Goal: Task Accomplishment & Management: Manage account settings

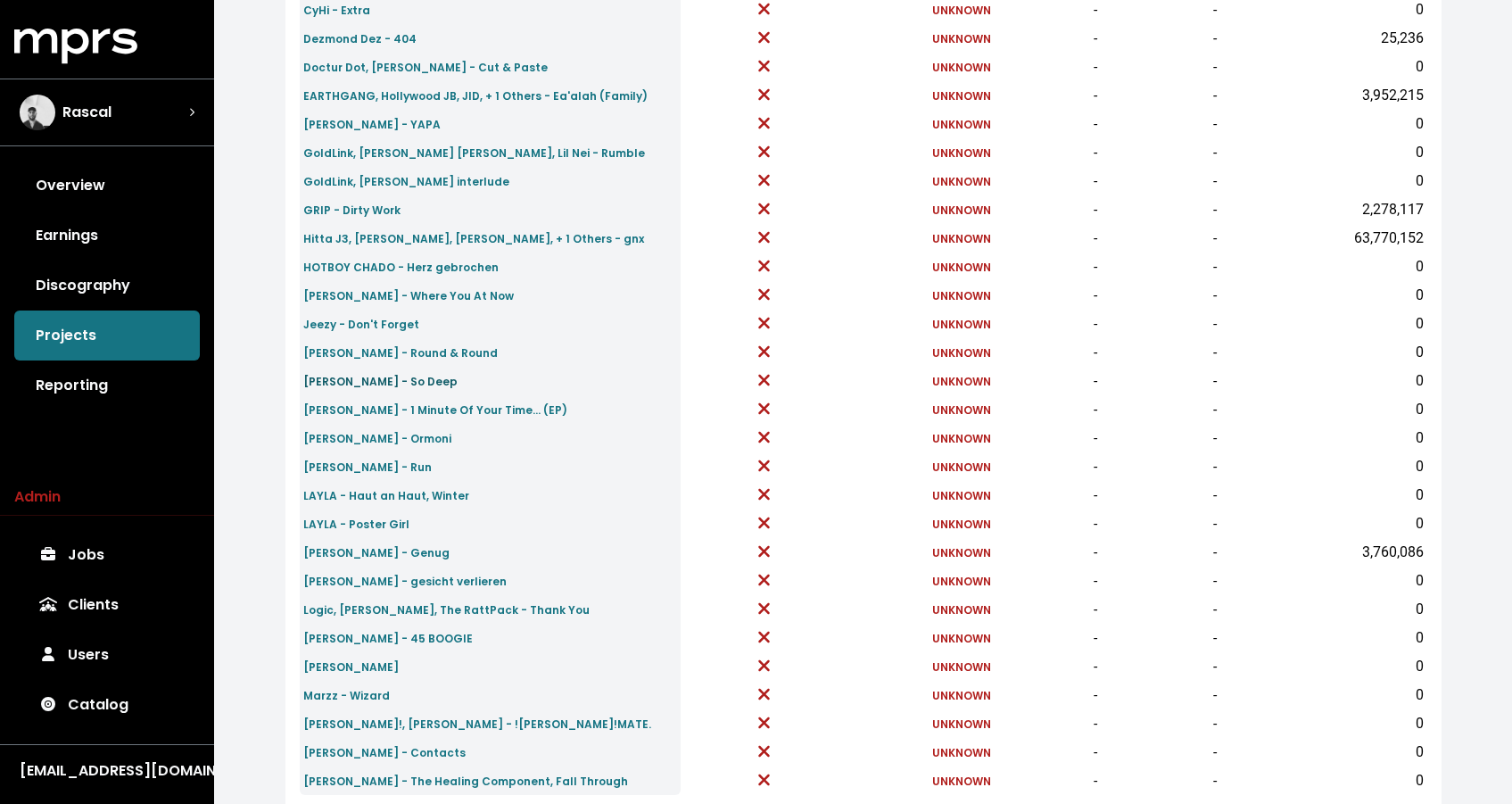
scroll to position [551, 0]
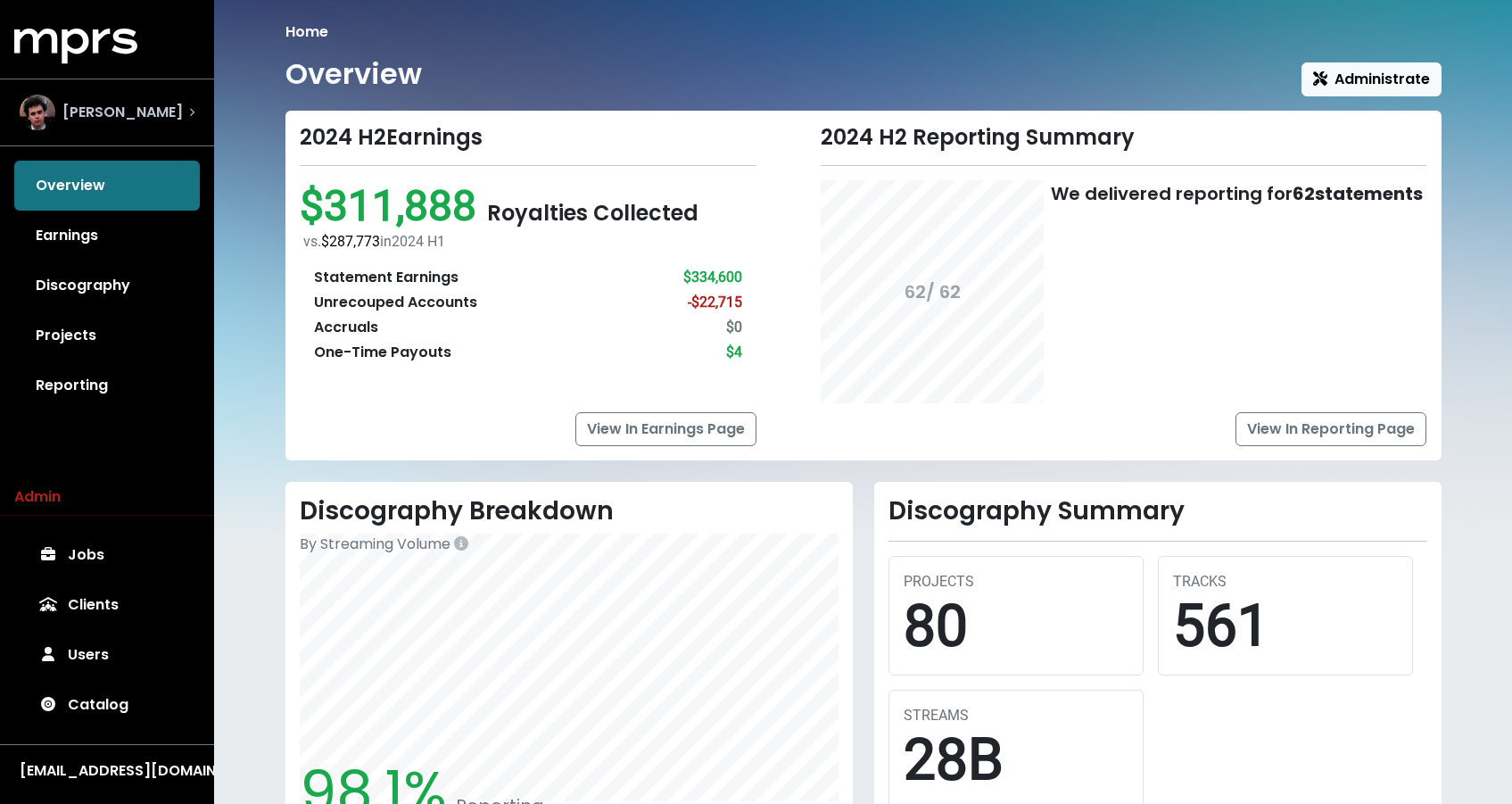
click at [153, 114] on div "James Ford" at bounding box center [108, 112] width 175 height 36
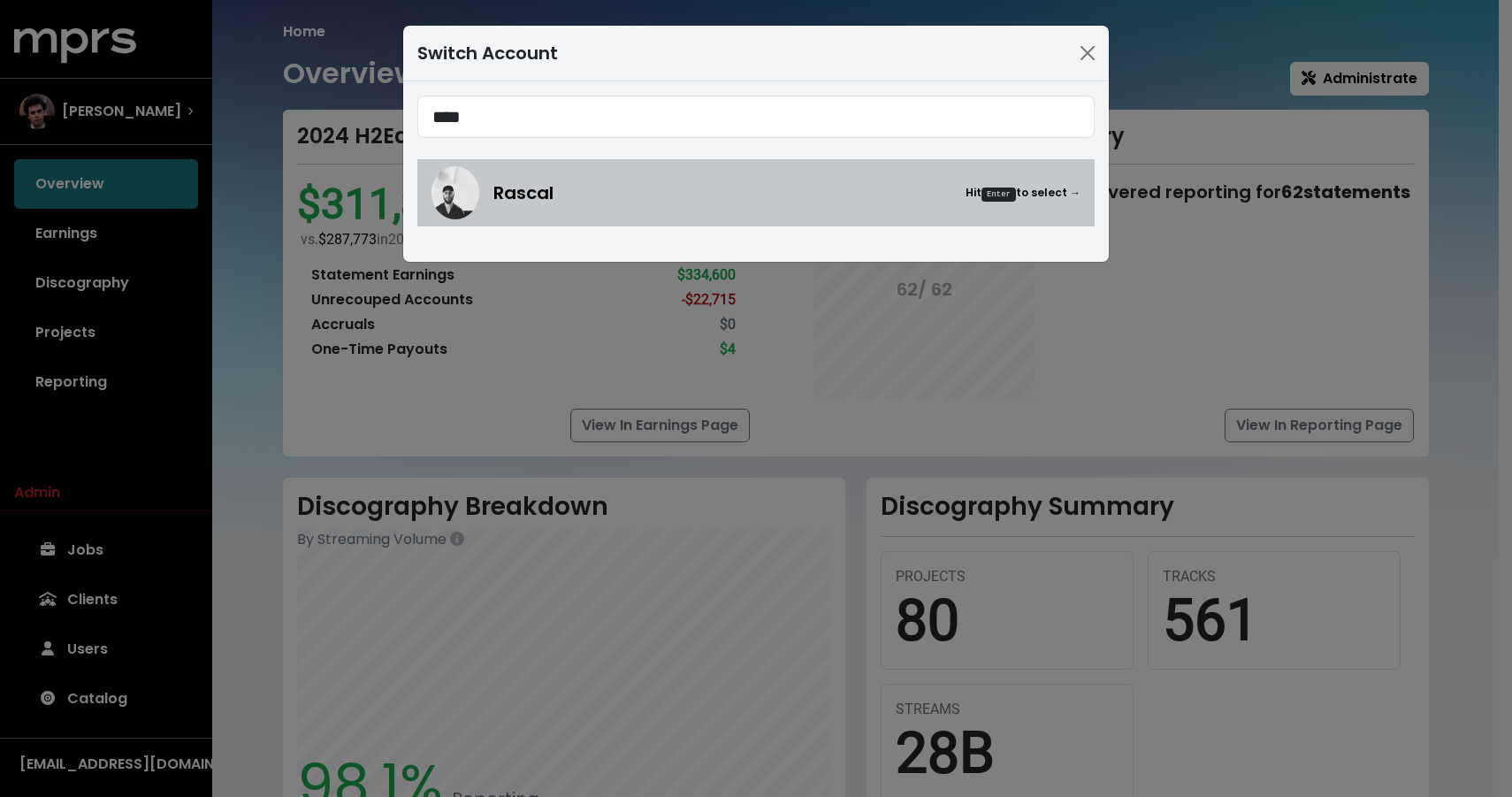
type input "****"
click at [513, 204] on span "Rascal" at bounding box center [523, 192] width 60 height 26
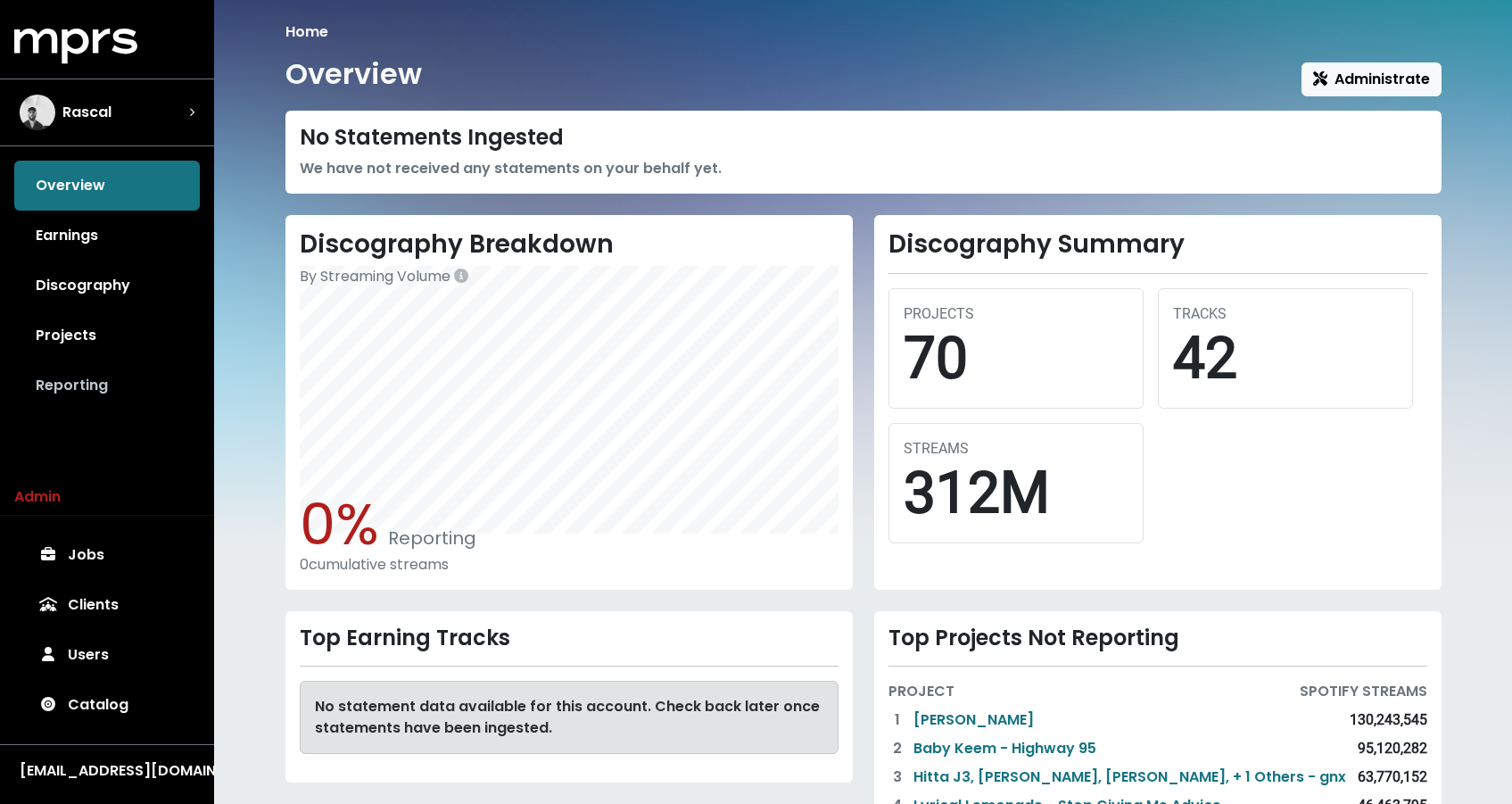
click at [96, 380] on link "Reporting" at bounding box center [107, 385] width 186 height 50
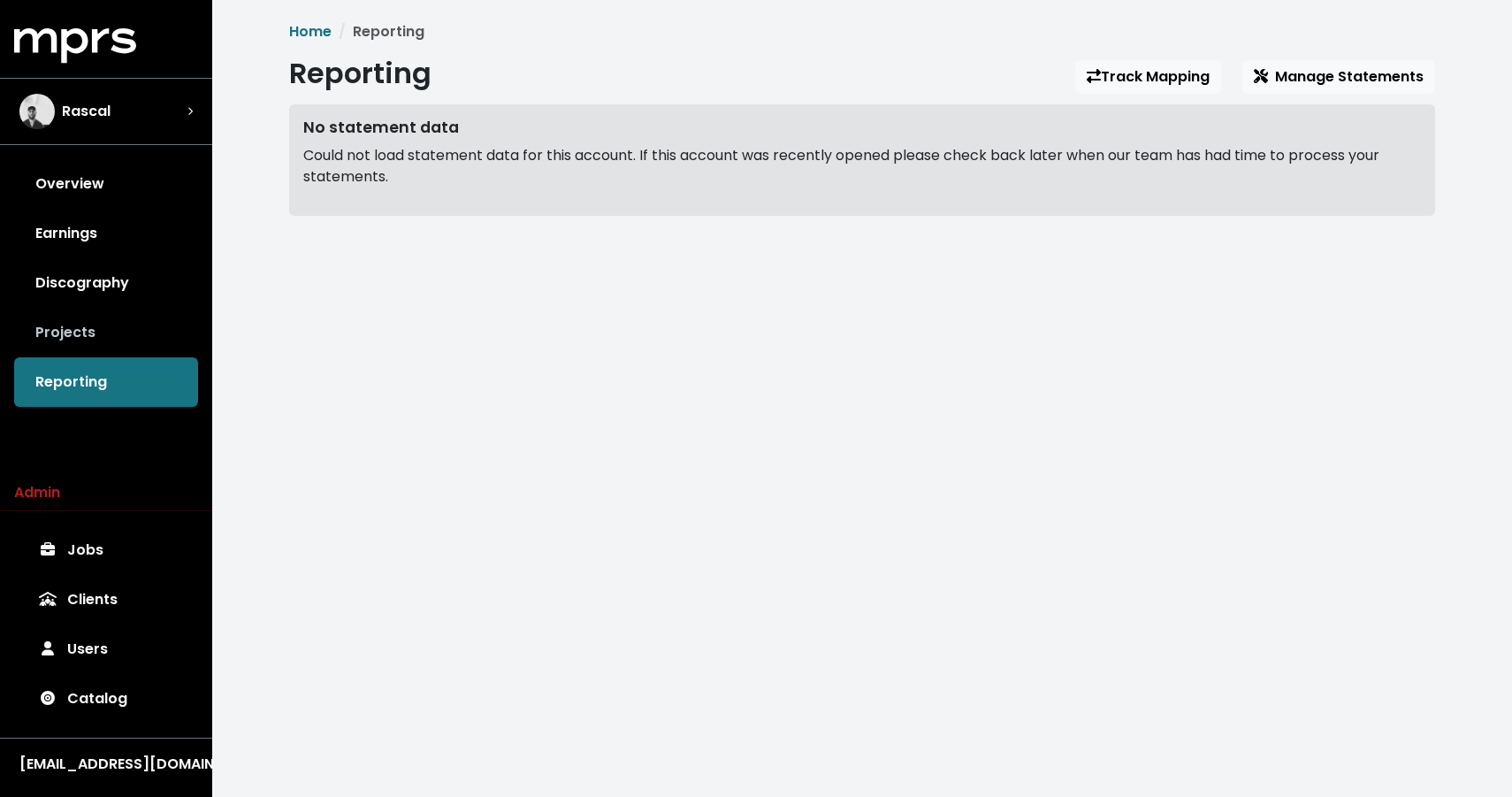
click at [89, 346] on link "Projects" at bounding box center [106, 332] width 184 height 50
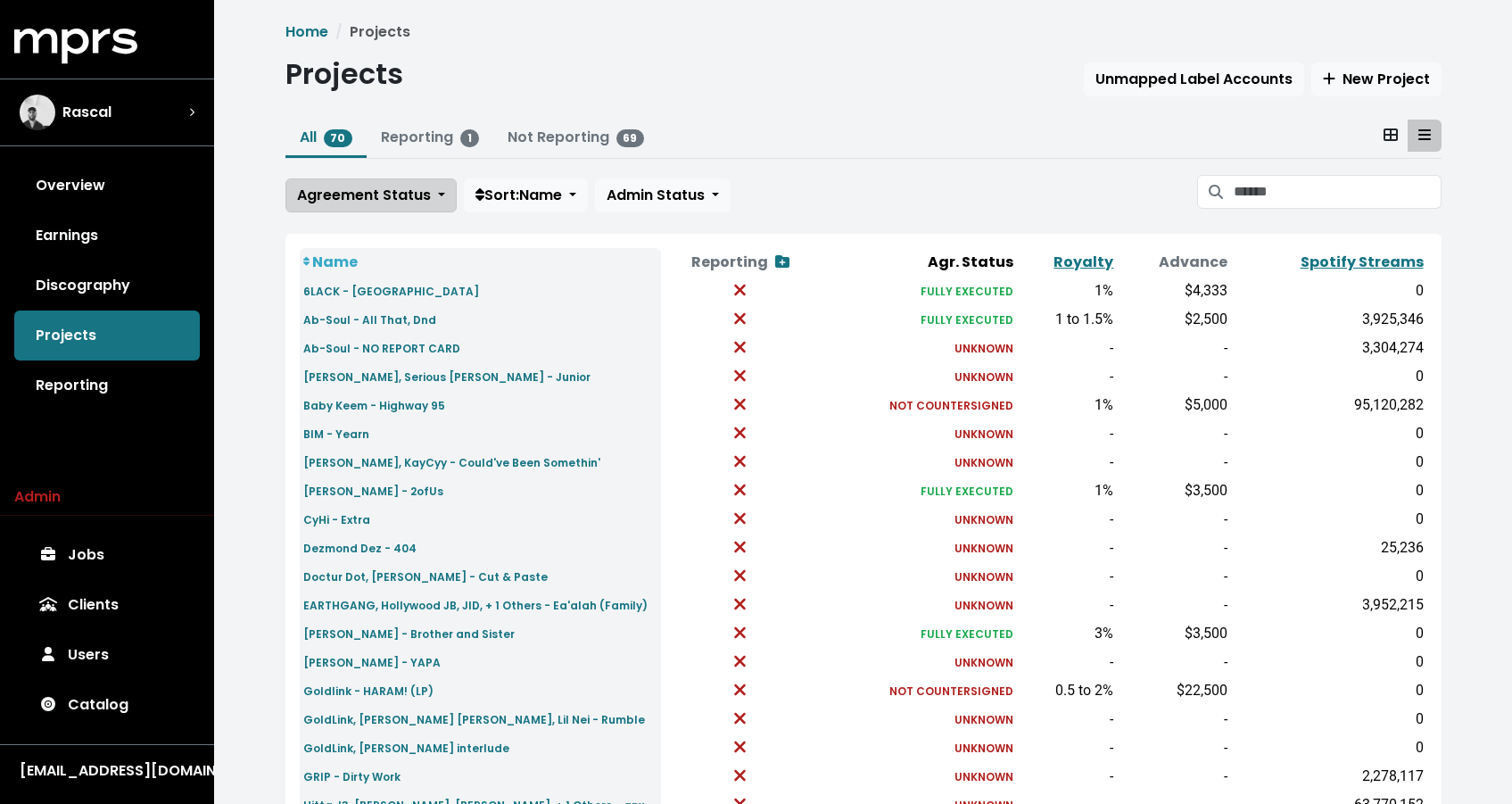
click at [360, 193] on span "Agreement Status" at bounding box center [363, 195] width 134 height 21
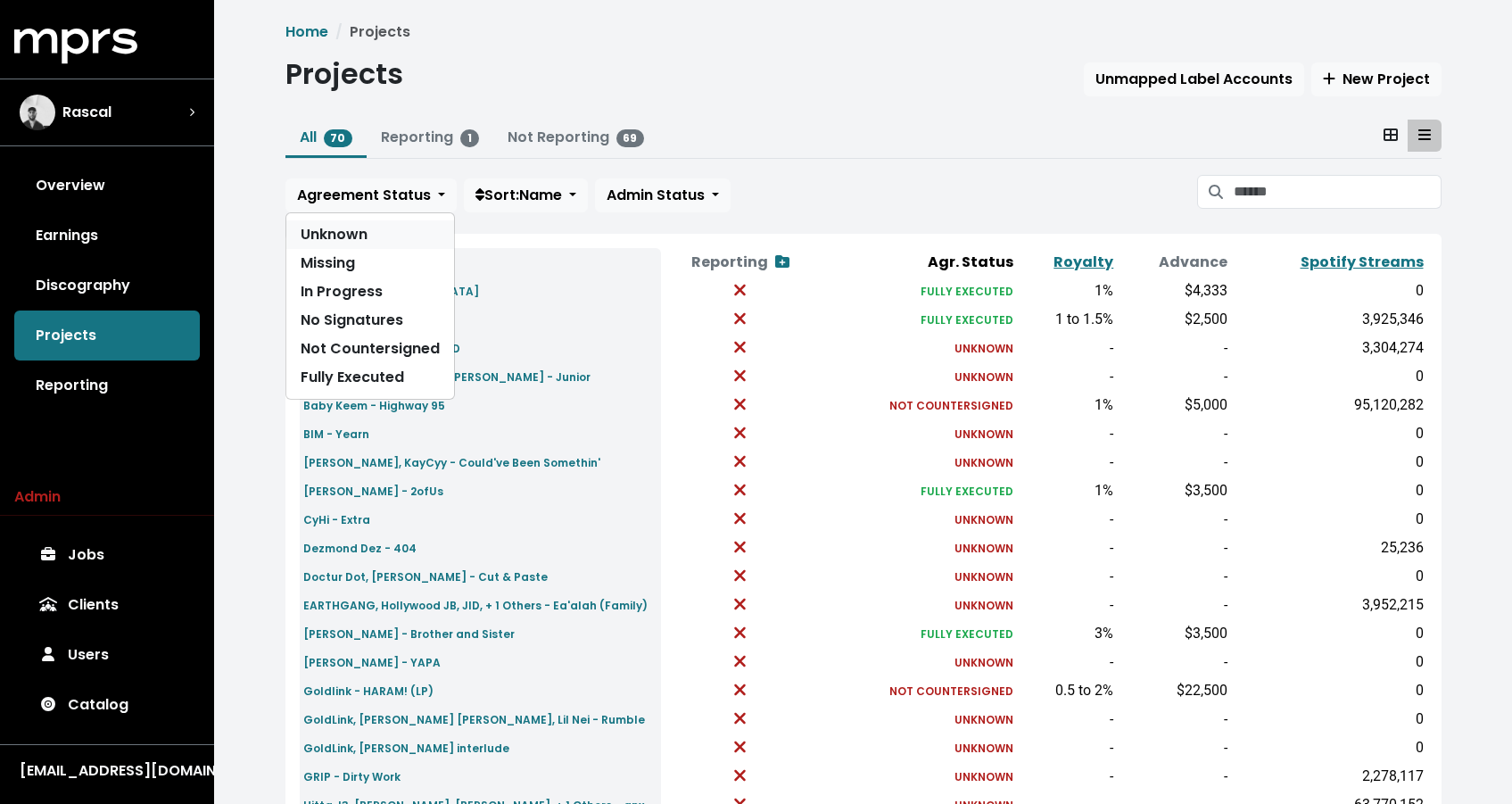
click at [351, 238] on link "Unknown" at bounding box center [370, 235] width 167 height 29
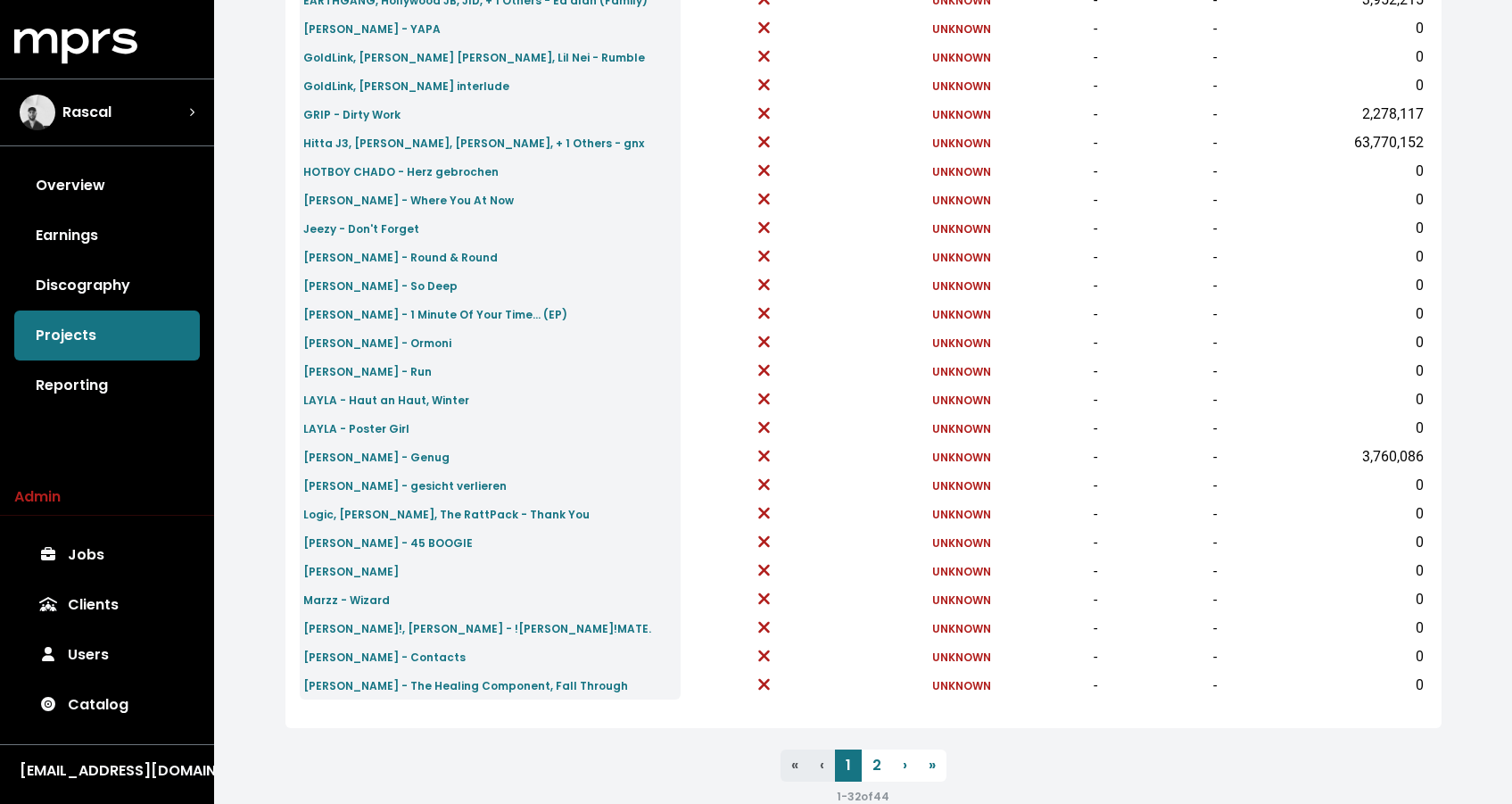
scroll to position [551, 0]
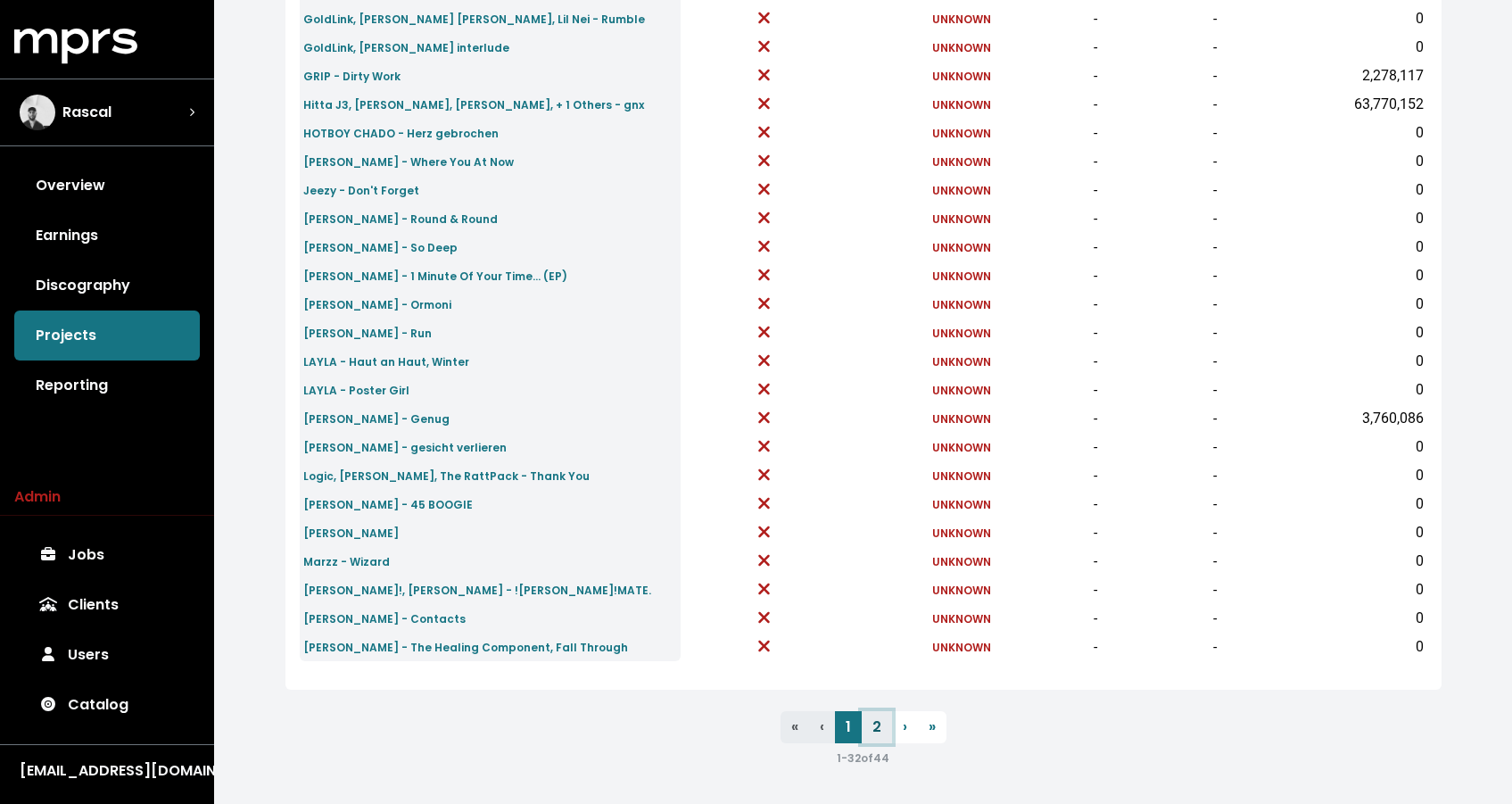
click at [872, 716] on link "2" at bounding box center [877, 727] width 30 height 32
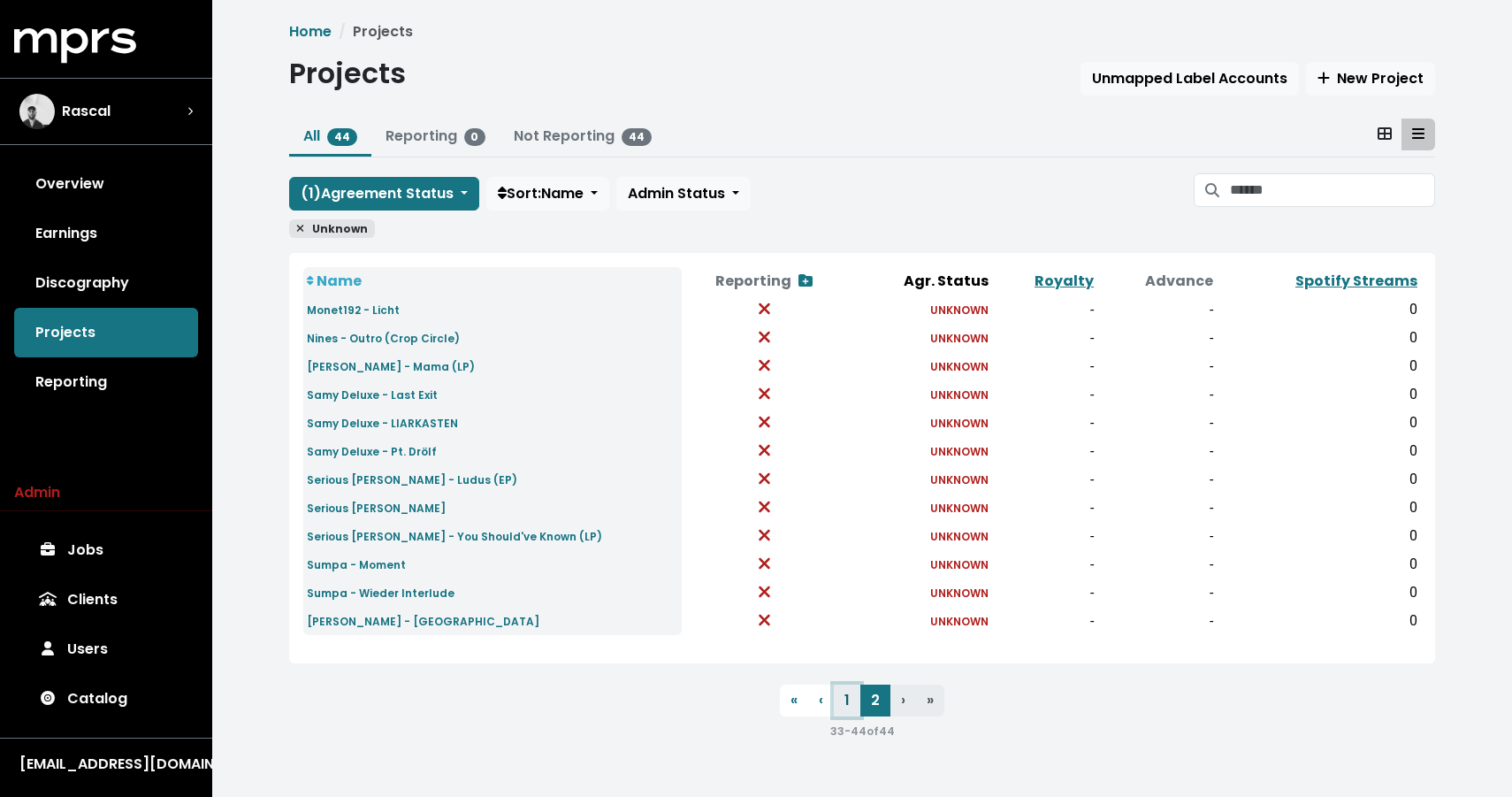
click at [844, 706] on link "1" at bounding box center [847, 701] width 26 height 32
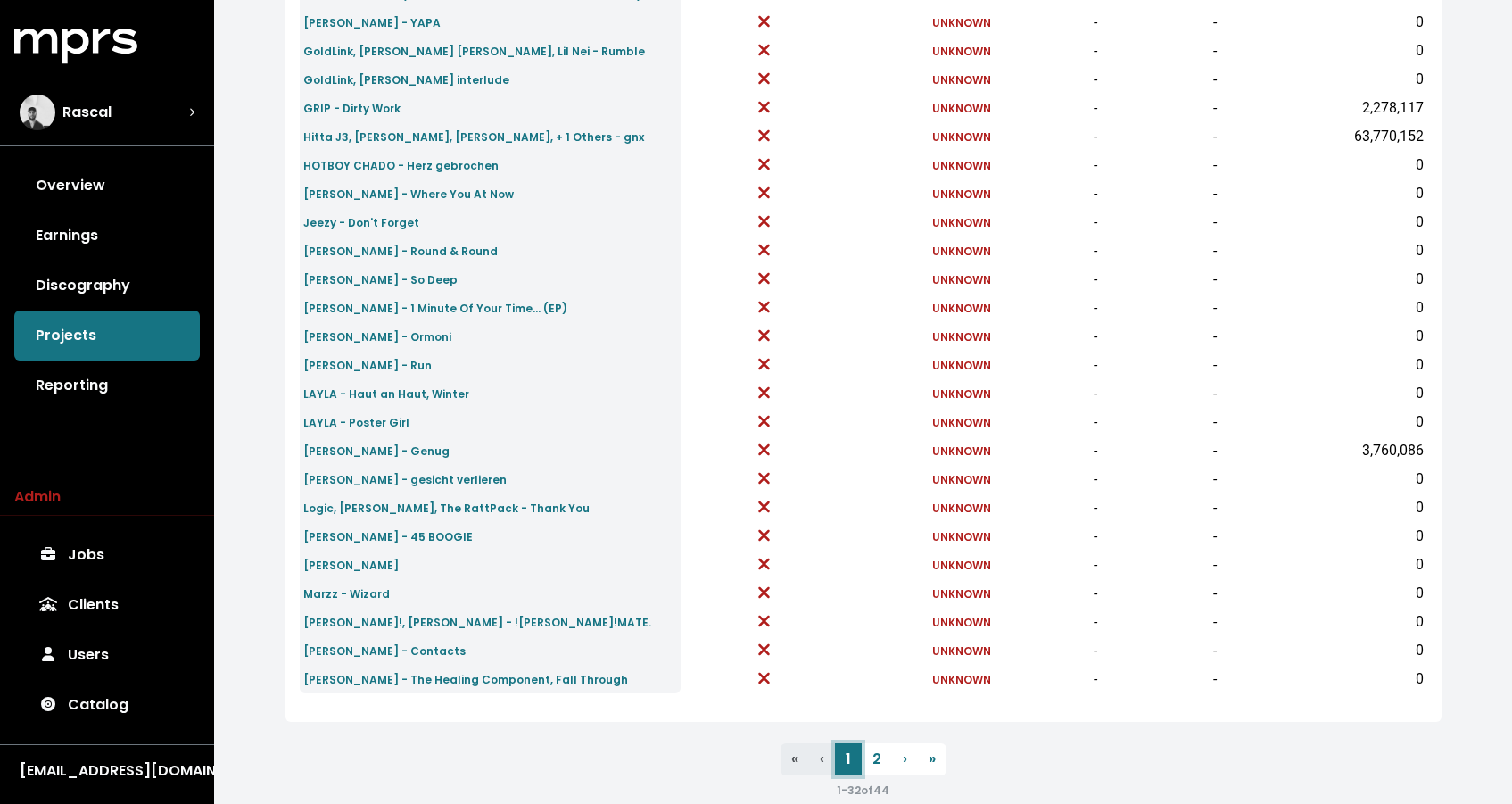
scroll to position [551, 0]
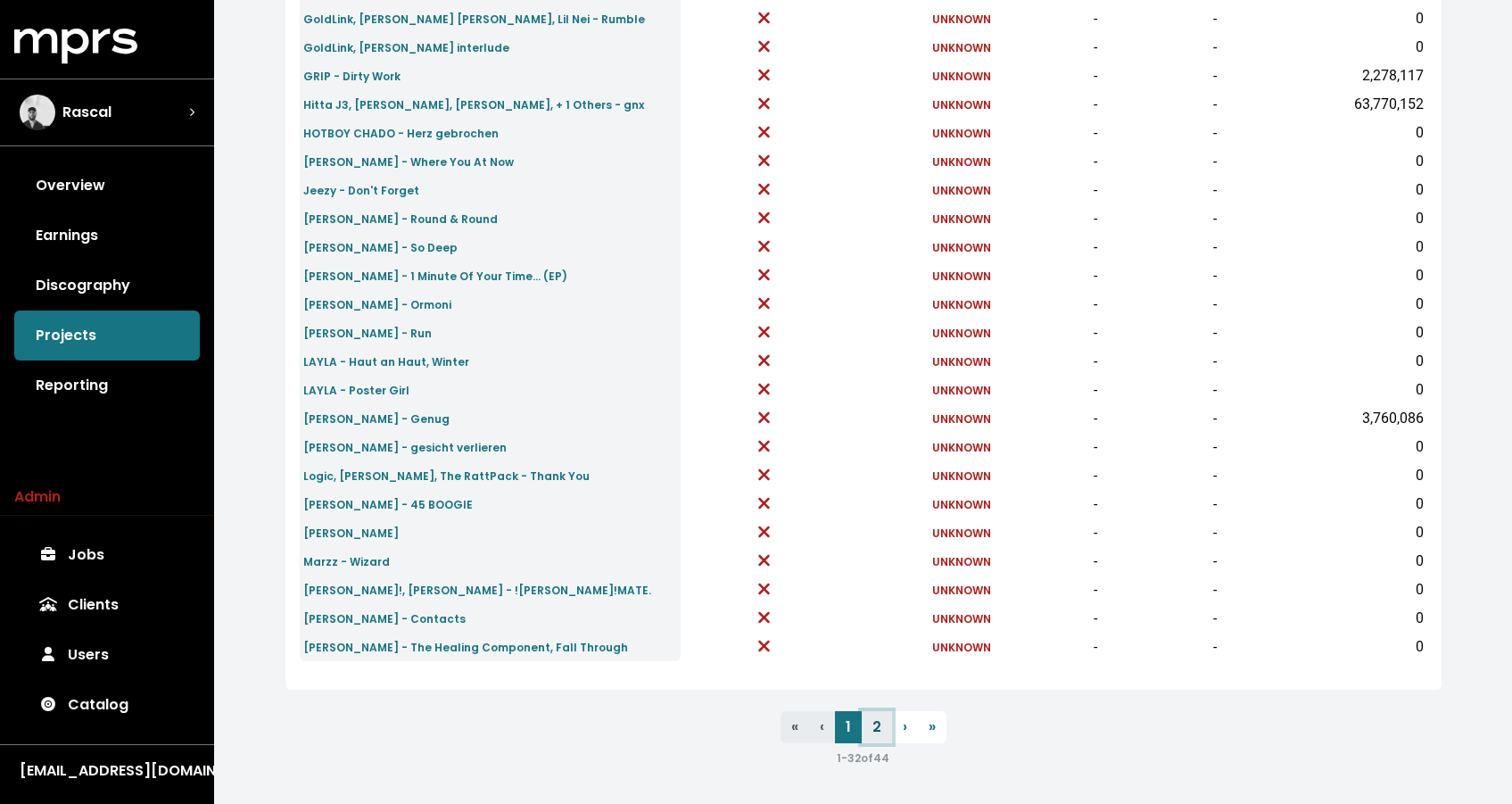
click at [880, 735] on link "2" at bounding box center [877, 727] width 30 height 32
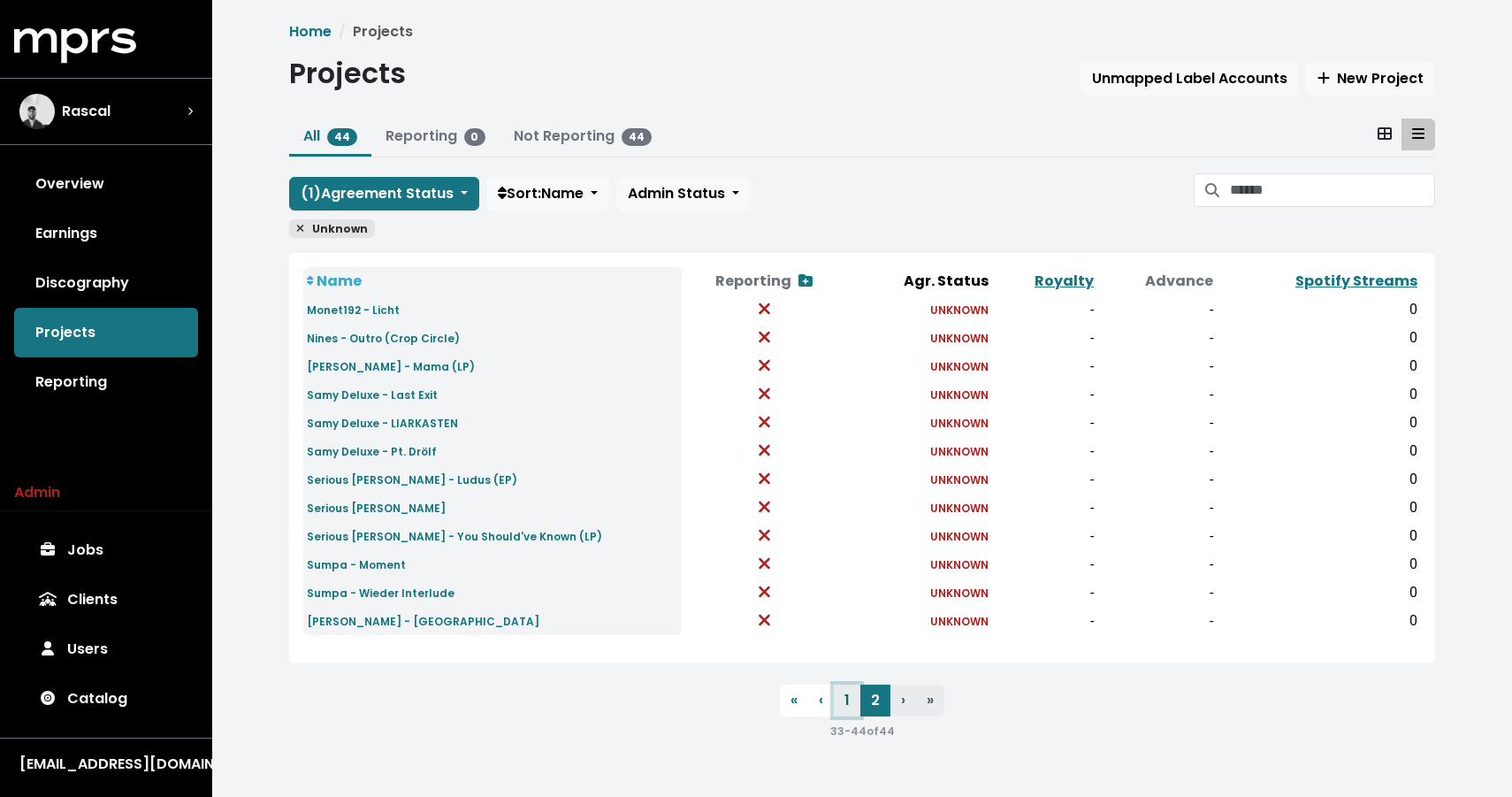
click at [840, 693] on link "1" at bounding box center [847, 701] width 26 height 32
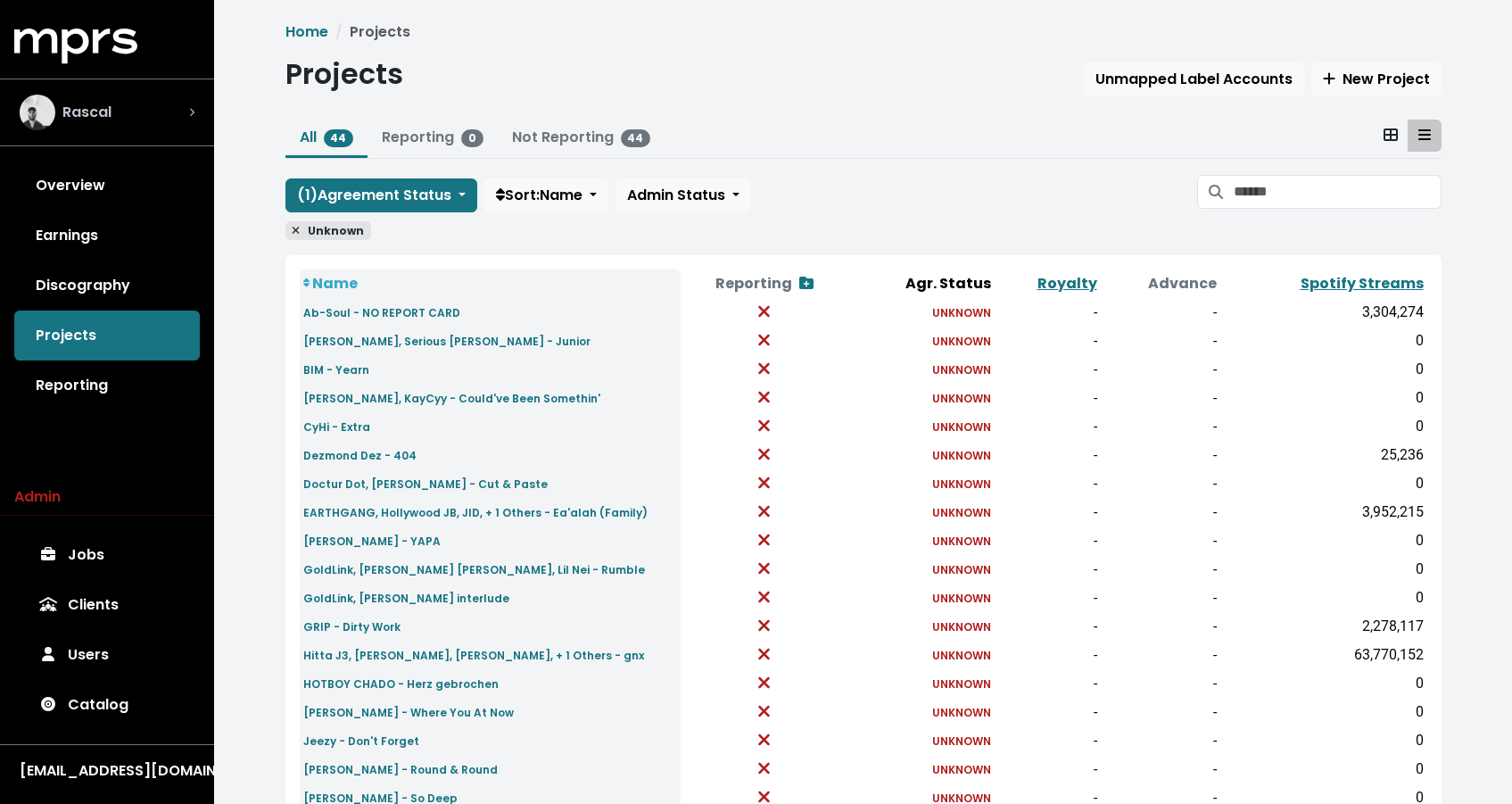
click at [85, 122] on span "Rascal" at bounding box center [88, 112] width 49 height 22
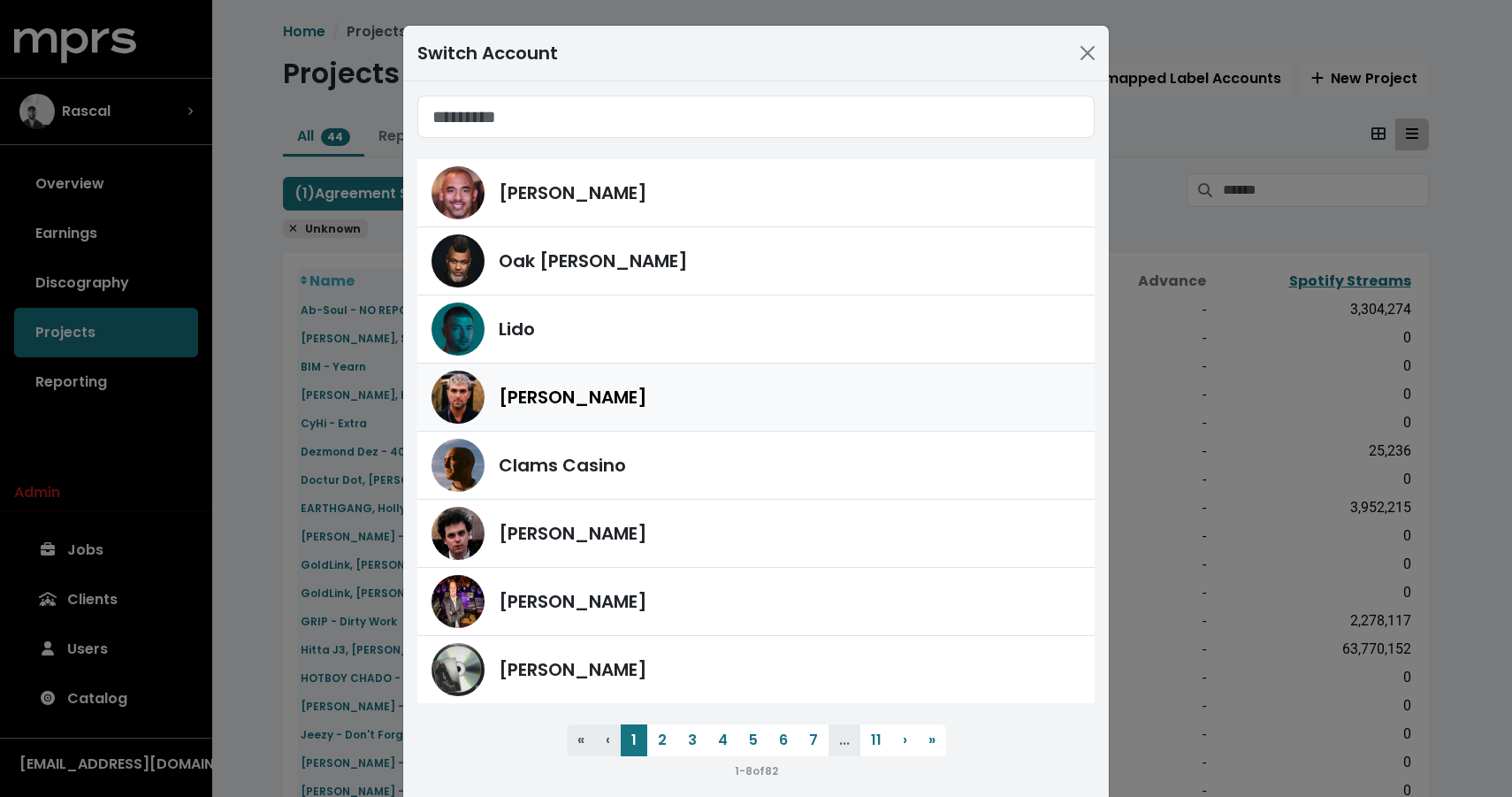
click at [672, 393] on div "Fred Gibson" at bounding box center [789, 397] width 582 height 26
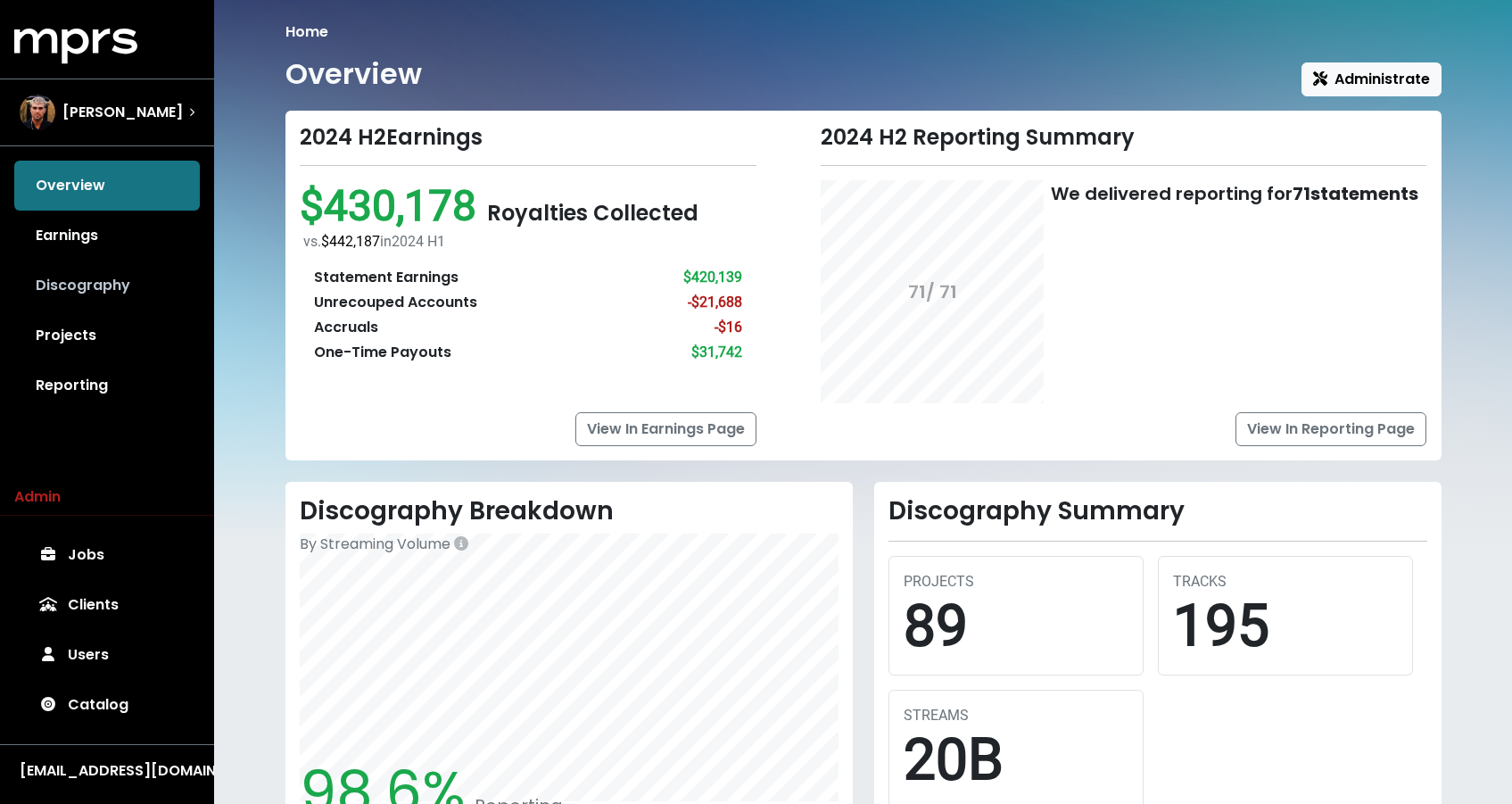
click at [88, 297] on link "Discography" at bounding box center [107, 285] width 186 height 50
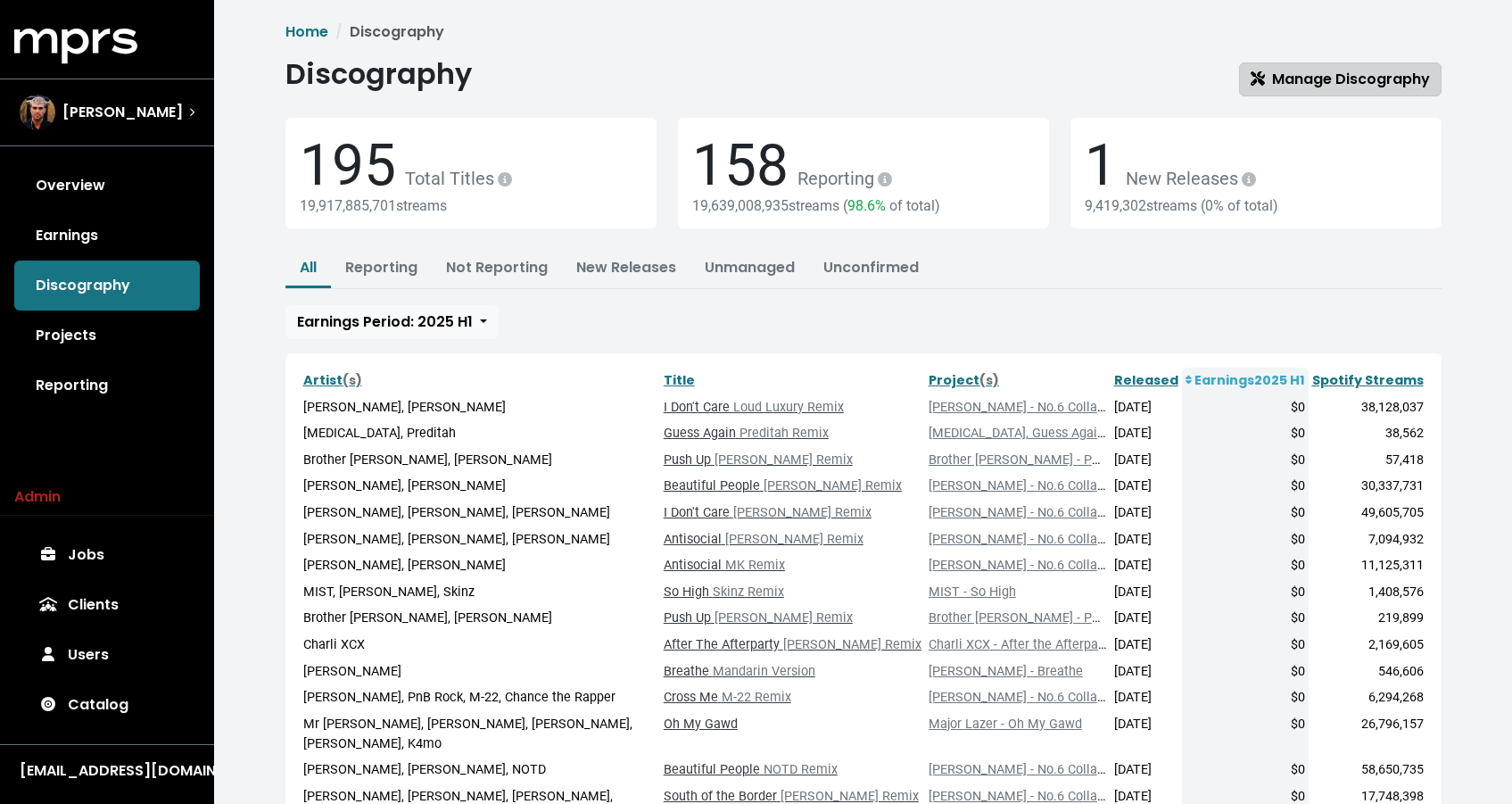
click at [1307, 86] on span "Manage Discography" at bounding box center [1341, 79] width 179 height 21
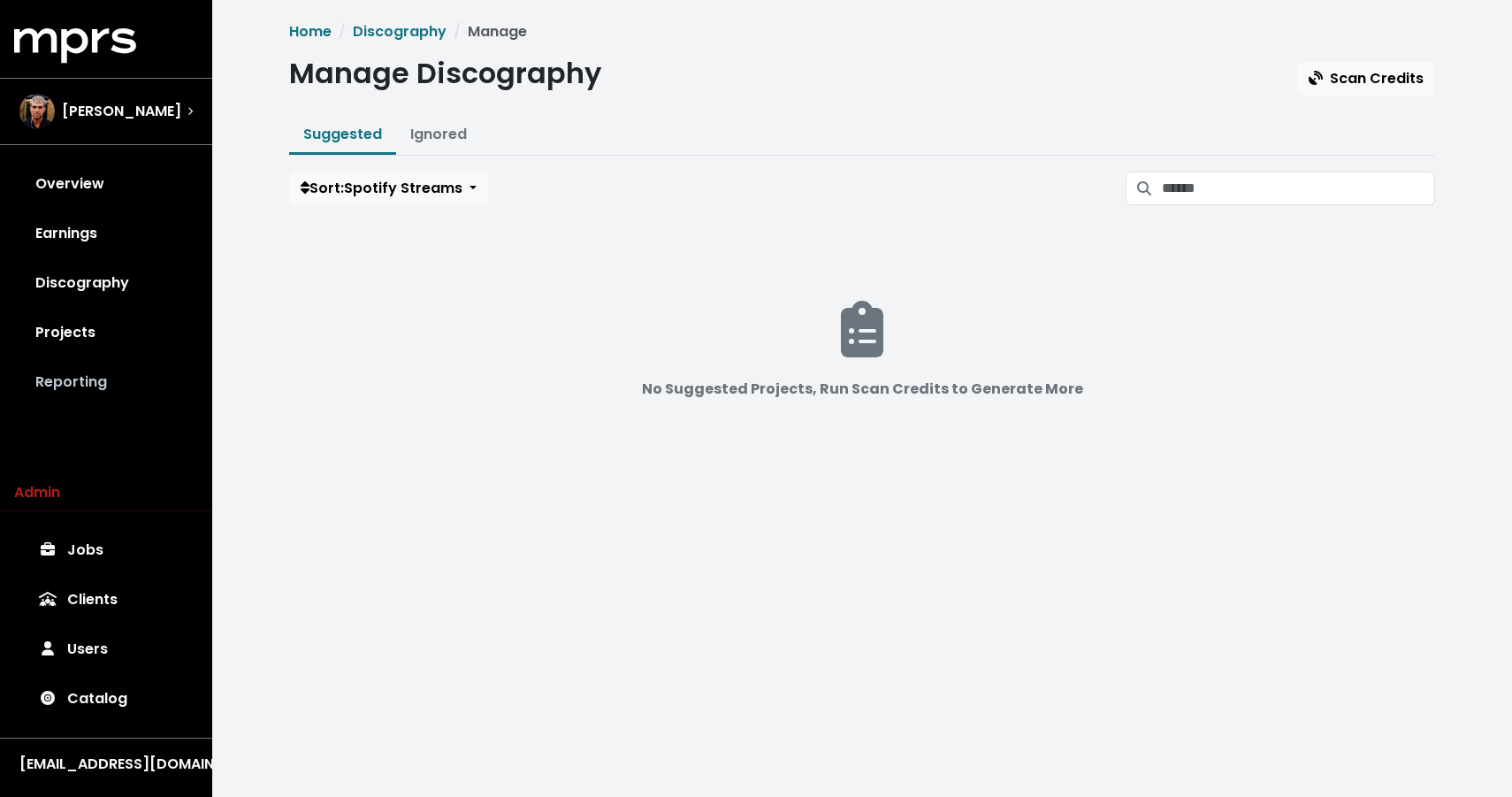
click at [76, 387] on link "Reporting" at bounding box center [106, 382] width 184 height 50
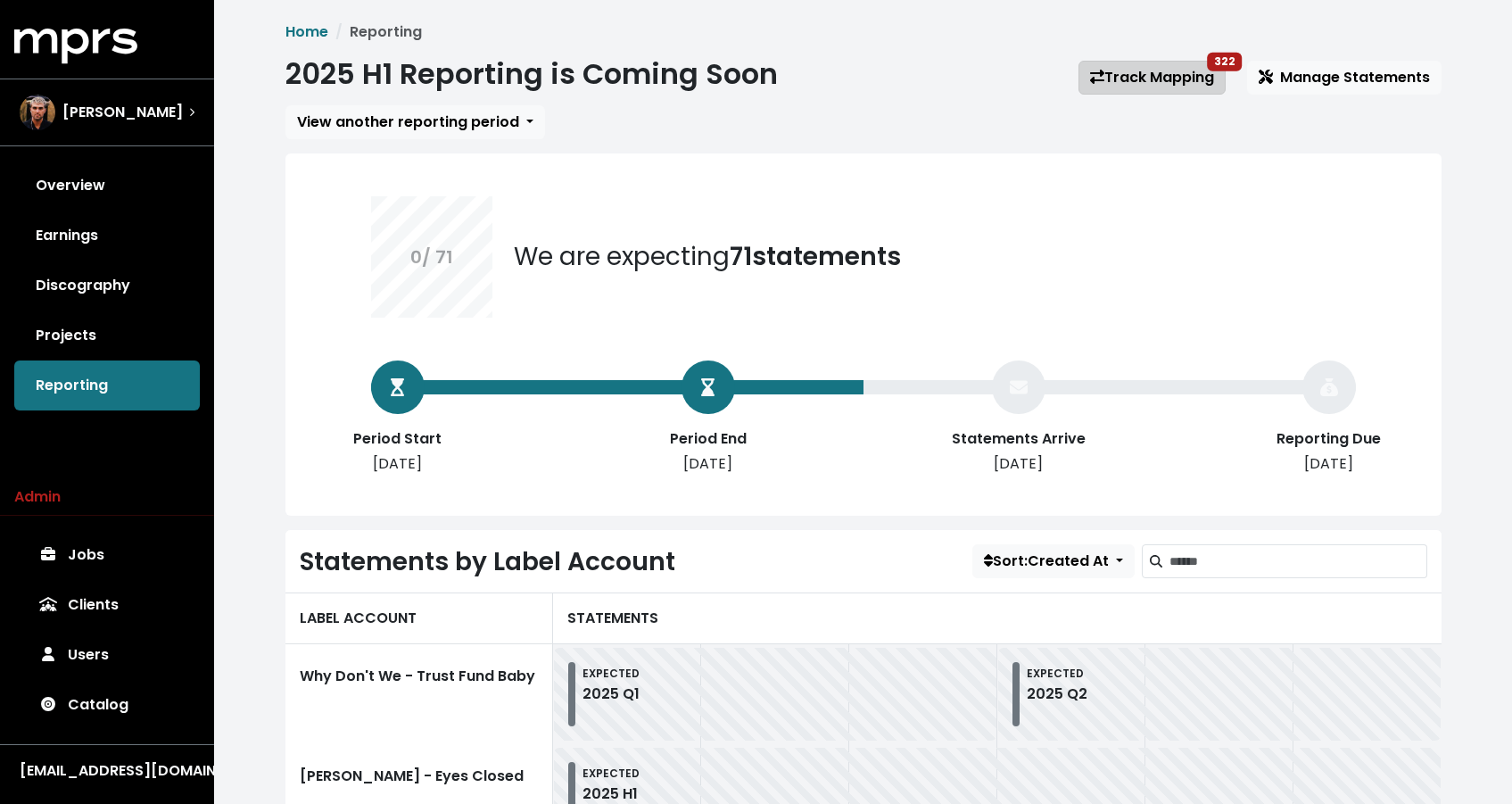
click at [1175, 80] on link "Track Mapping 322" at bounding box center [1152, 78] width 147 height 34
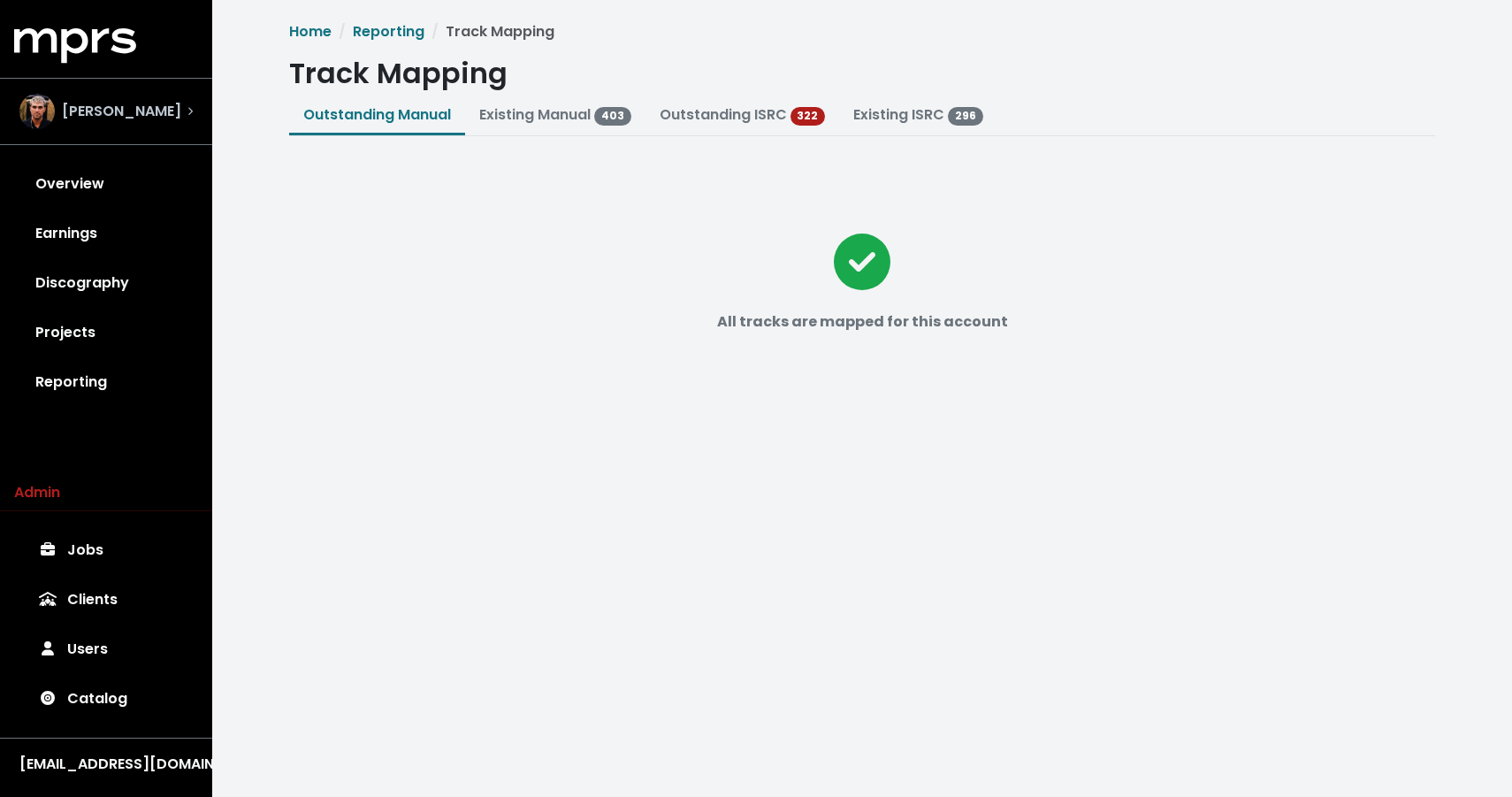
click at [108, 114] on span "Fred Gibson" at bounding box center [122, 111] width 120 height 22
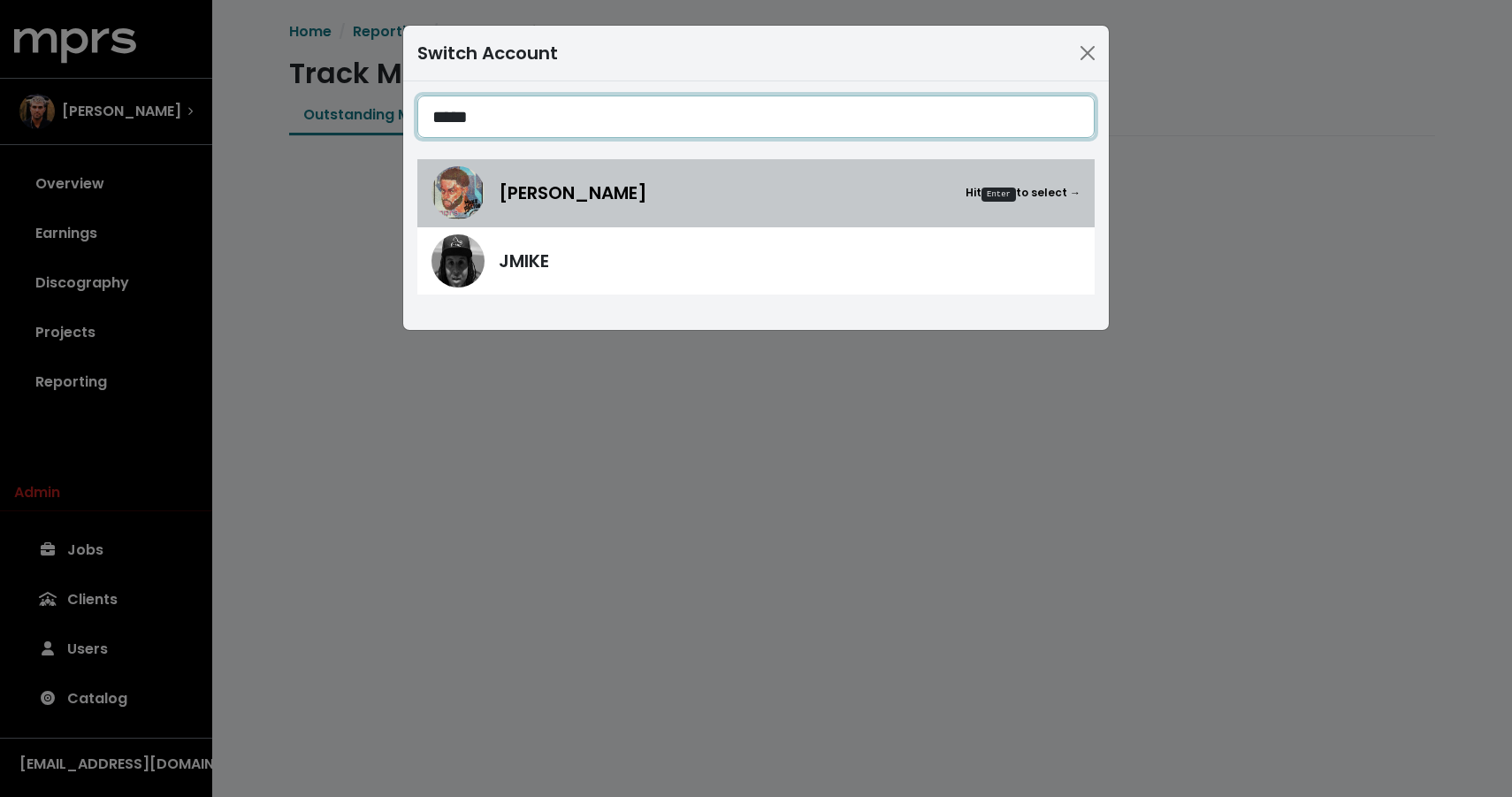
type input "****"
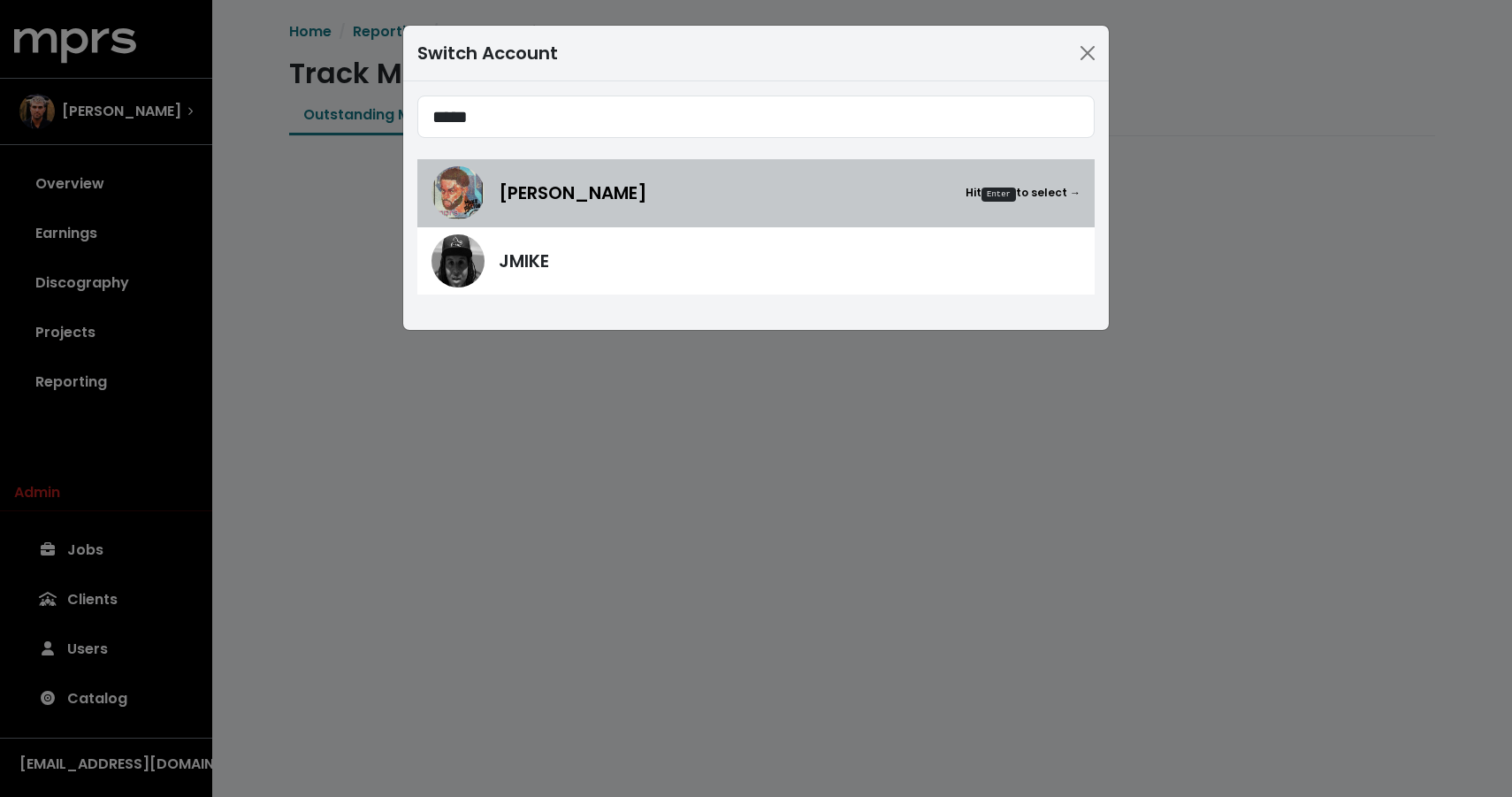
click at [488, 202] on div "Mike Hector Hit Enter to select →" at bounding box center [756, 192] width 649 height 53
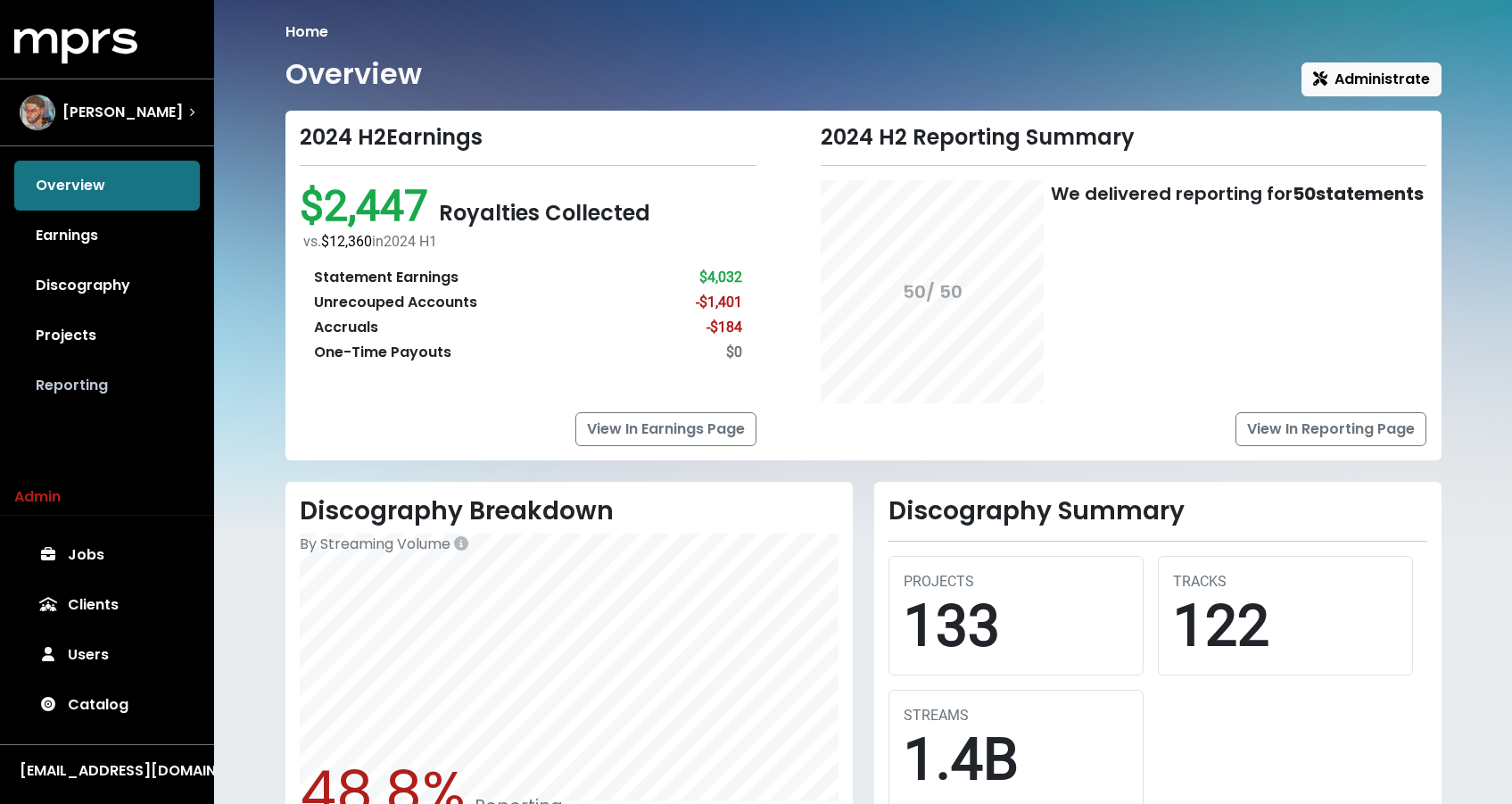
click at [77, 373] on link "Reporting" at bounding box center [107, 385] width 186 height 50
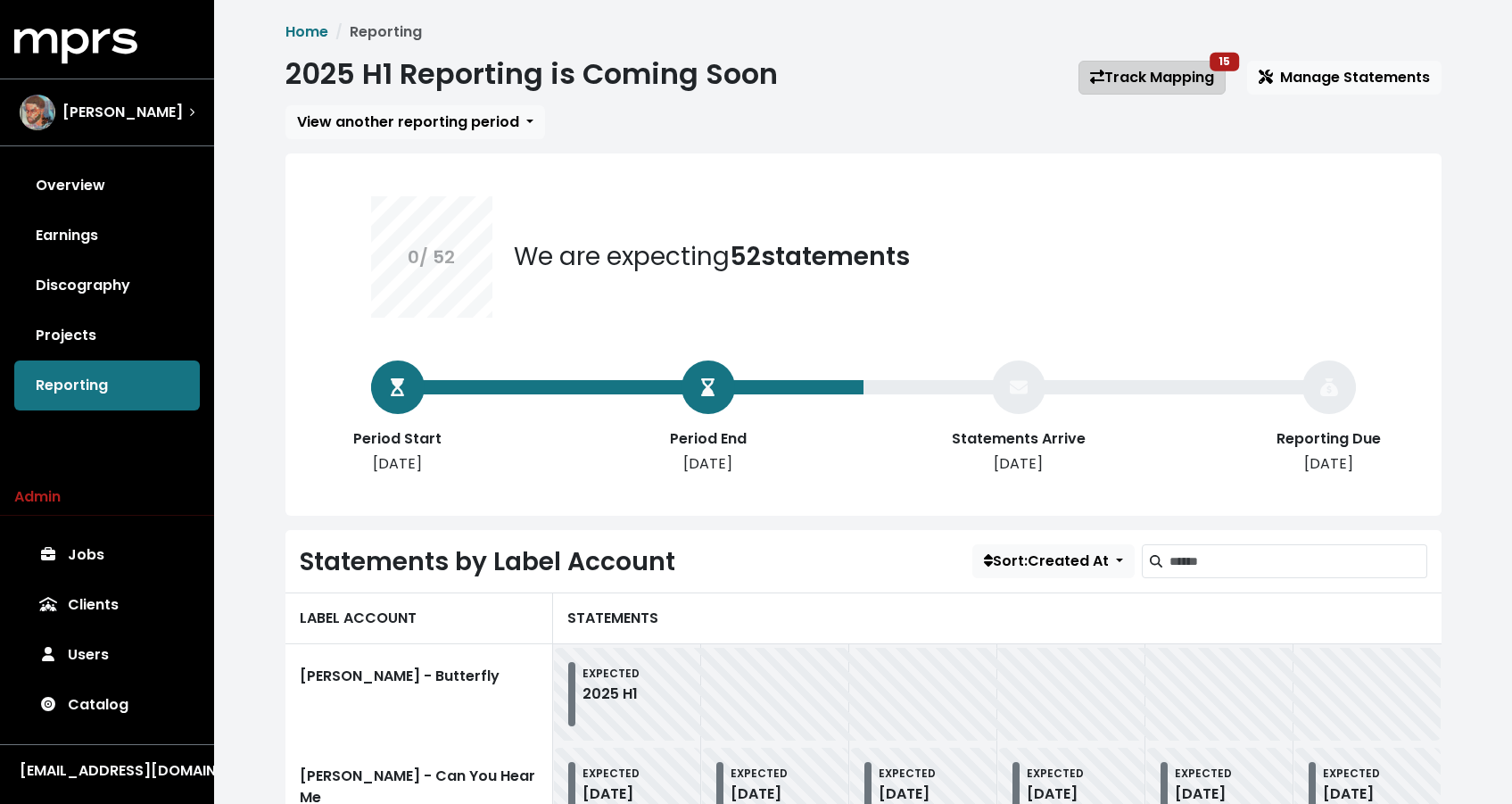
click at [1170, 82] on link "Track Mapping 15" at bounding box center [1152, 78] width 147 height 34
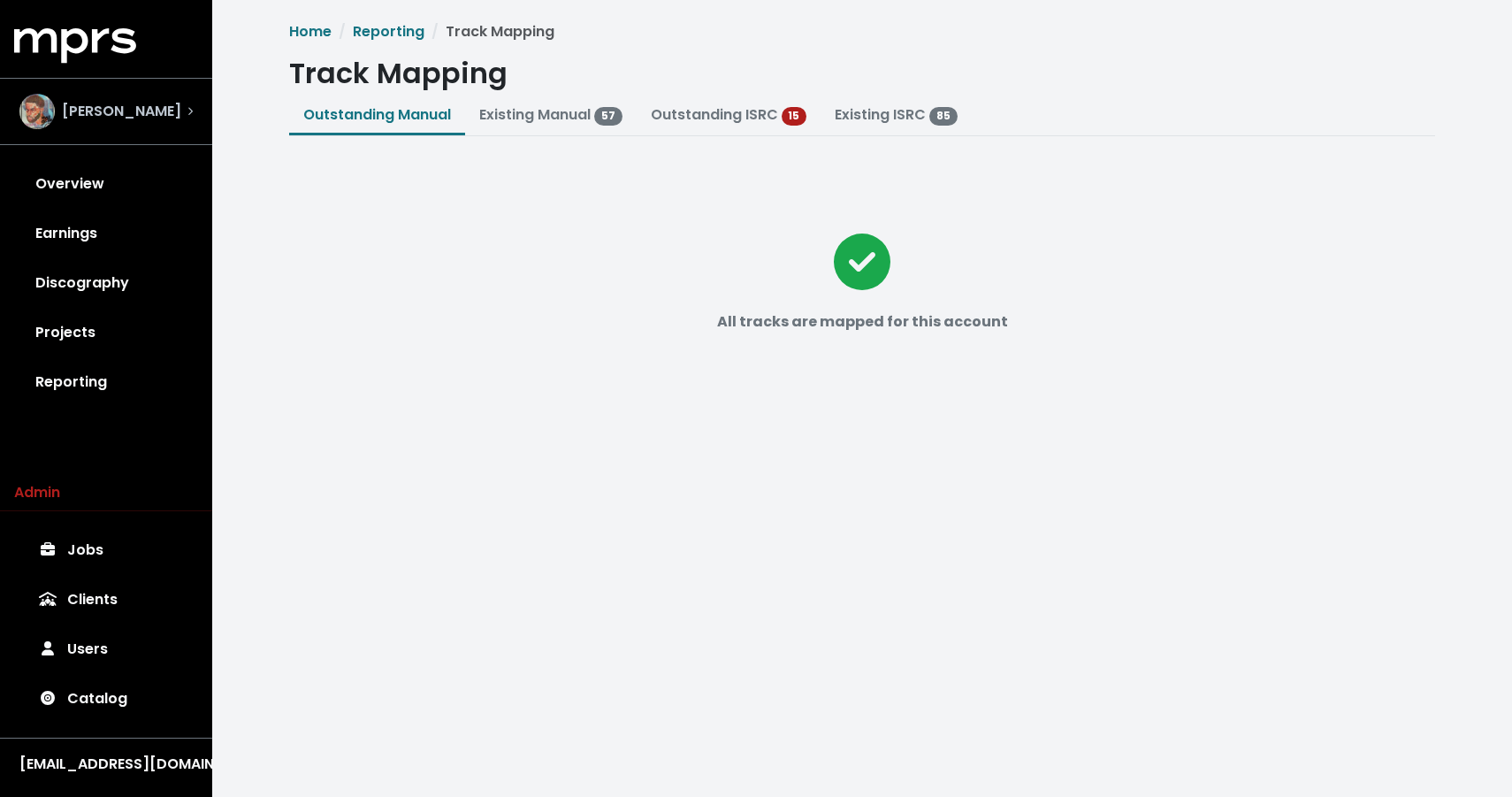
click at [149, 126] on div "Mike Hector" at bounding box center [107, 111] width 174 height 36
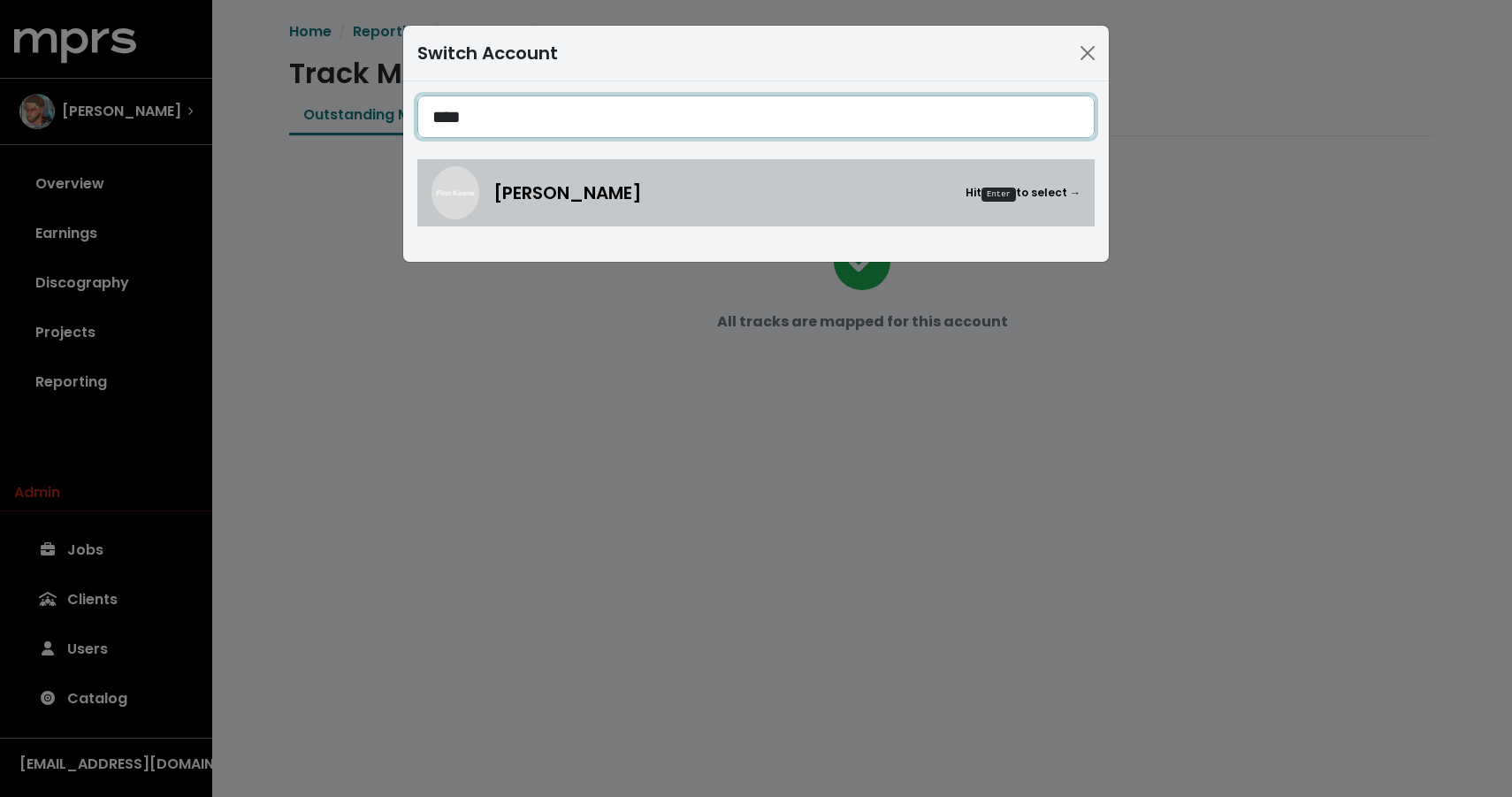
type input "****"
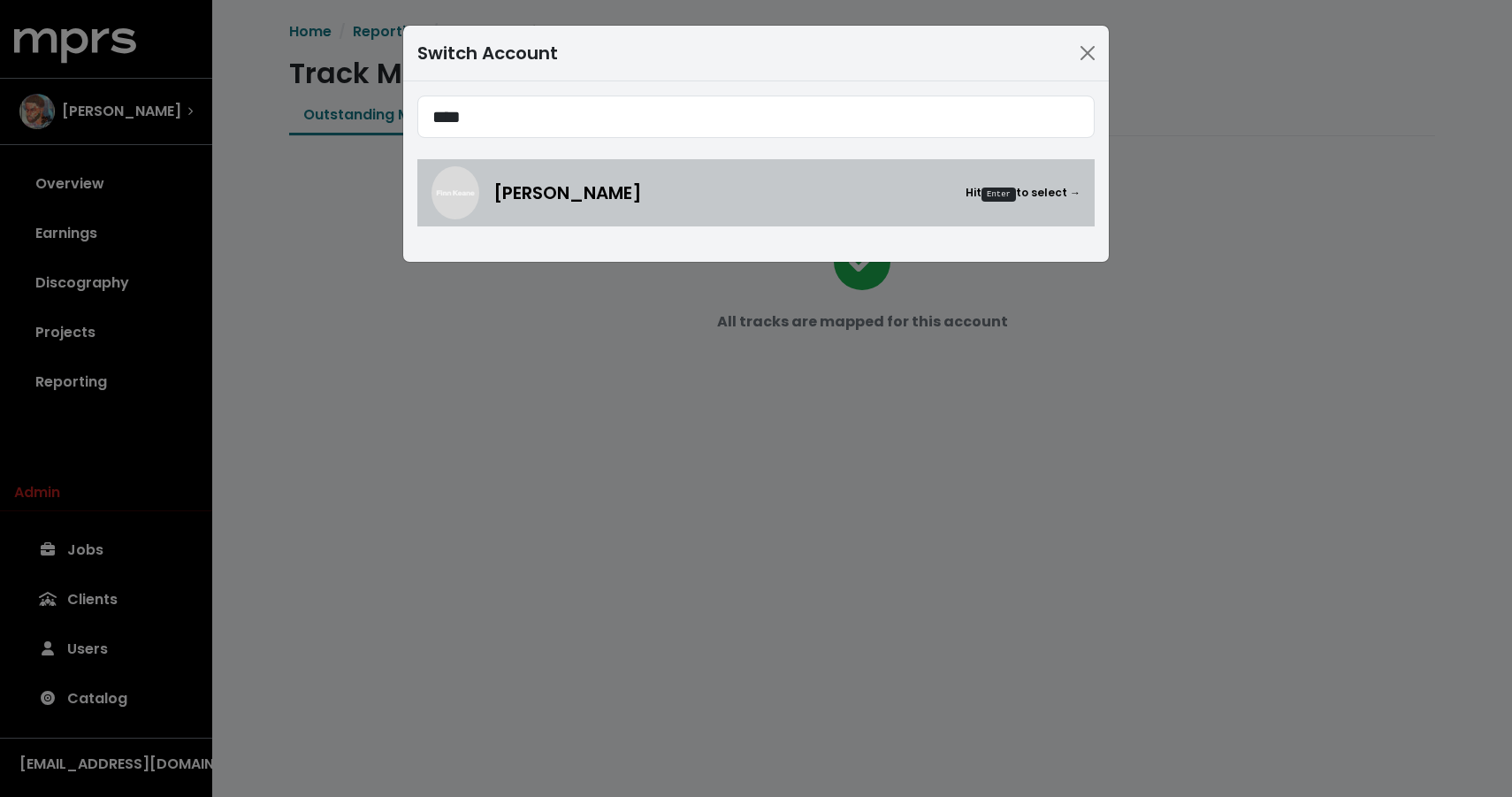
click at [573, 188] on span "Finn Keane" at bounding box center [568, 192] width 149 height 26
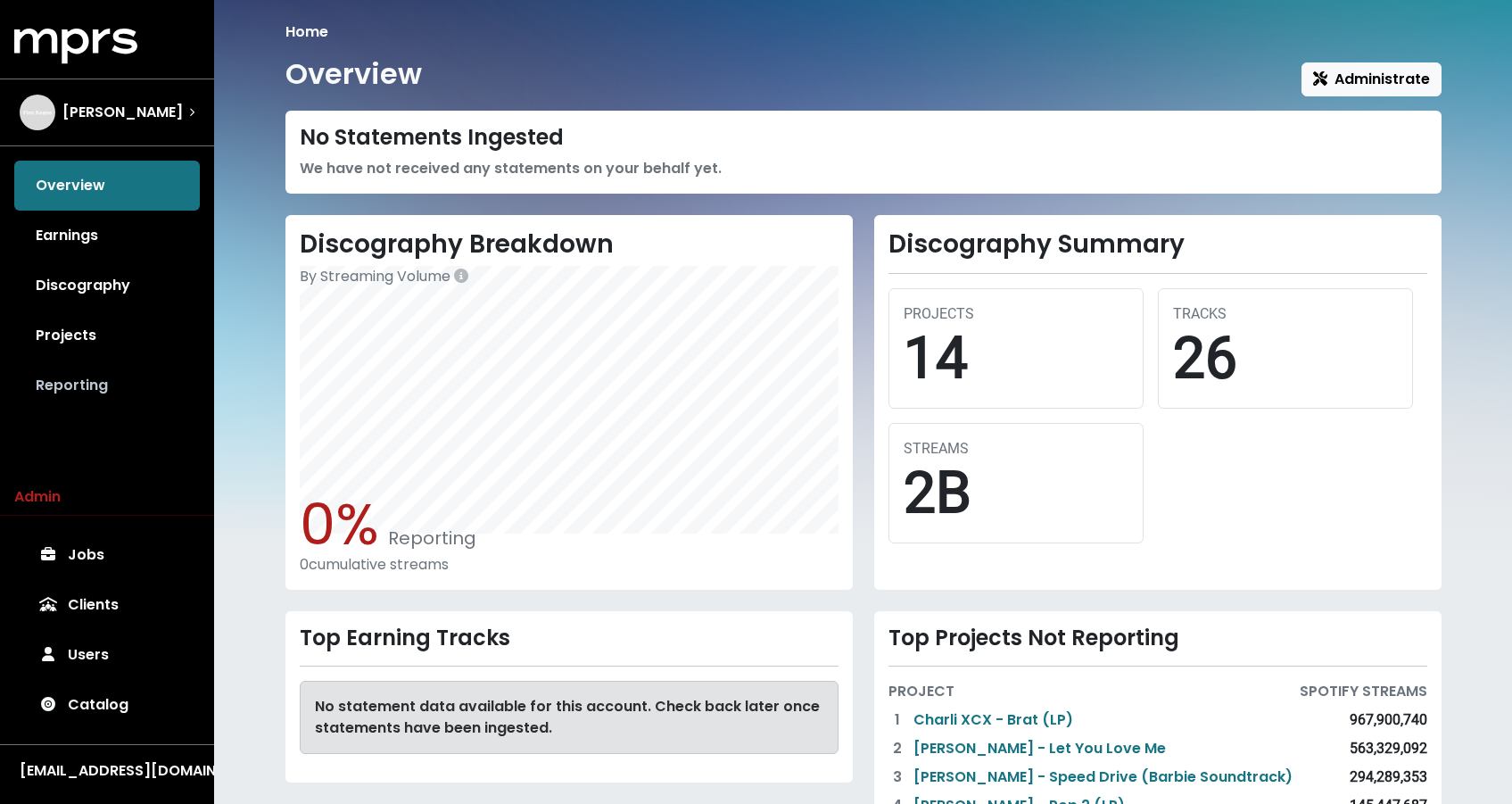
click at [101, 397] on link "Reporting" at bounding box center [107, 385] width 186 height 50
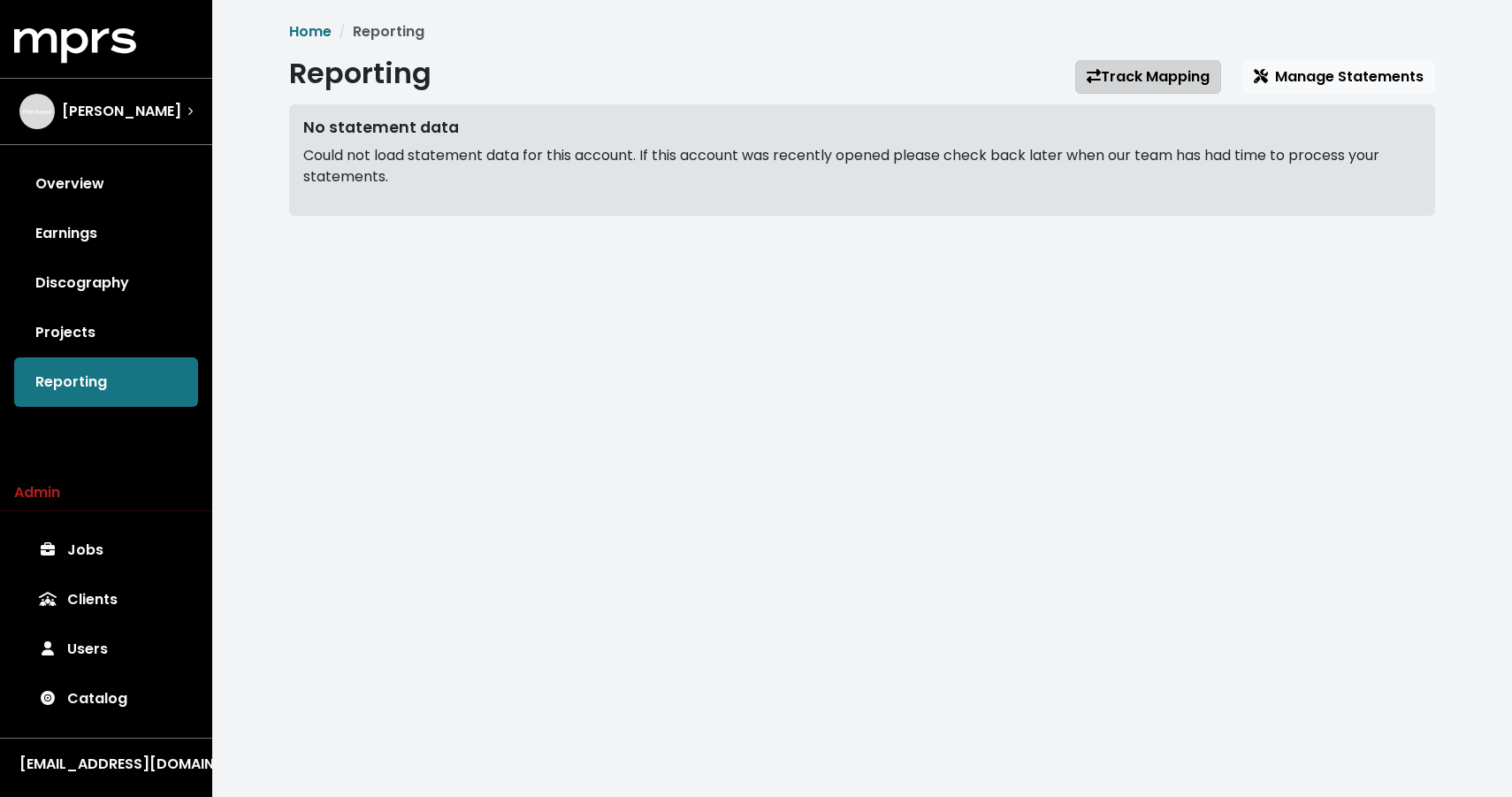
click at [1170, 78] on link "Track Mapping" at bounding box center [1148, 77] width 146 height 34
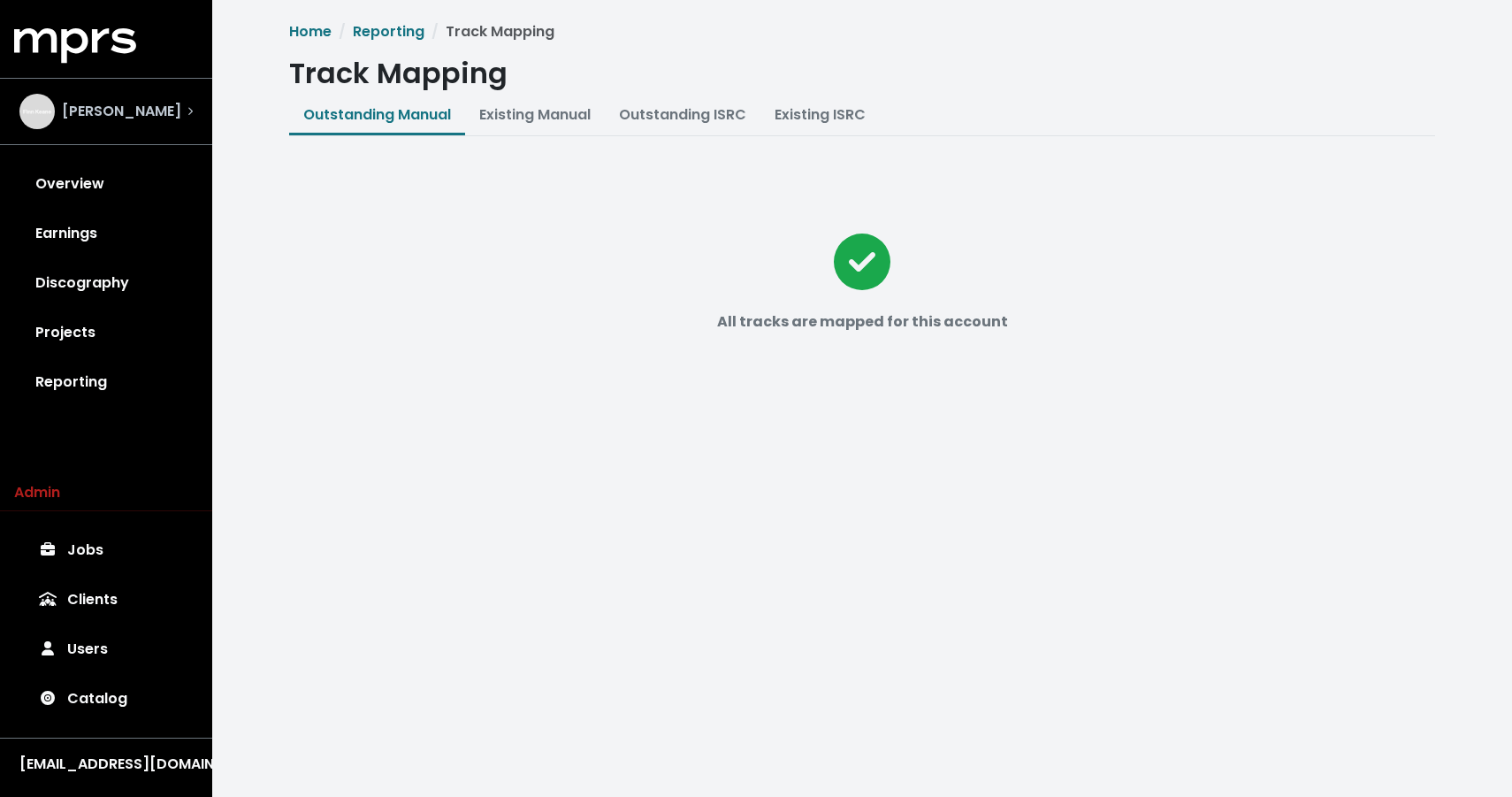
click at [112, 104] on span "Finn Keane" at bounding box center [122, 111] width 120 height 22
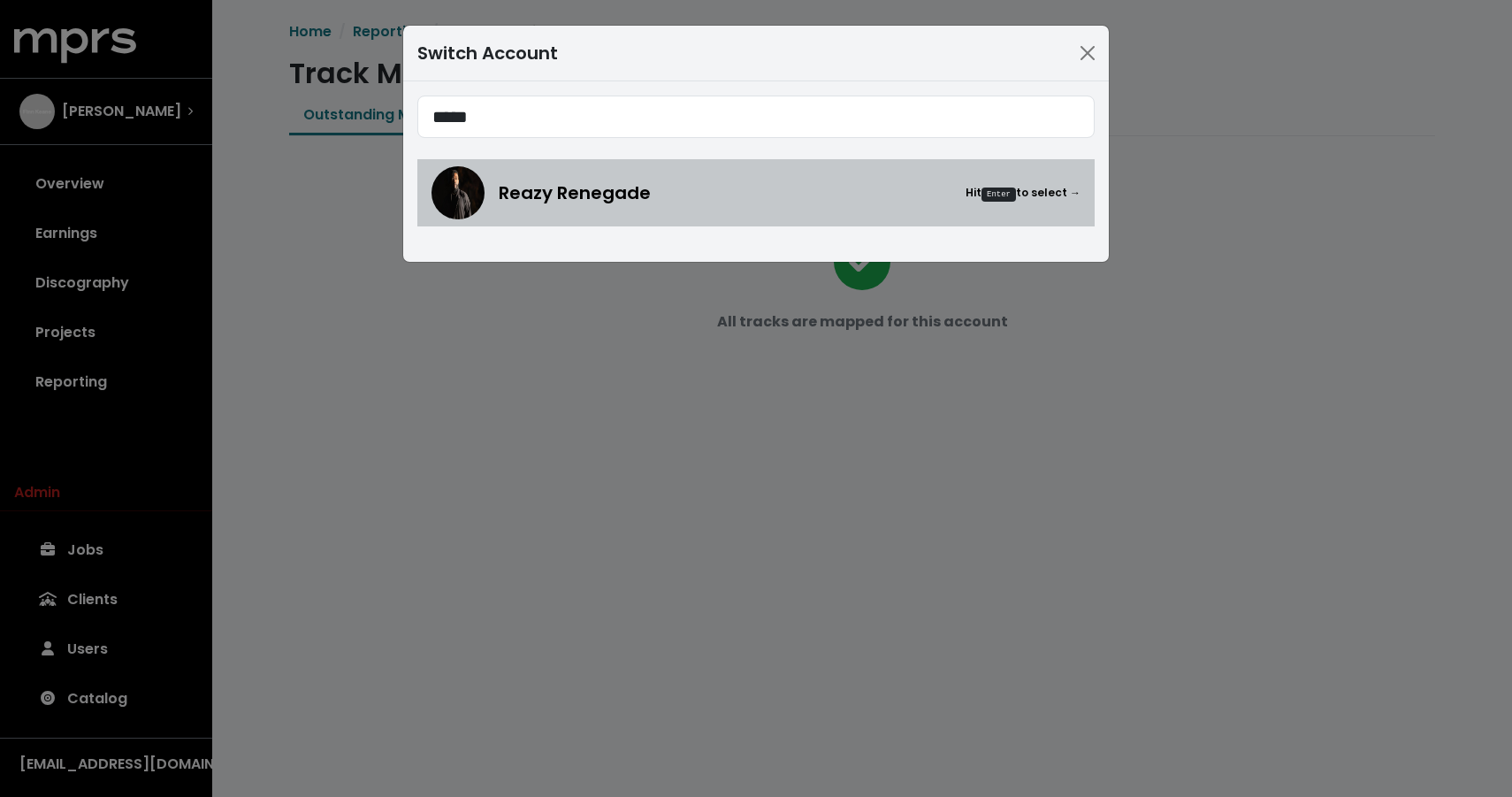
type input "*****"
click at [541, 165] on link "Reazy Renegade Hit Enter to select →" at bounding box center [756, 192] width 677 height 67
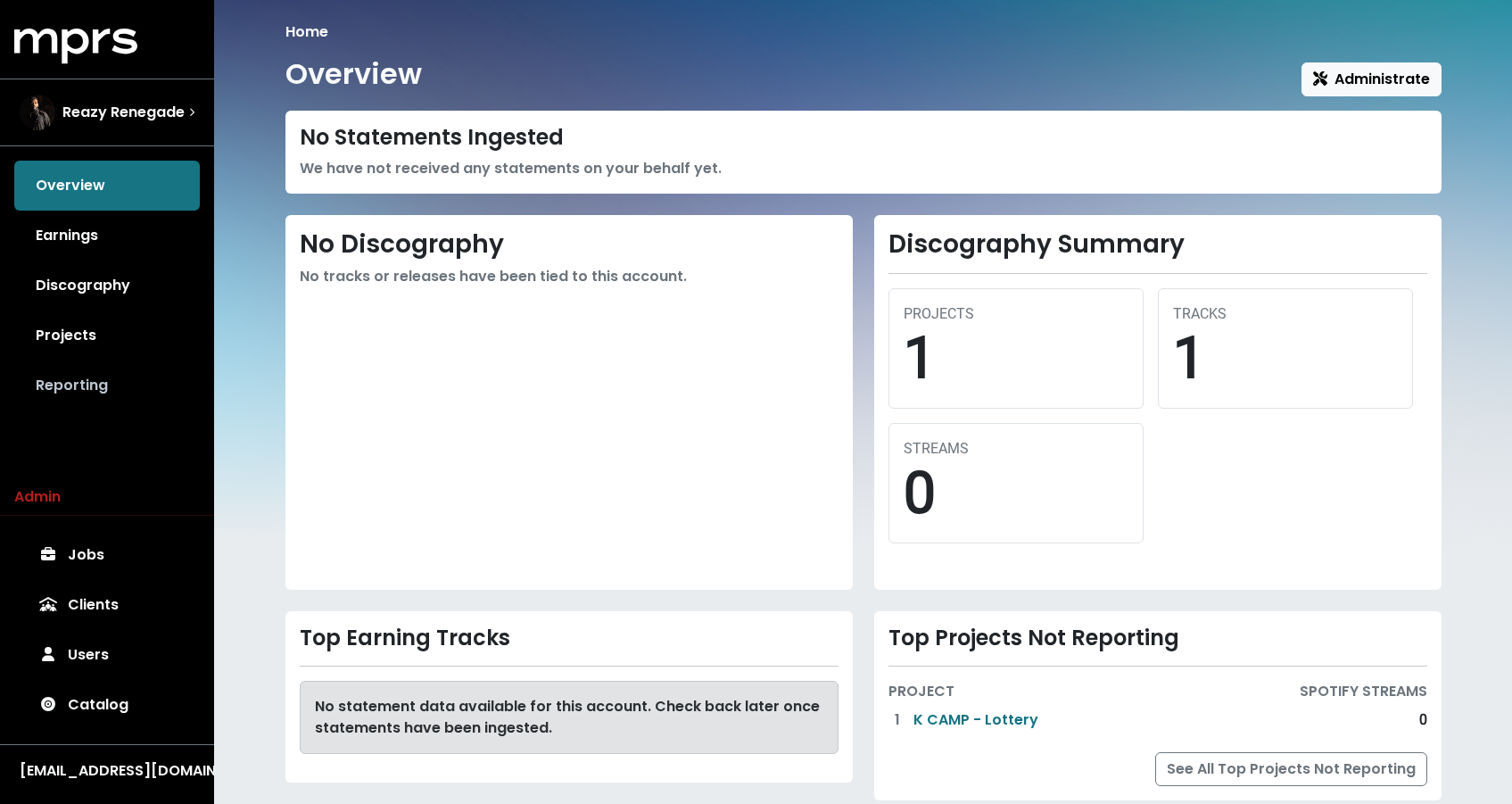
click at [106, 371] on link "Reporting" at bounding box center [107, 385] width 186 height 50
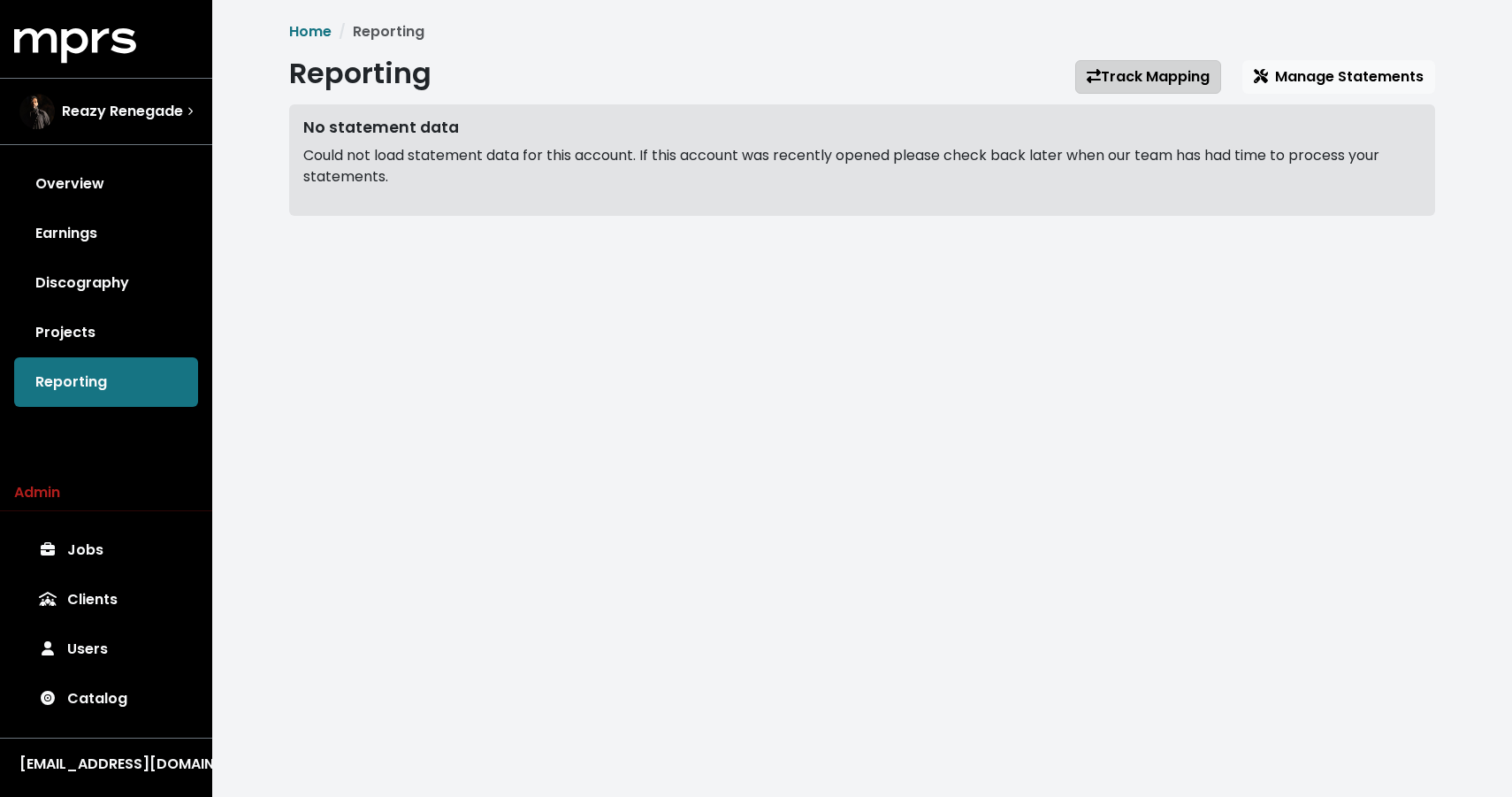
click at [1125, 79] on link "Track Mapping" at bounding box center [1148, 77] width 146 height 34
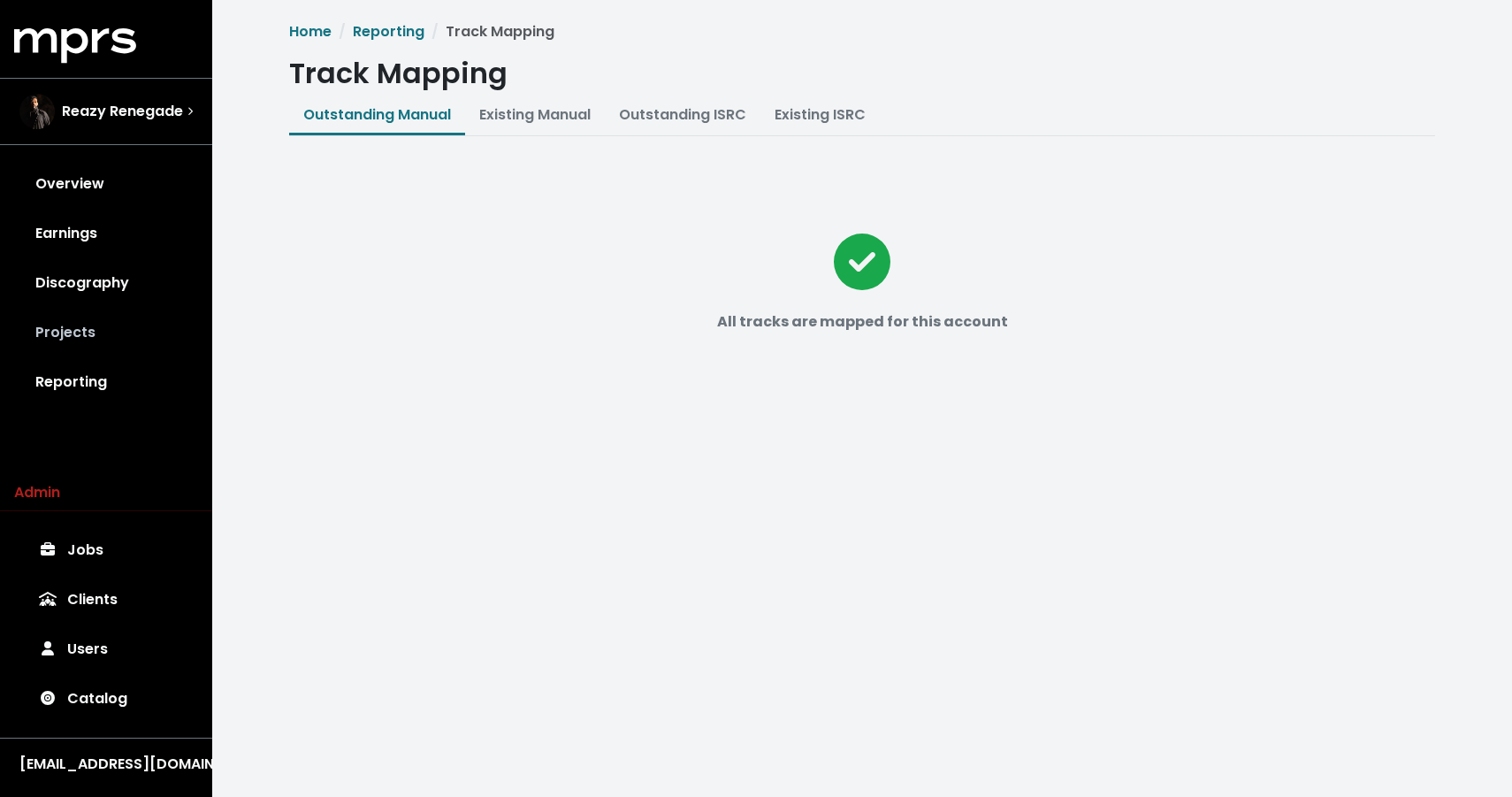
click at [81, 352] on link "Projects" at bounding box center [106, 332] width 184 height 50
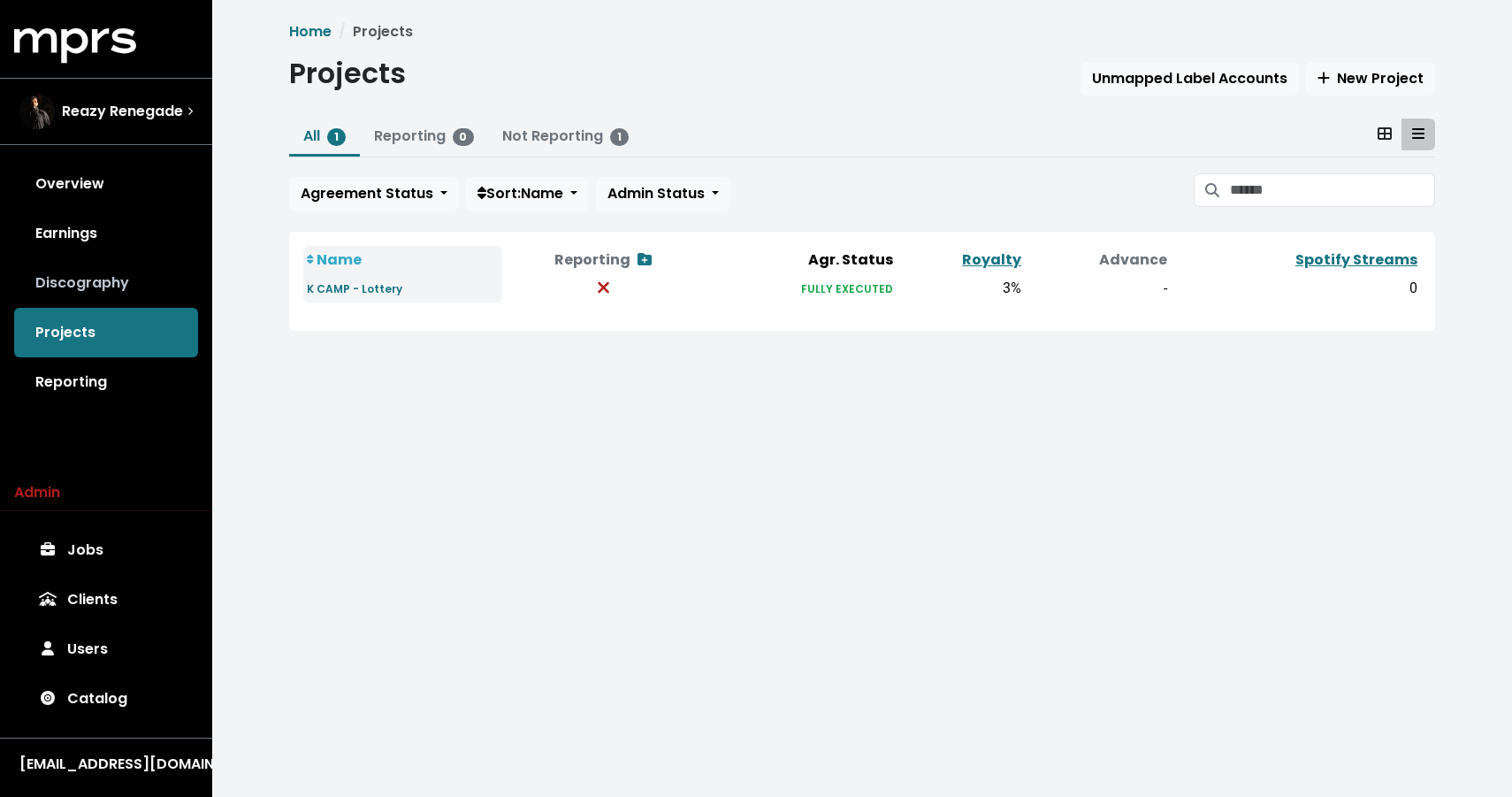
click at [107, 287] on link "Discography" at bounding box center [106, 283] width 184 height 50
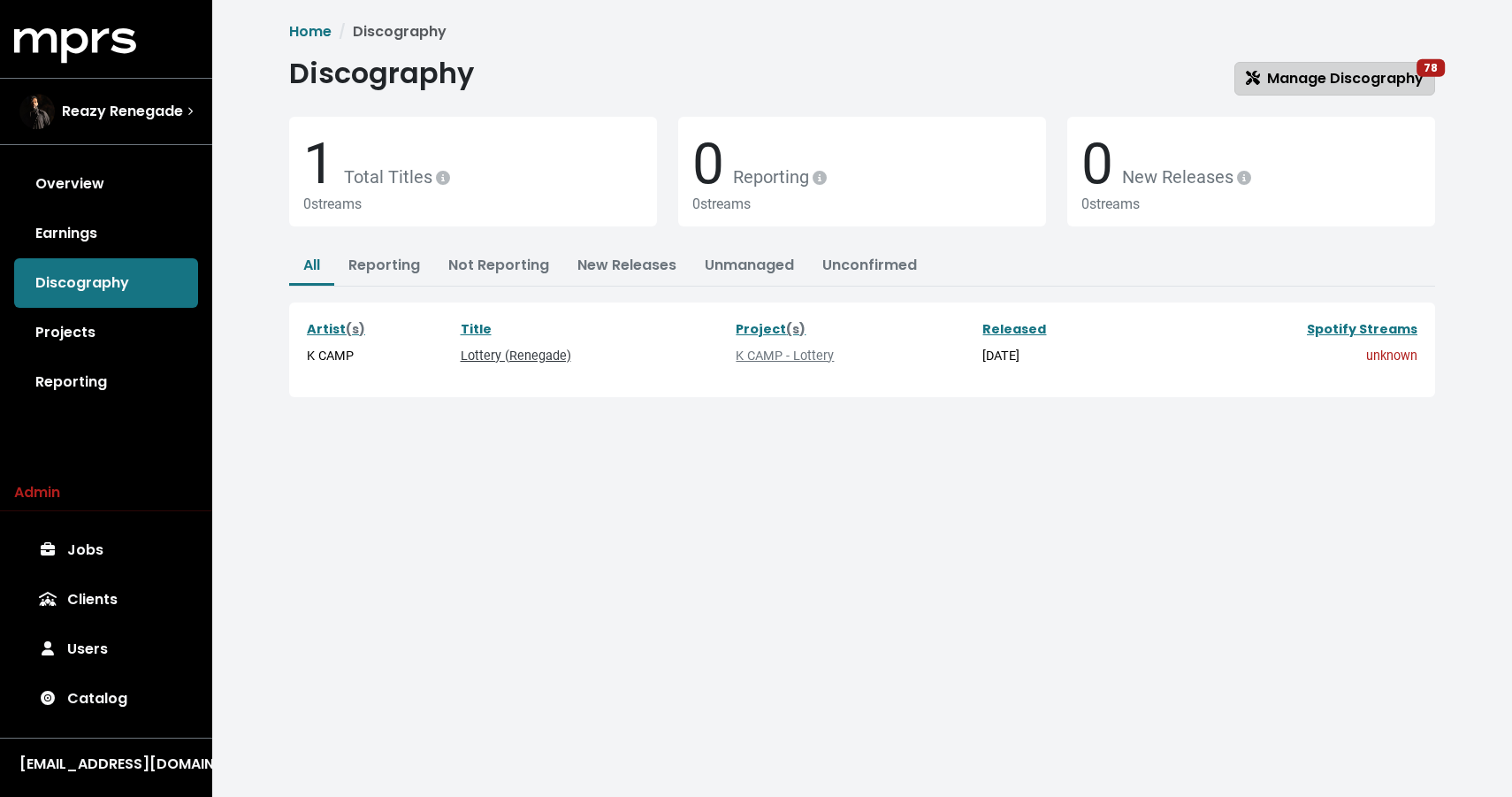
click at [1286, 79] on span "Manage Discography 78" at bounding box center [1335, 78] width 177 height 21
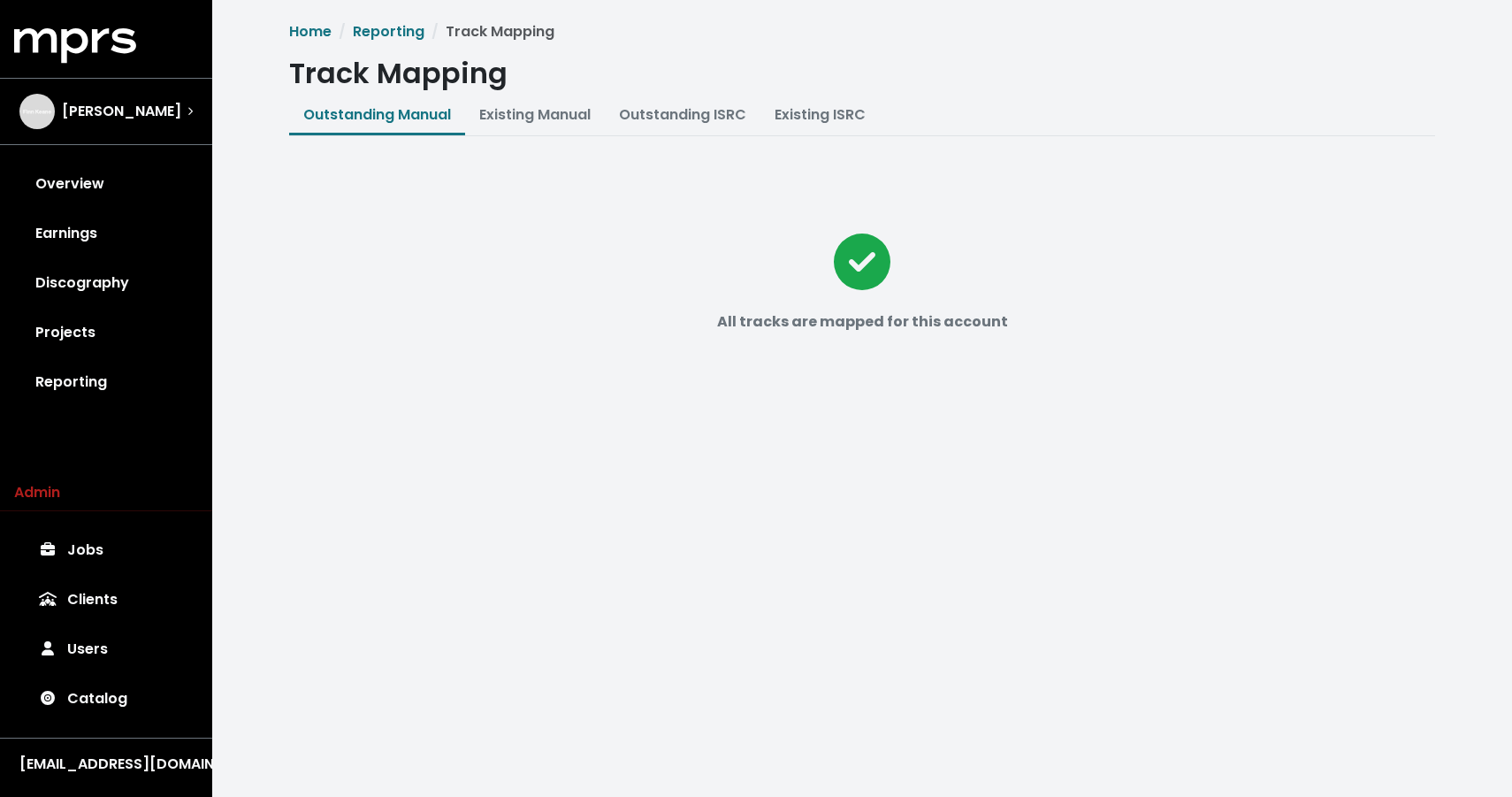
click at [97, 278] on link "Discography" at bounding box center [106, 283] width 184 height 50
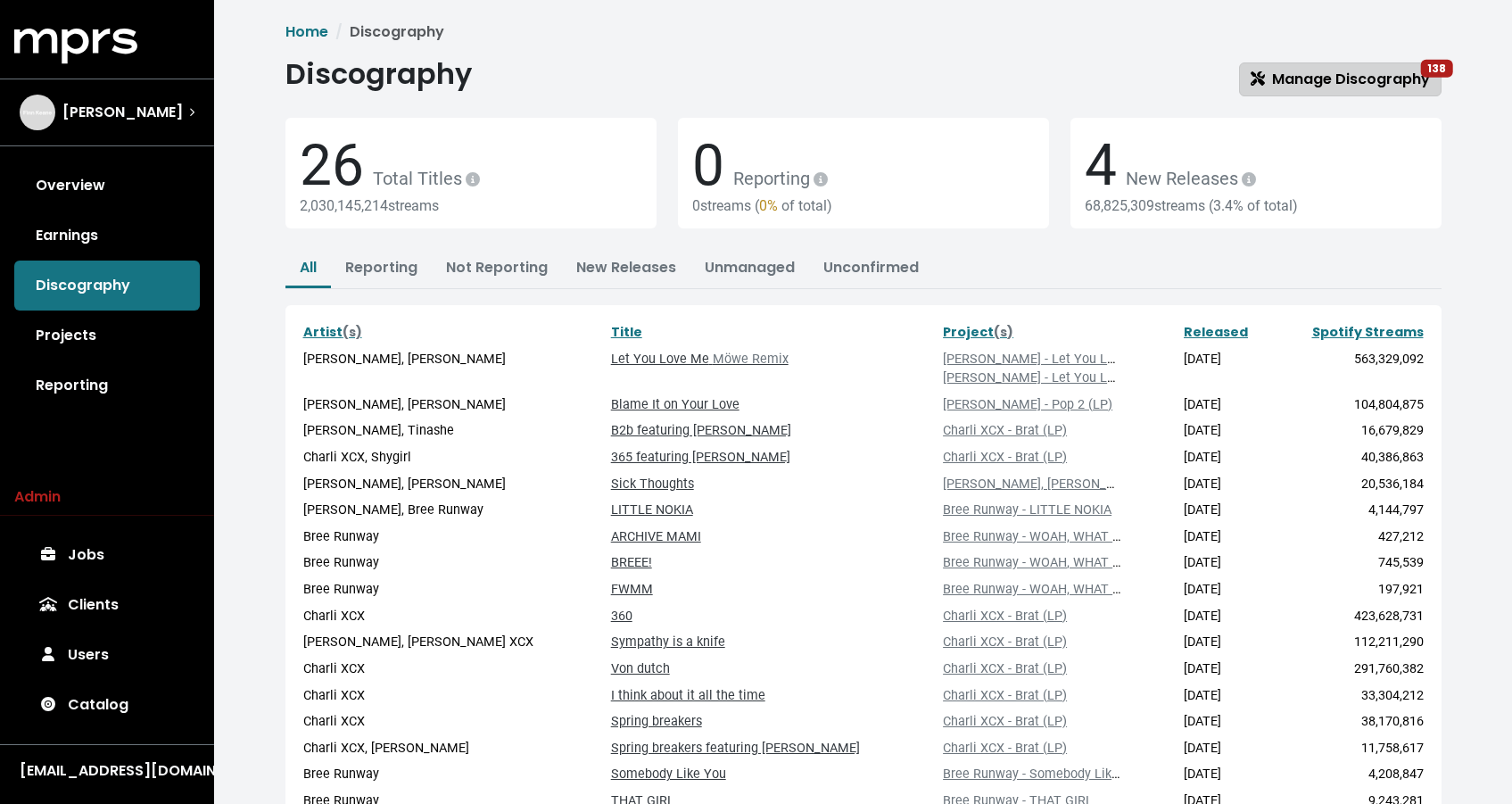
click at [1263, 87] on span "Manage Discography 138" at bounding box center [1341, 79] width 179 height 21
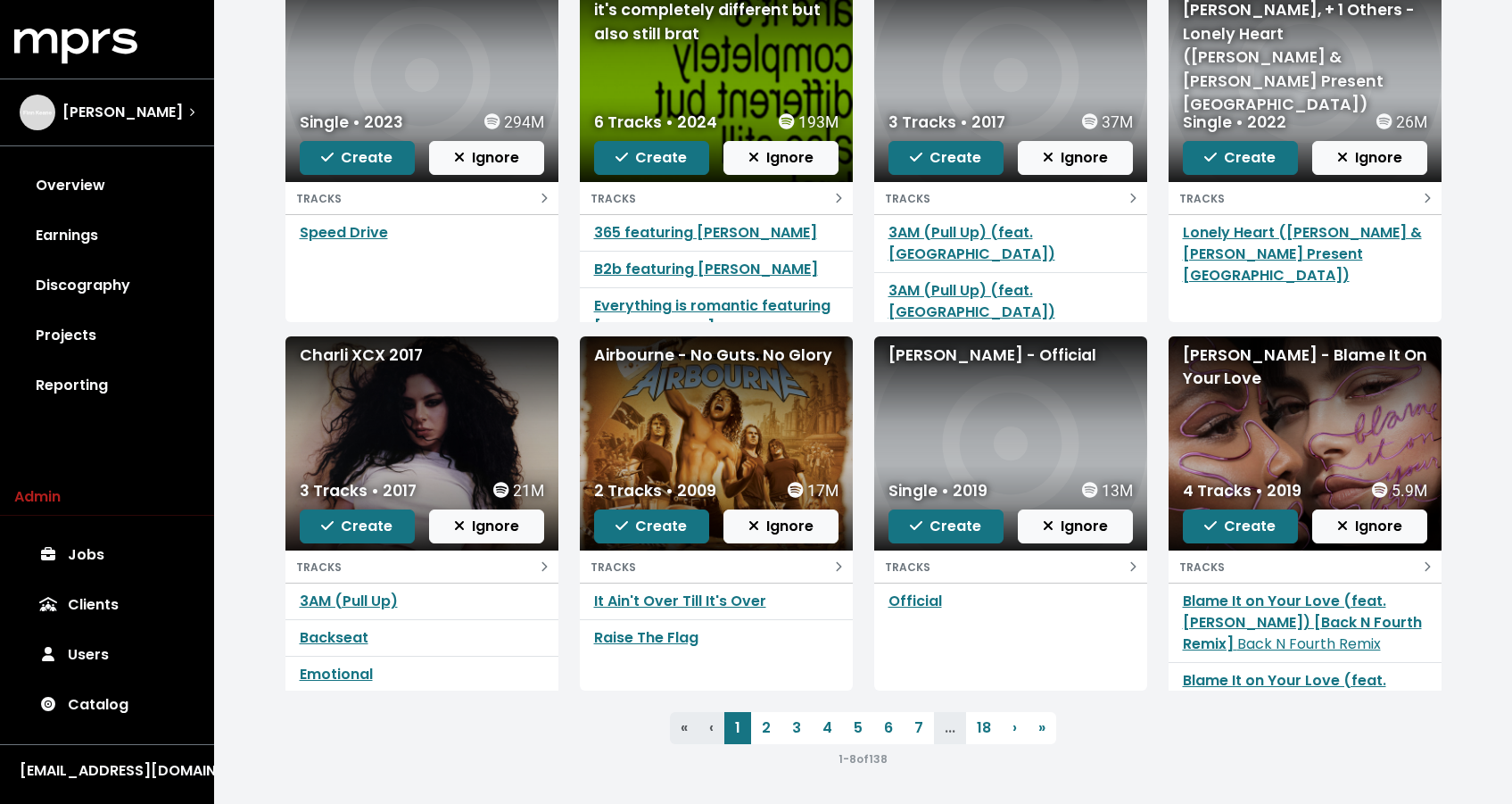
scroll to position [93, 0]
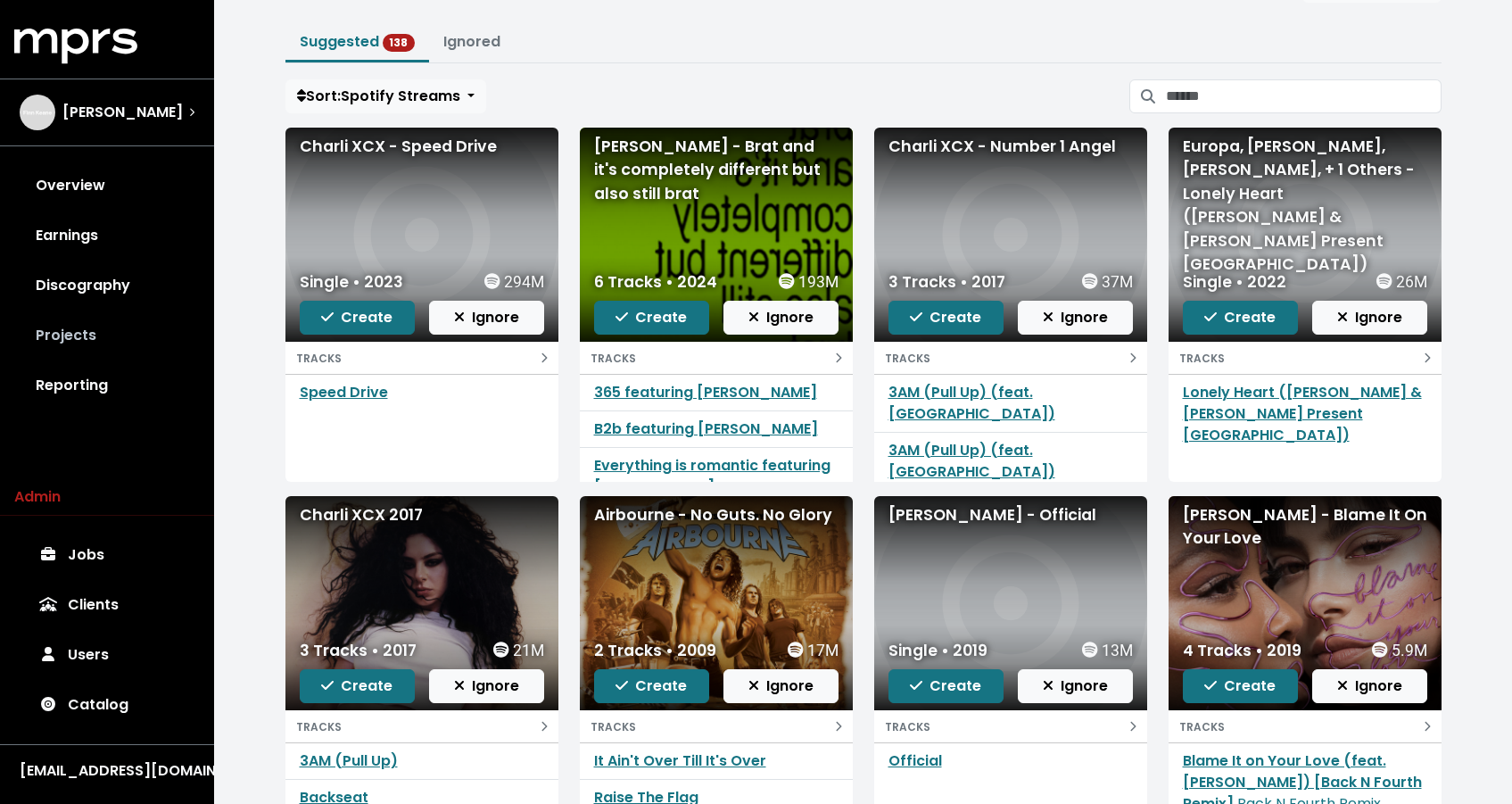
click at [84, 341] on link "Projects" at bounding box center [107, 335] width 186 height 50
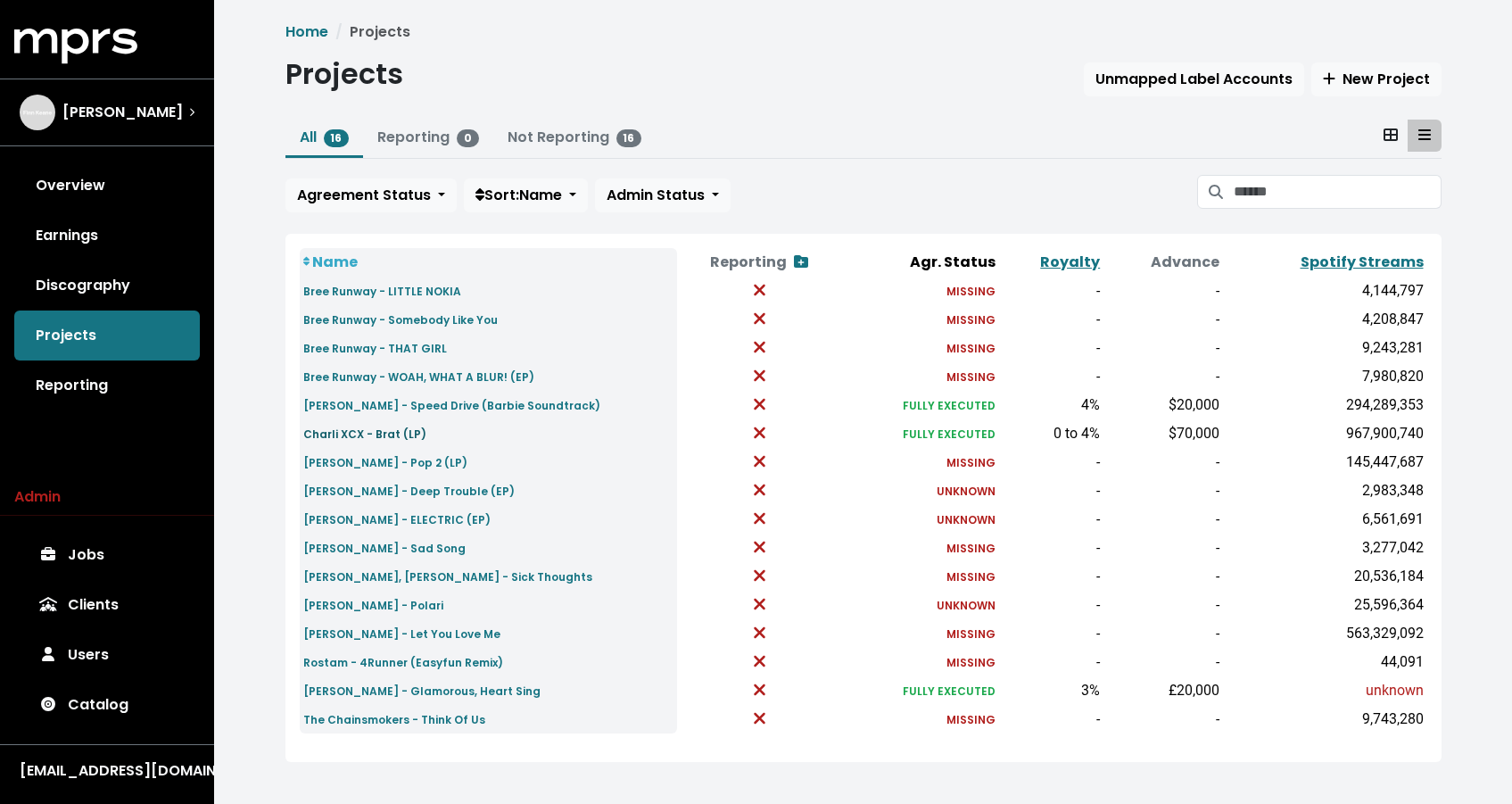
click at [408, 430] on small "Charli XCX - Brat (LP)" at bounding box center [364, 434] width 123 height 15
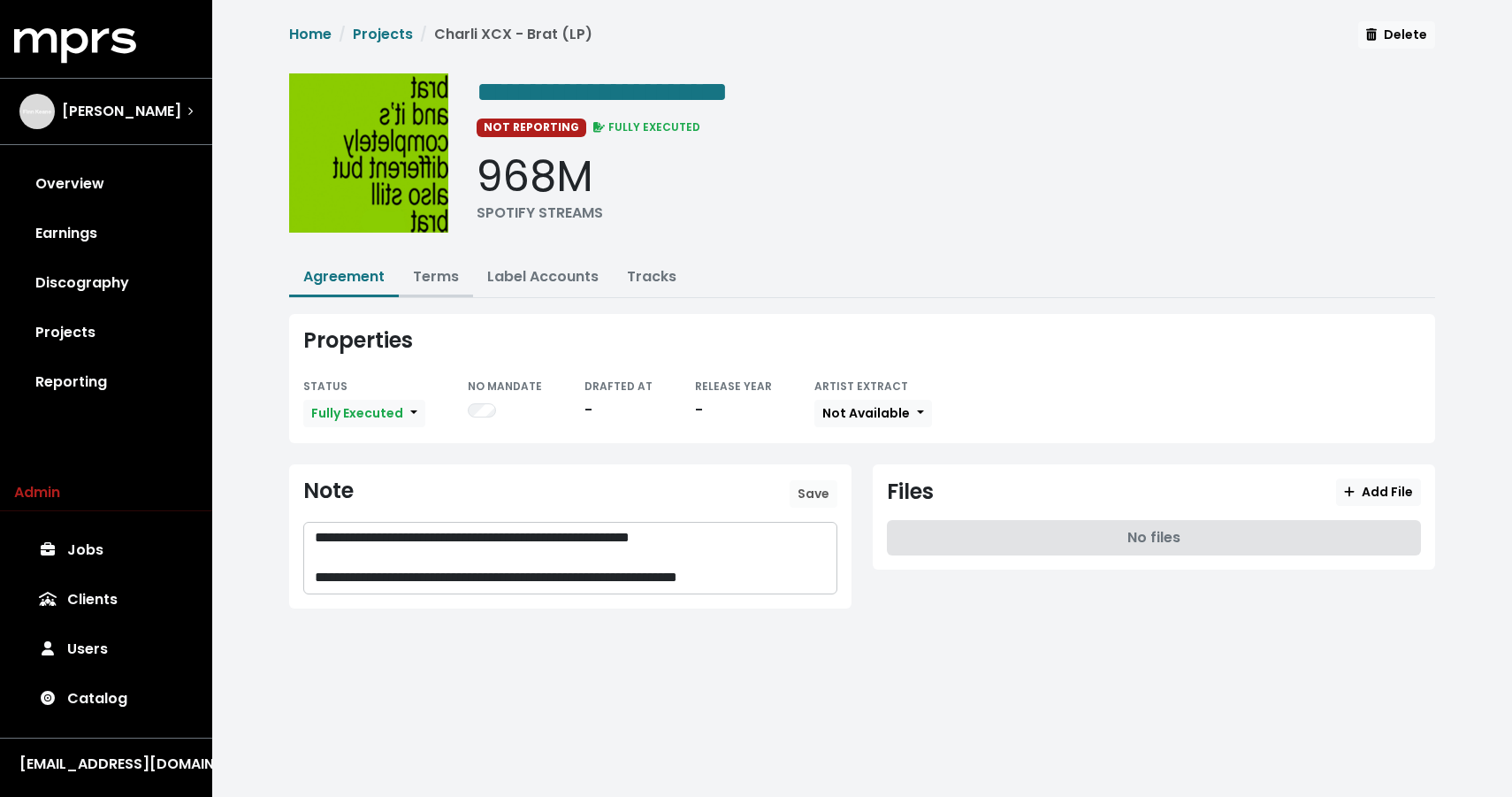
click at [434, 281] on link "Terms" at bounding box center [436, 276] width 46 height 21
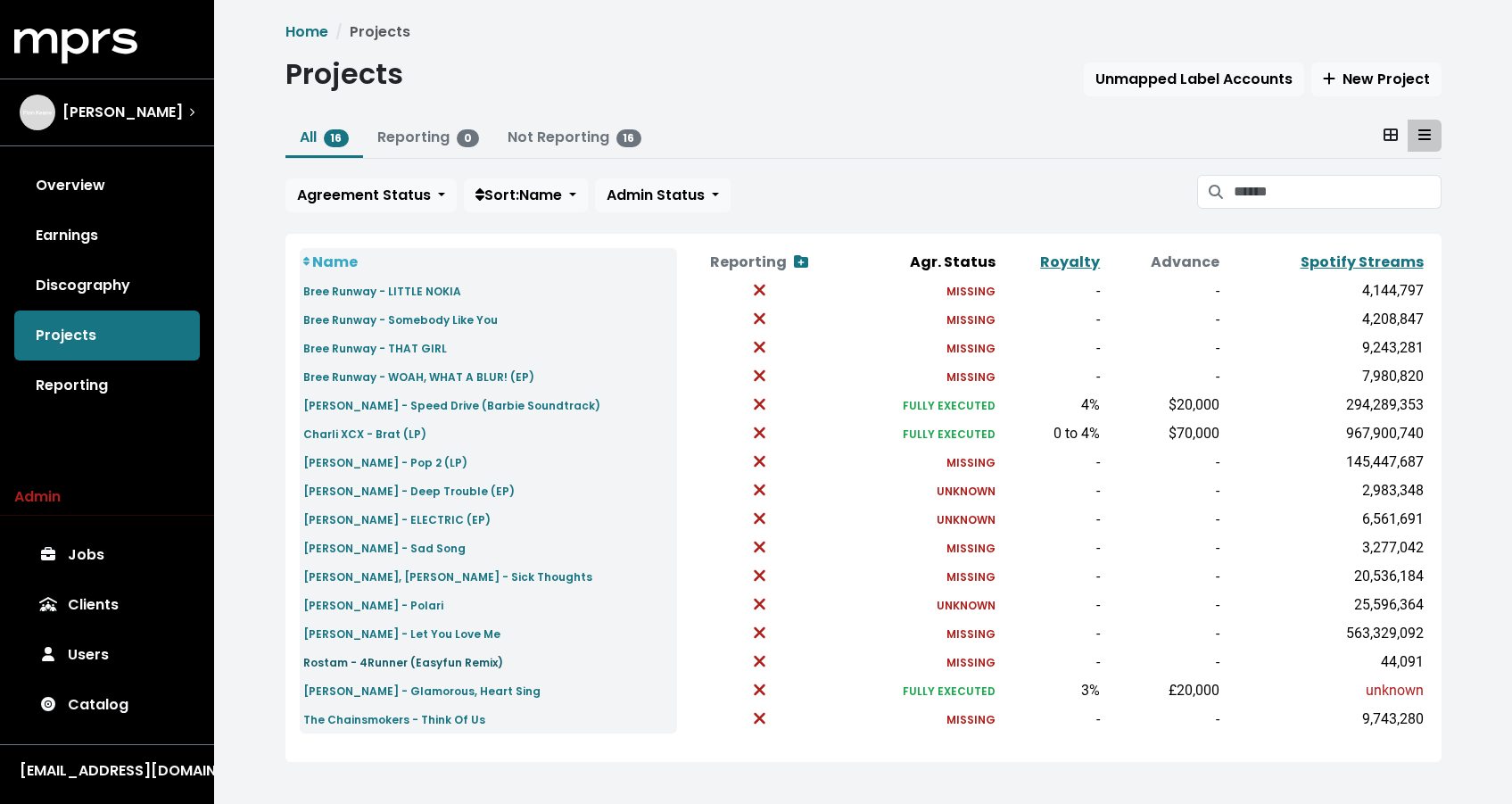
click at [396, 651] on link "Rostam - 4Runner (Easyfun Remix)" at bounding box center [403, 661] width 200 height 21
click at [145, 308] on link "Discography" at bounding box center [107, 285] width 186 height 50
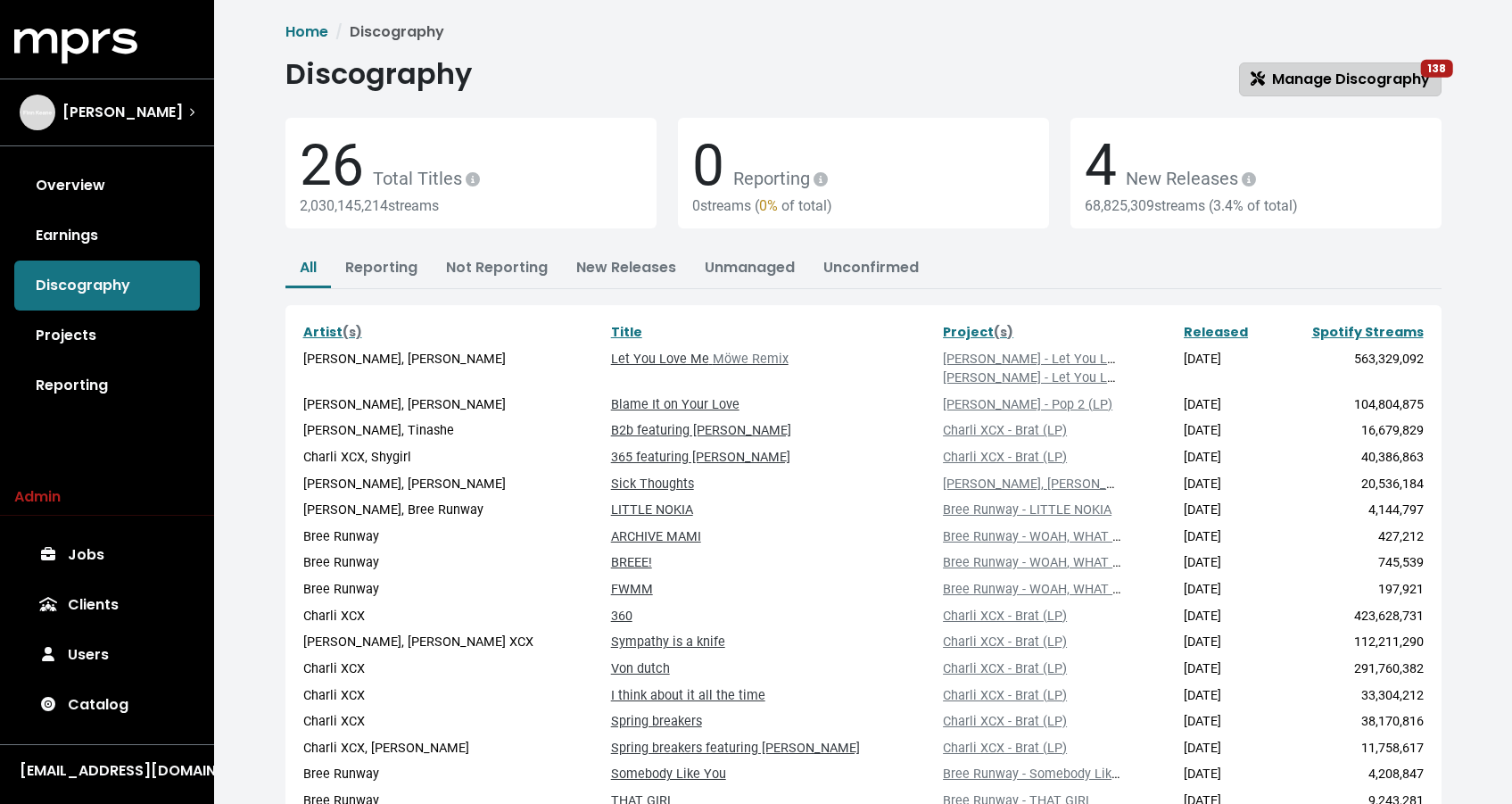
click at [1321, 90] on link "Manage Discography 138" at bounding box center [1340, 80] width 203 height 34
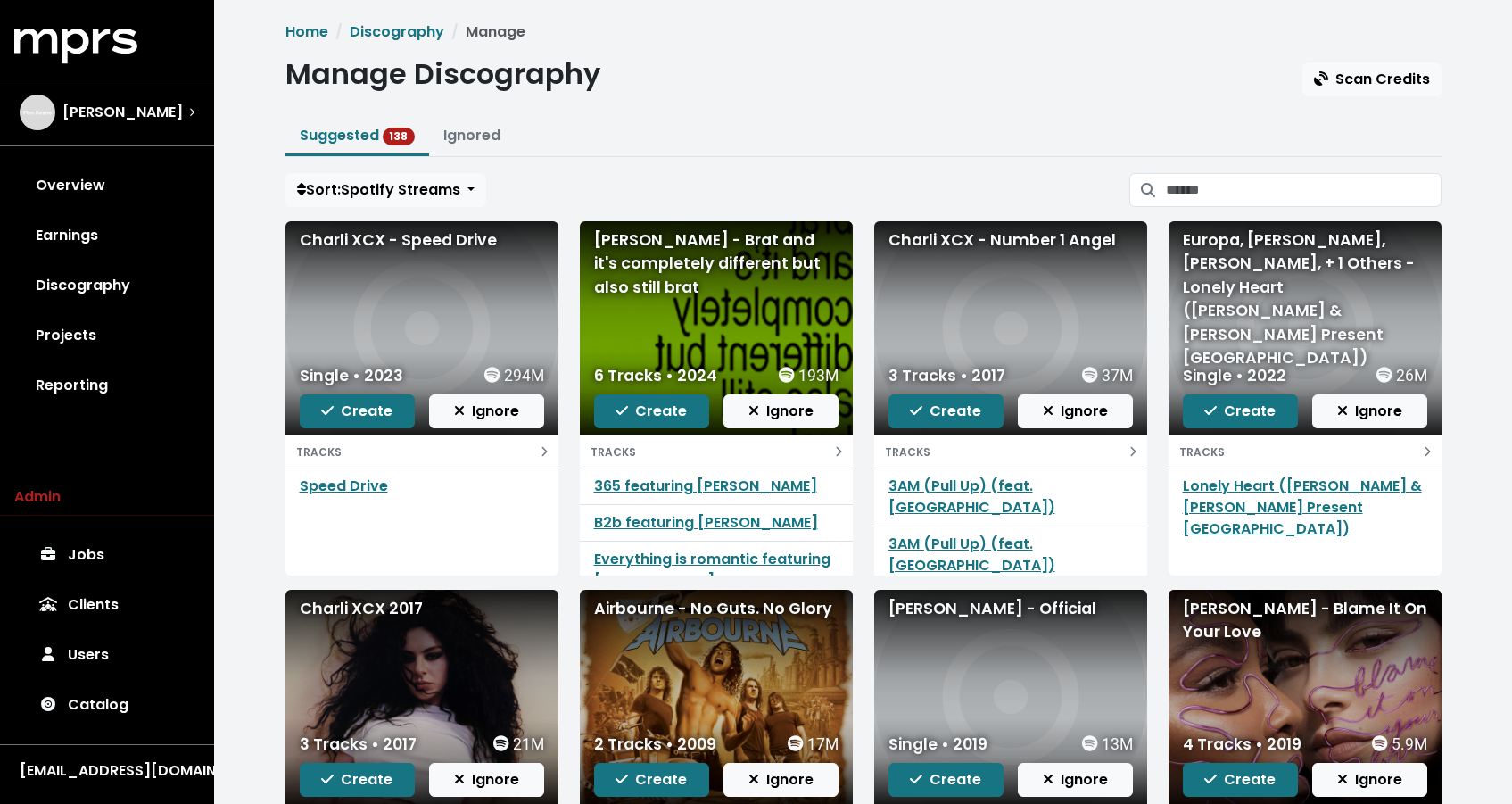
click at [67, 334] on link "Projects" at bounding box center [107, 335] width 186 height 50
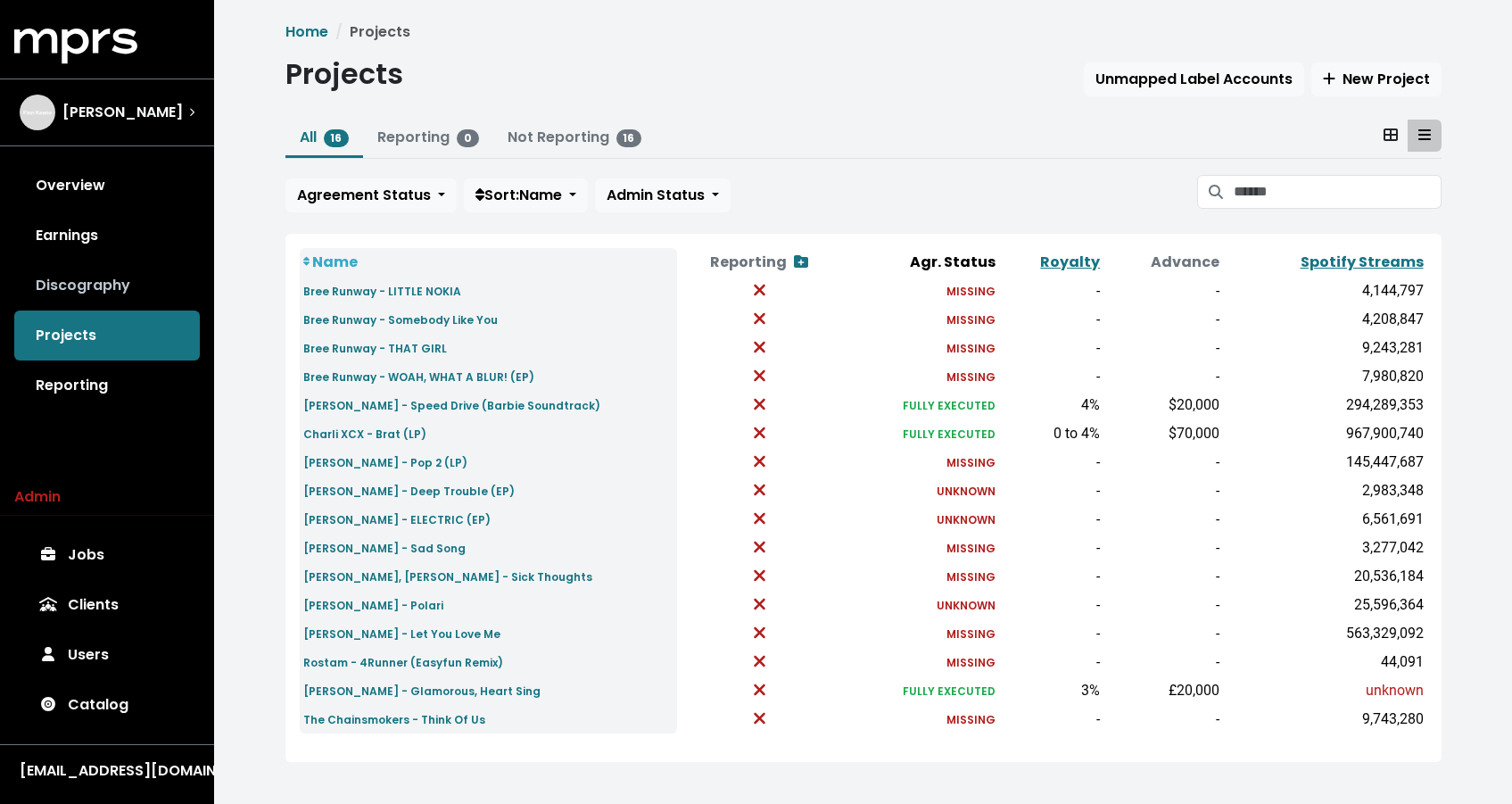
click at [93, 291] on link "Discography" at bounding box center [107, 285] width 186 height 50
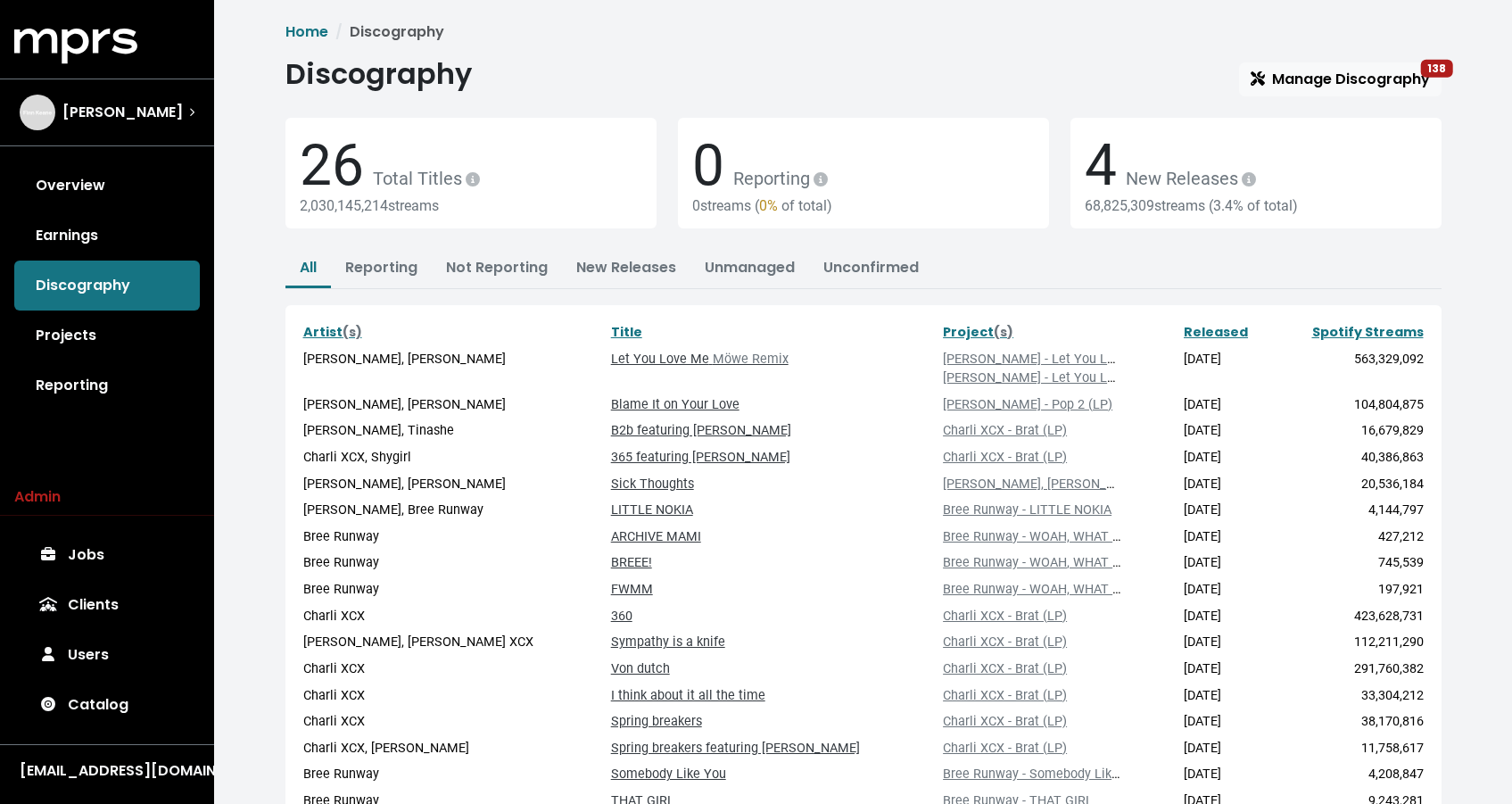
click at [1324, 102] on span "Discography Manage Discography 138 26 Total Titles 2,030,145,214 streams 0 Repo…" at bounding box center [863, 499] width 1156 height 883
click at [1324, 88] on span "Manage Discography 138" at bounding box center [1341, 79] width 179 height 22
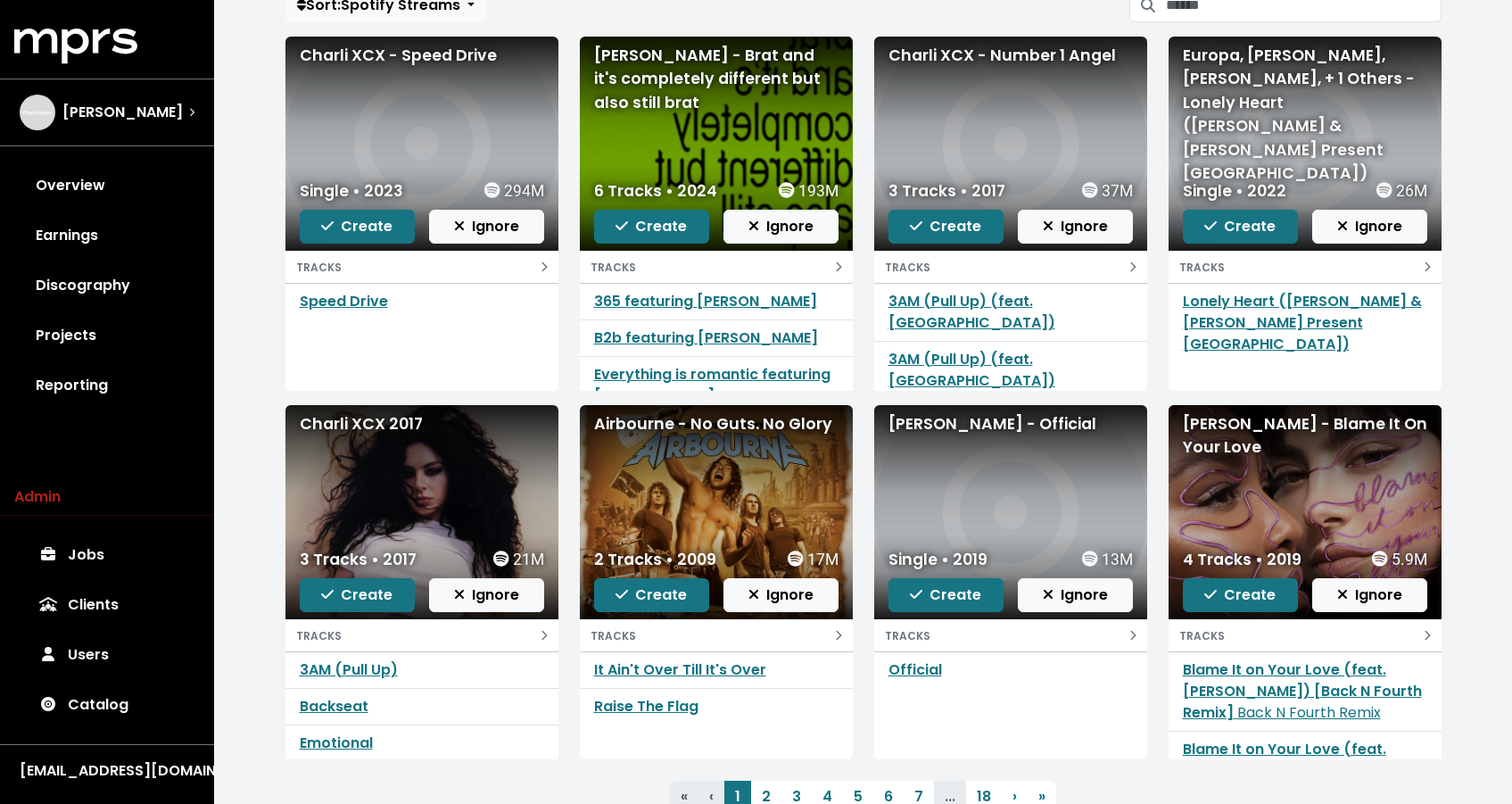
scroll to position [185, 0]
click at [762, 787] on link "2" at bounding box center [767, 796] width 30 height 32
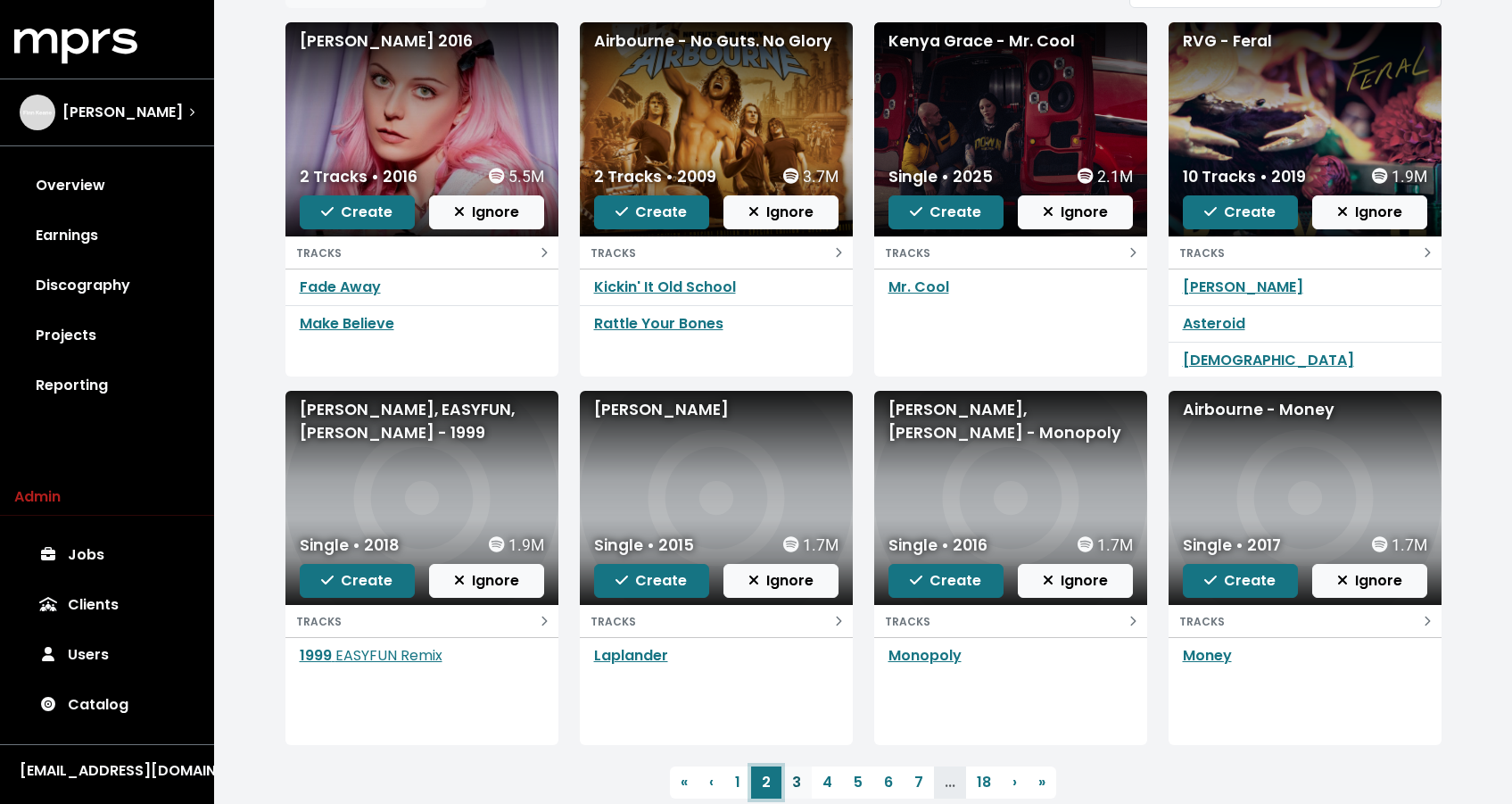
scroll to position [241, 0]
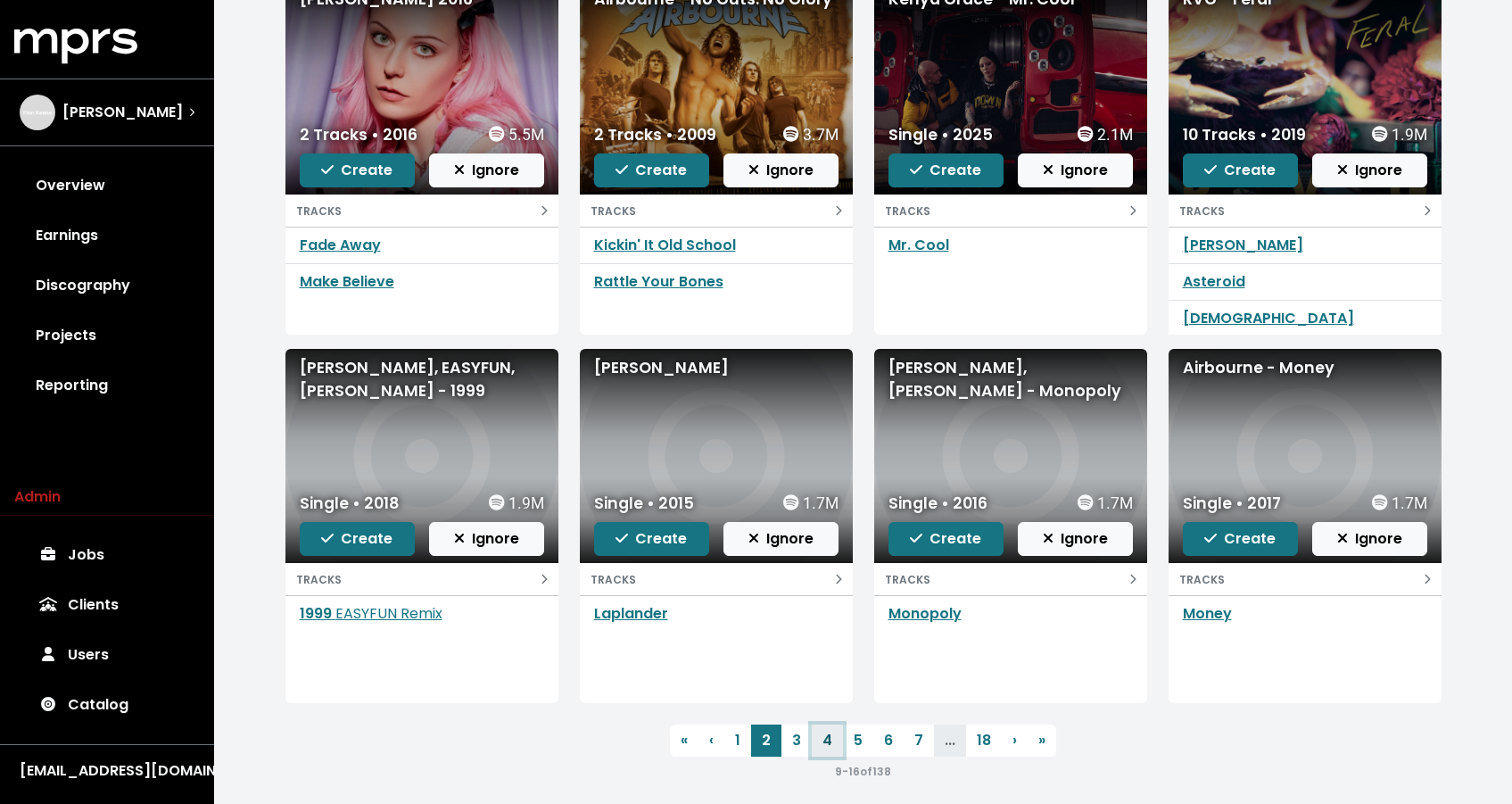
click at [812, 734] on link "4" at bounding box center [827, 740] width 31 height 32
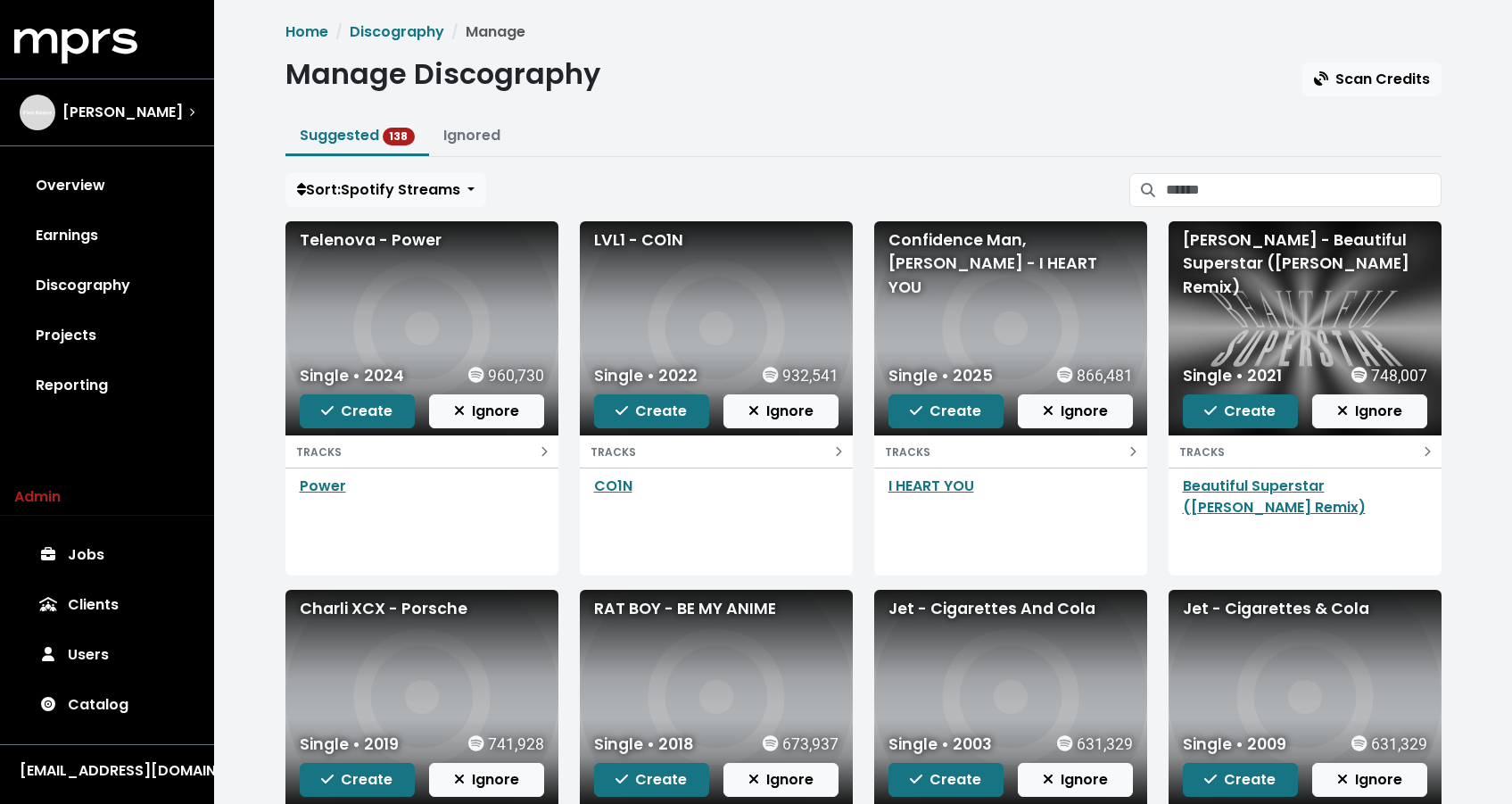
scroll to position [253, 0]
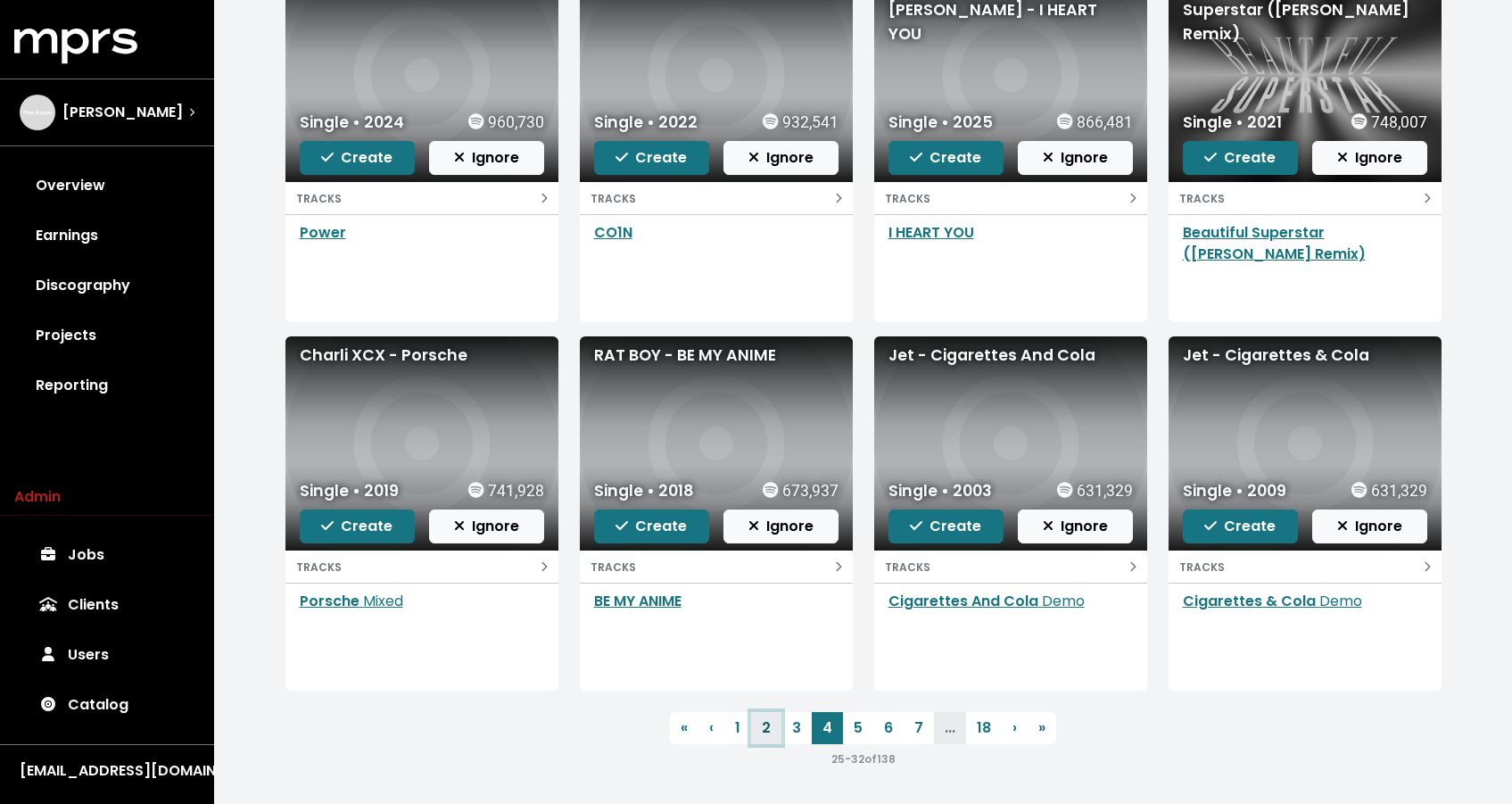
click at [764, 725] on link "2" at bounding box center [767, 728] width 30 height 32
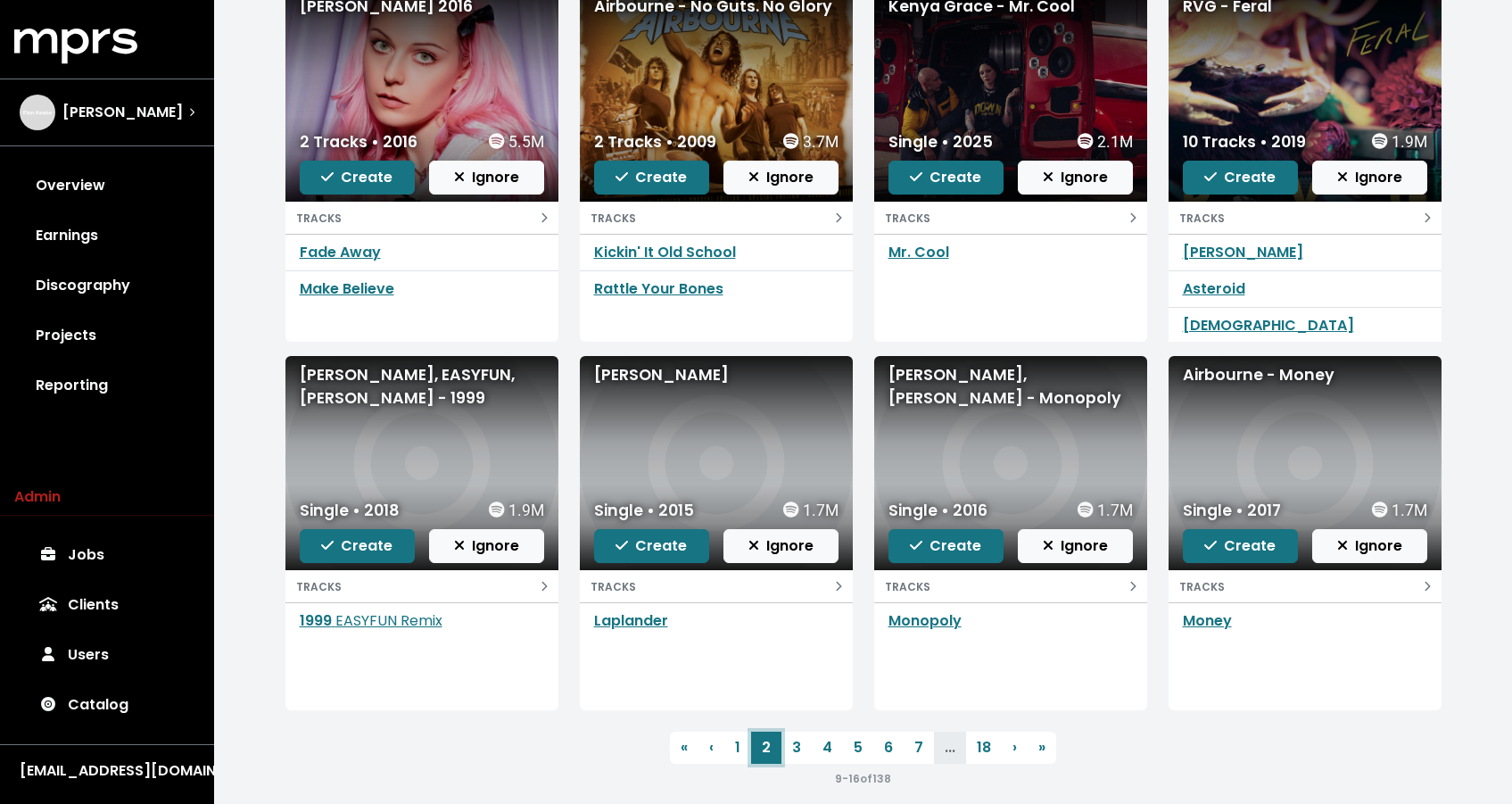
scroll to position [253, 0]
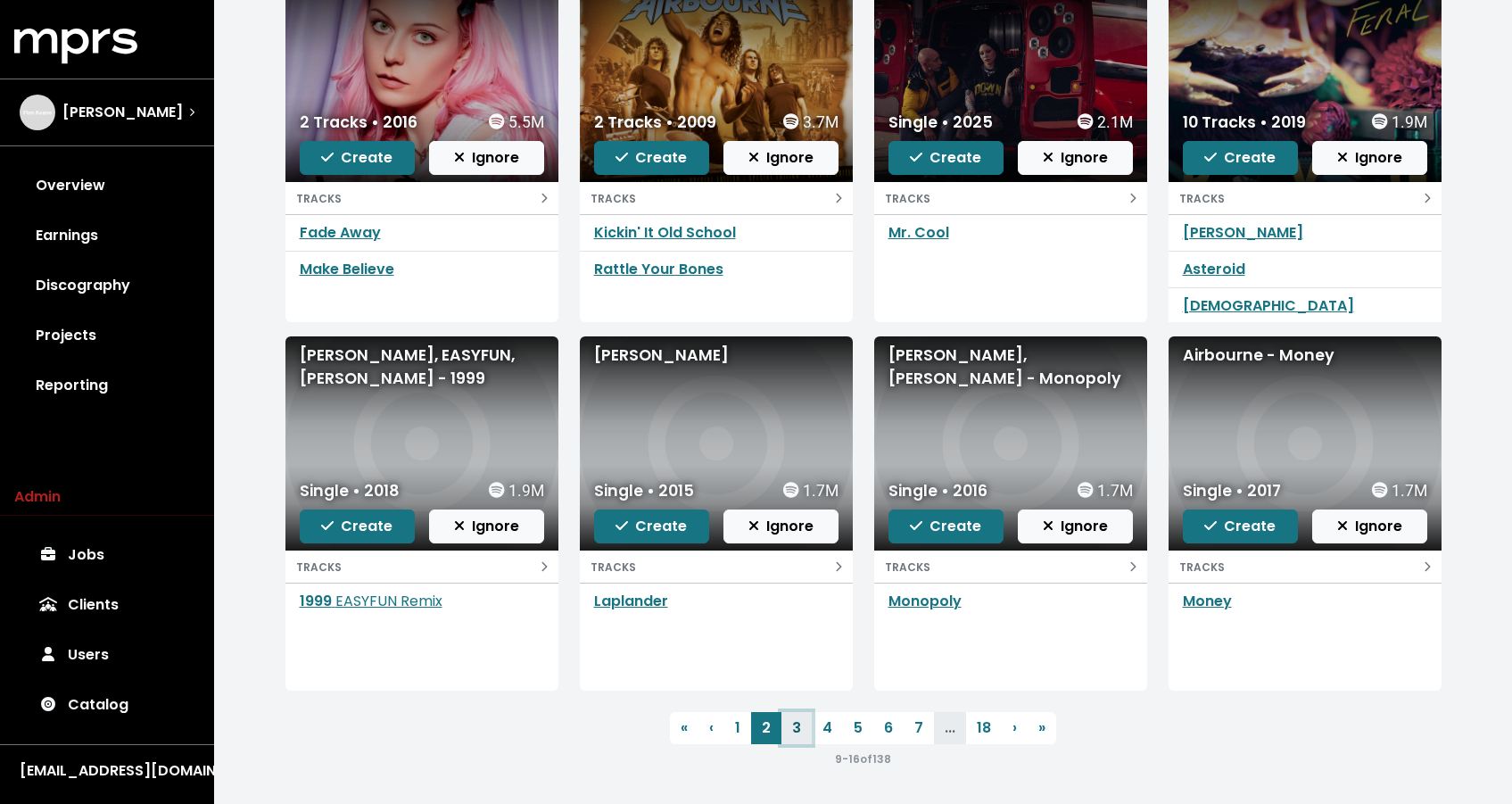
click at [786, 716] on link "3" at bounding box center [796, 728] width 30 height 32
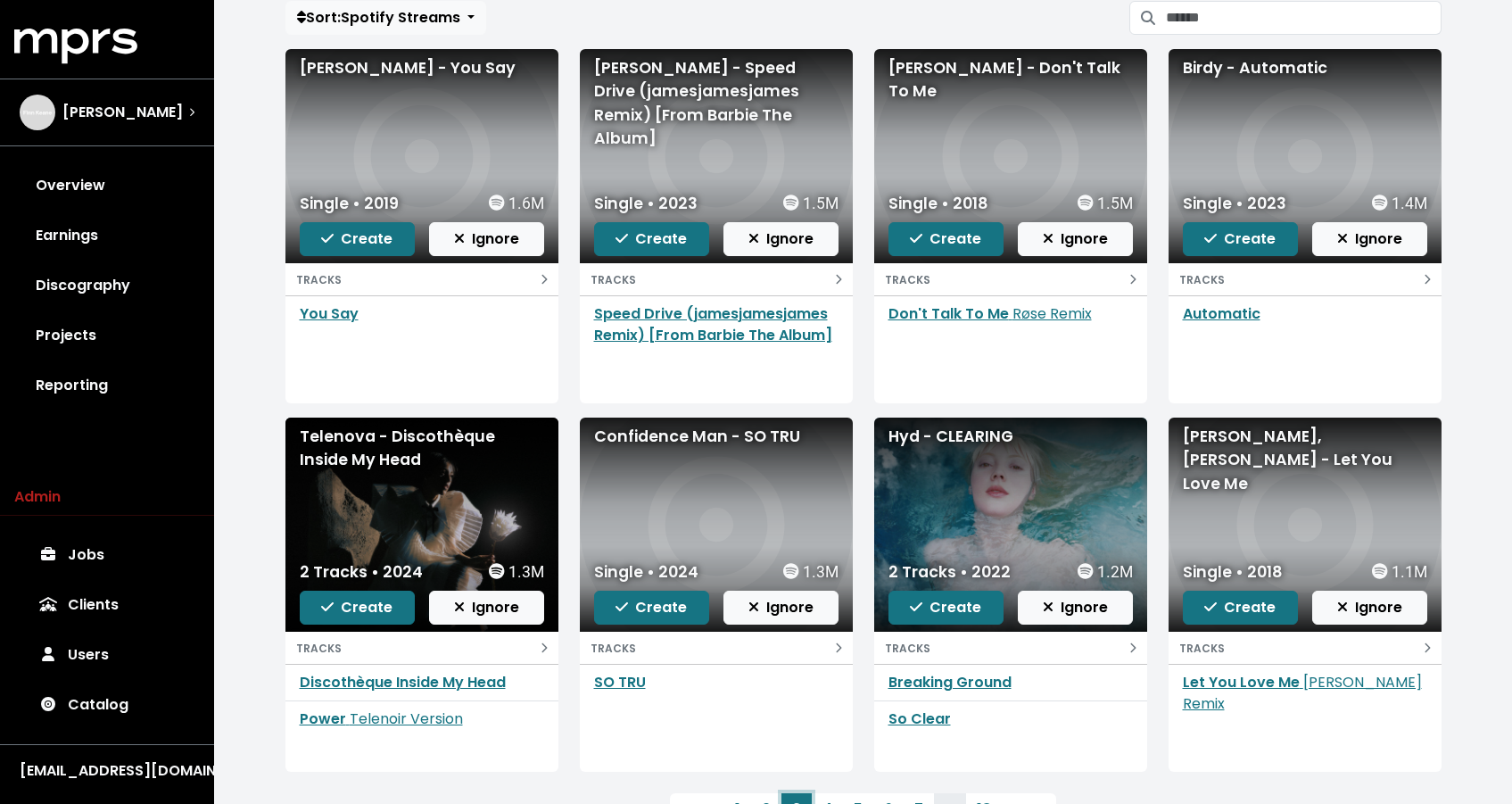
scroll to position [253, 0]
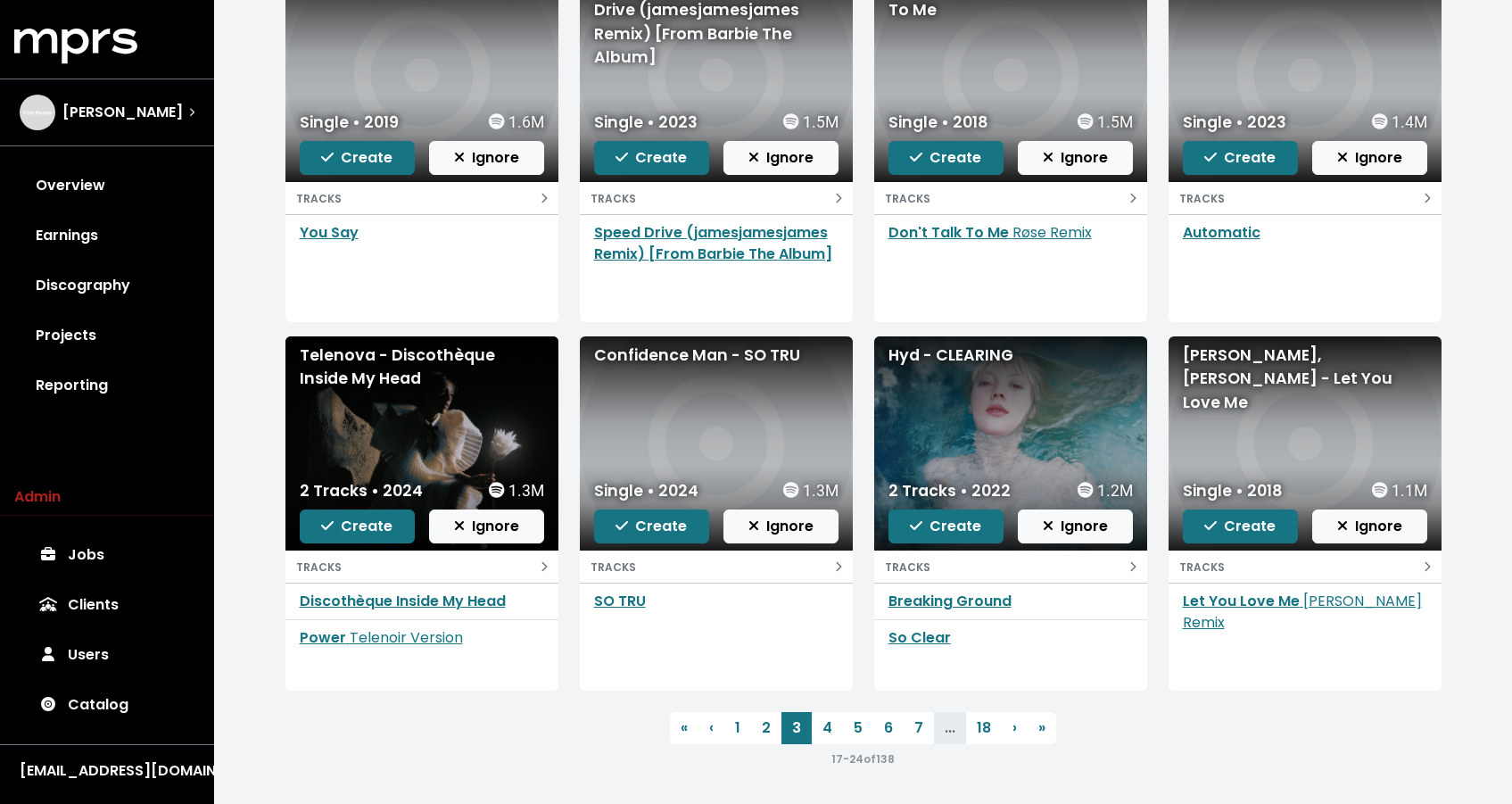
click at [671, 356] on div "Confidence Man - SO TRU" at bounding box center [716, 355] width 245 height 23
click at [68, 335] on link "Projects" at bounding box center [107, 335] width 186 height 50
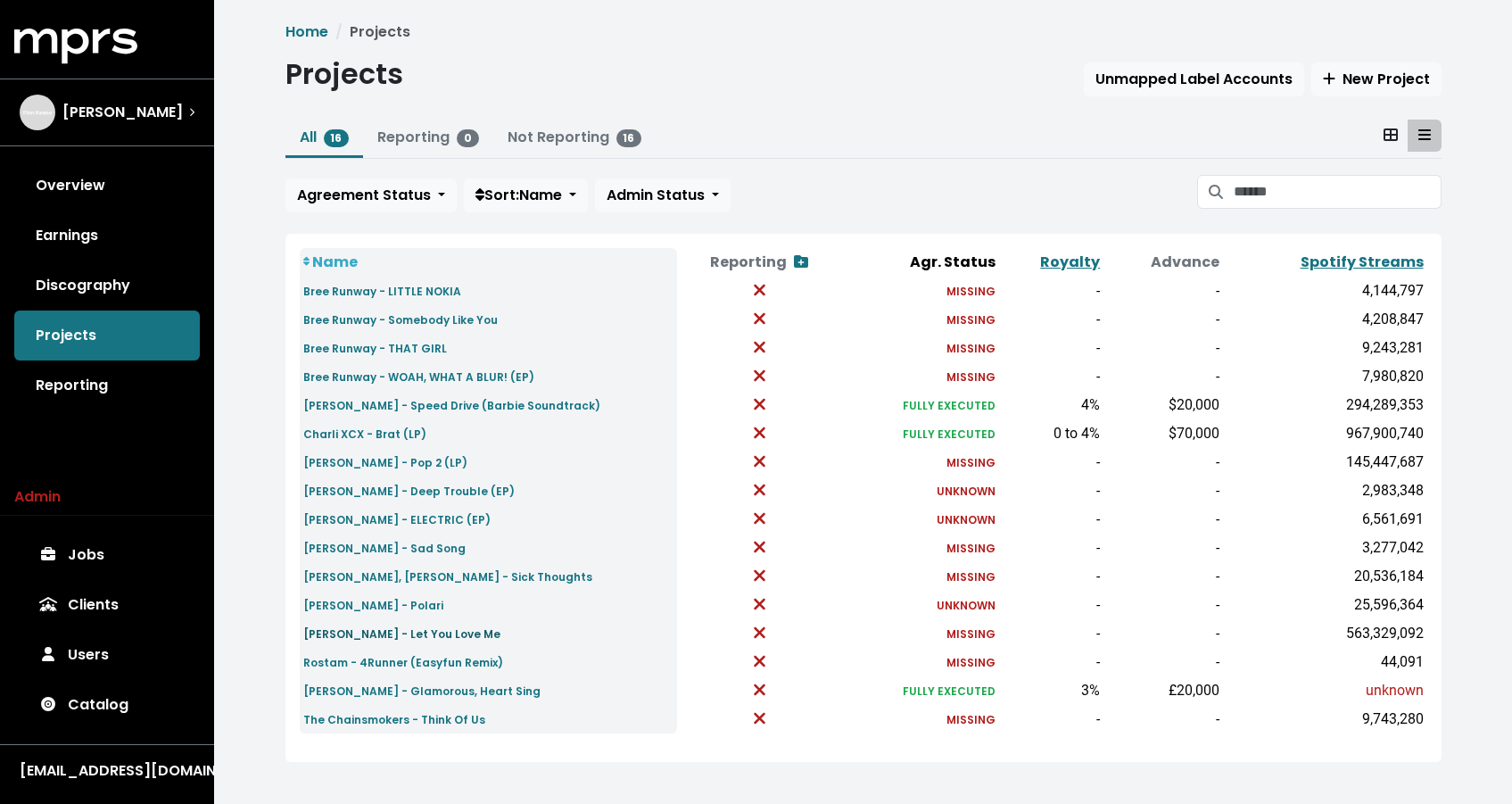
click at [403, 634] on small "Rita Ora - Let You Love Me" at bounding box center [402, 634] width 197 height 15
click at [82, 284] on link "Discography" at bounding box center [107, 285] width 186 height 50
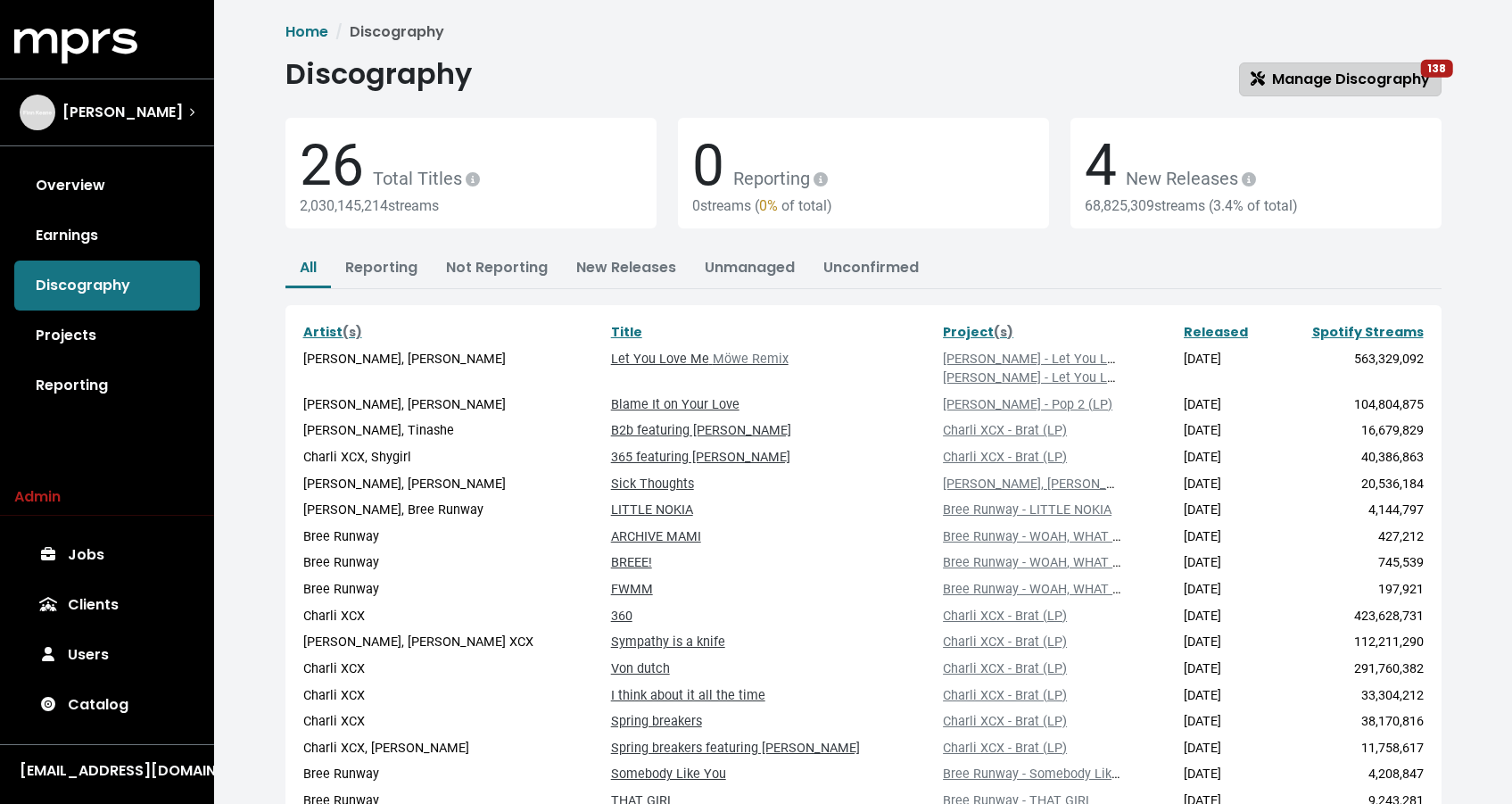
click at [1296, 78] on span "Manage Discography 138" at bounding box center [1341, 79] width 179 height 21
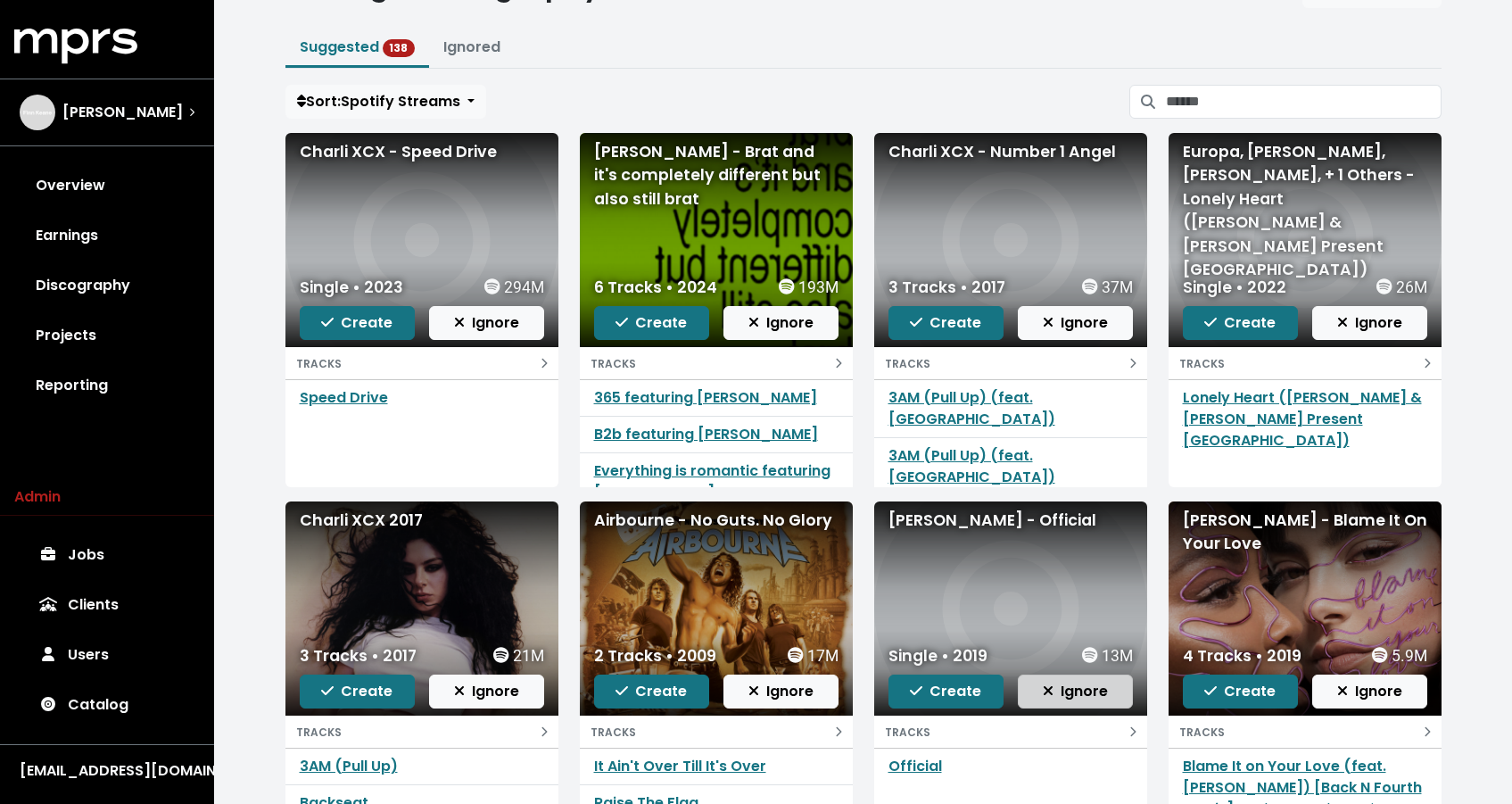
scroll to position [189, 0]
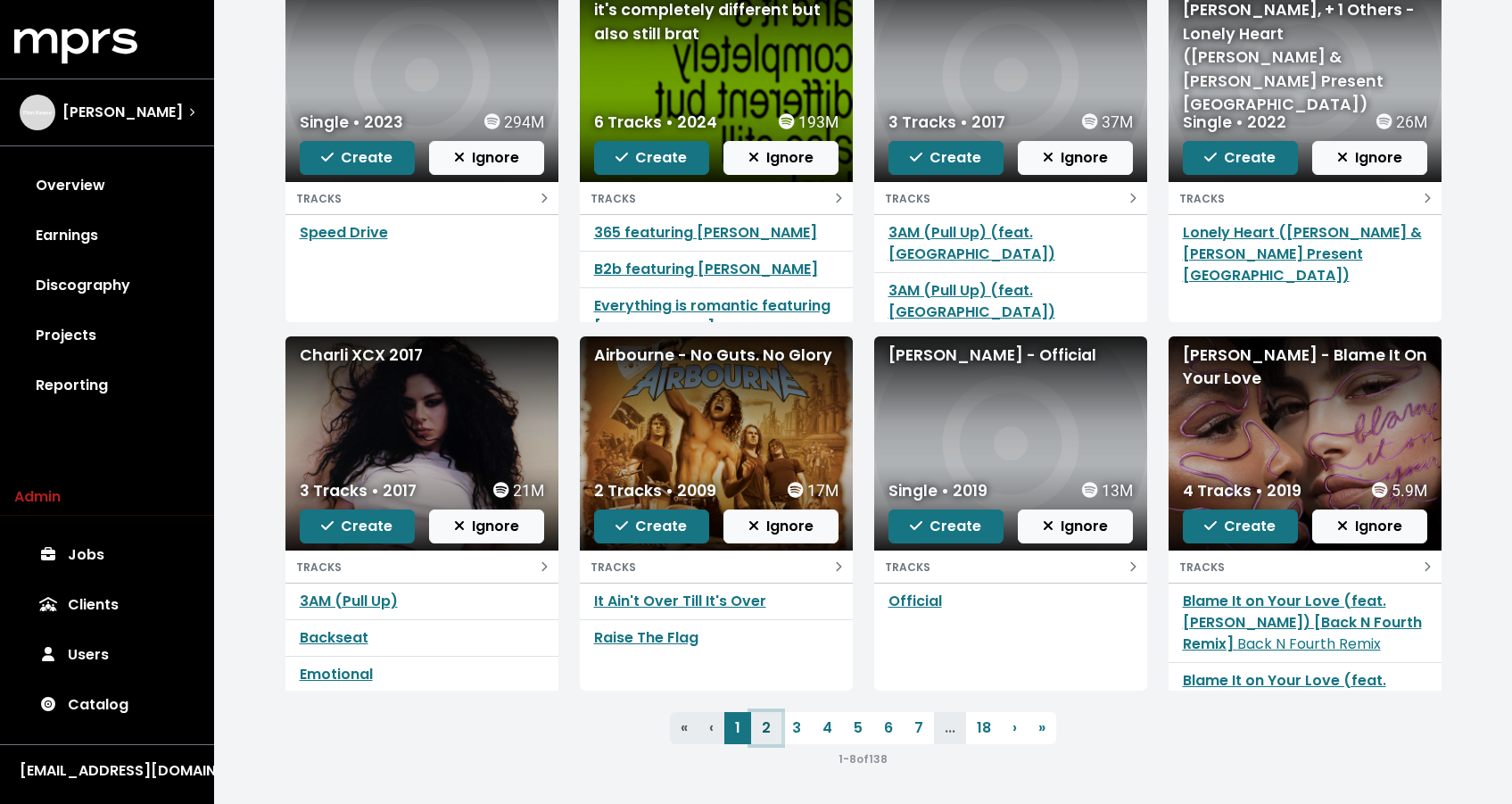
click at [776, 726] on link "2" at bounding box center [767, 728] width 30 height 32
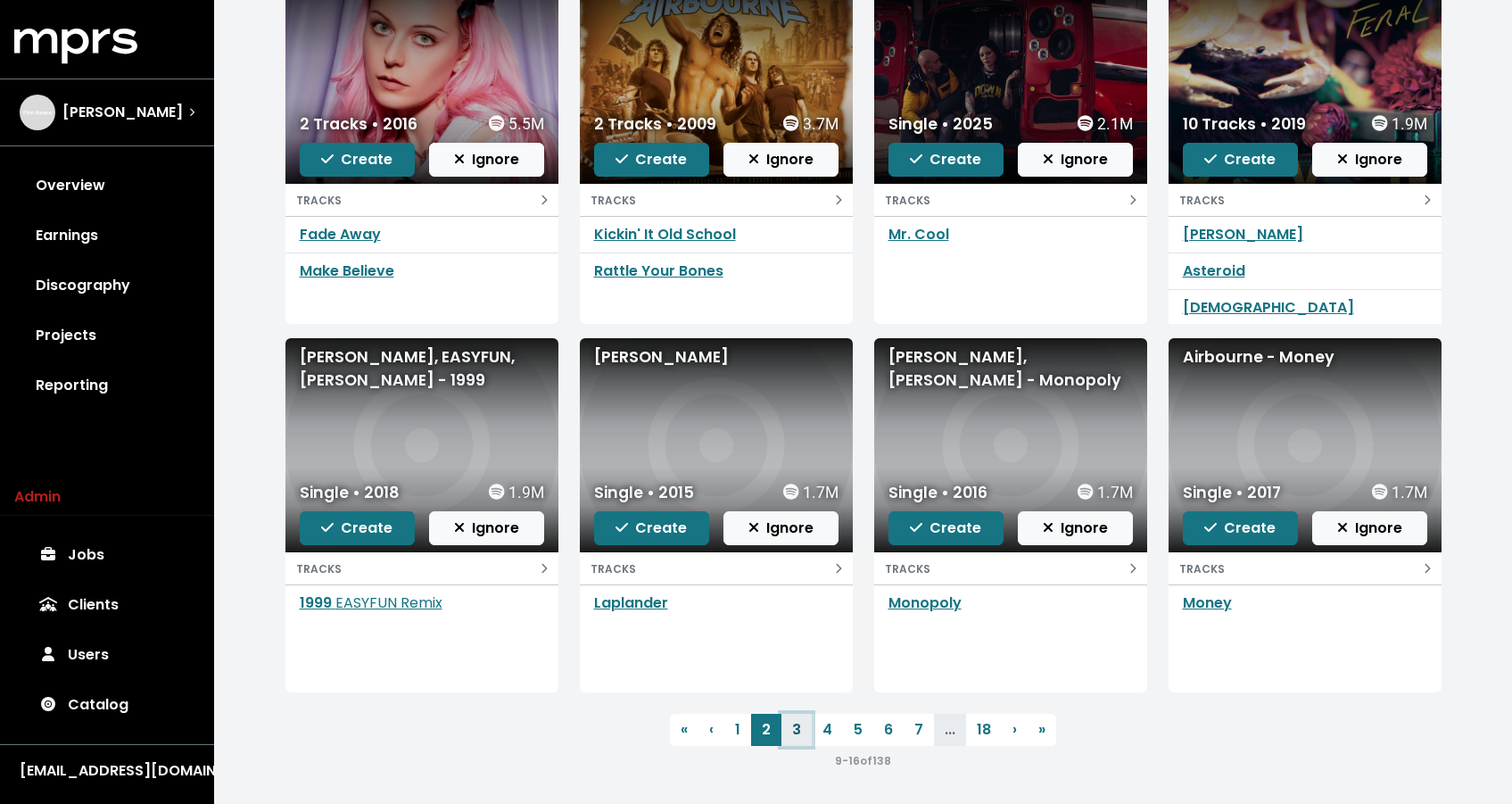
click at [803, 735] on link "3" at bounding box center [796, 730] width 30 height 32
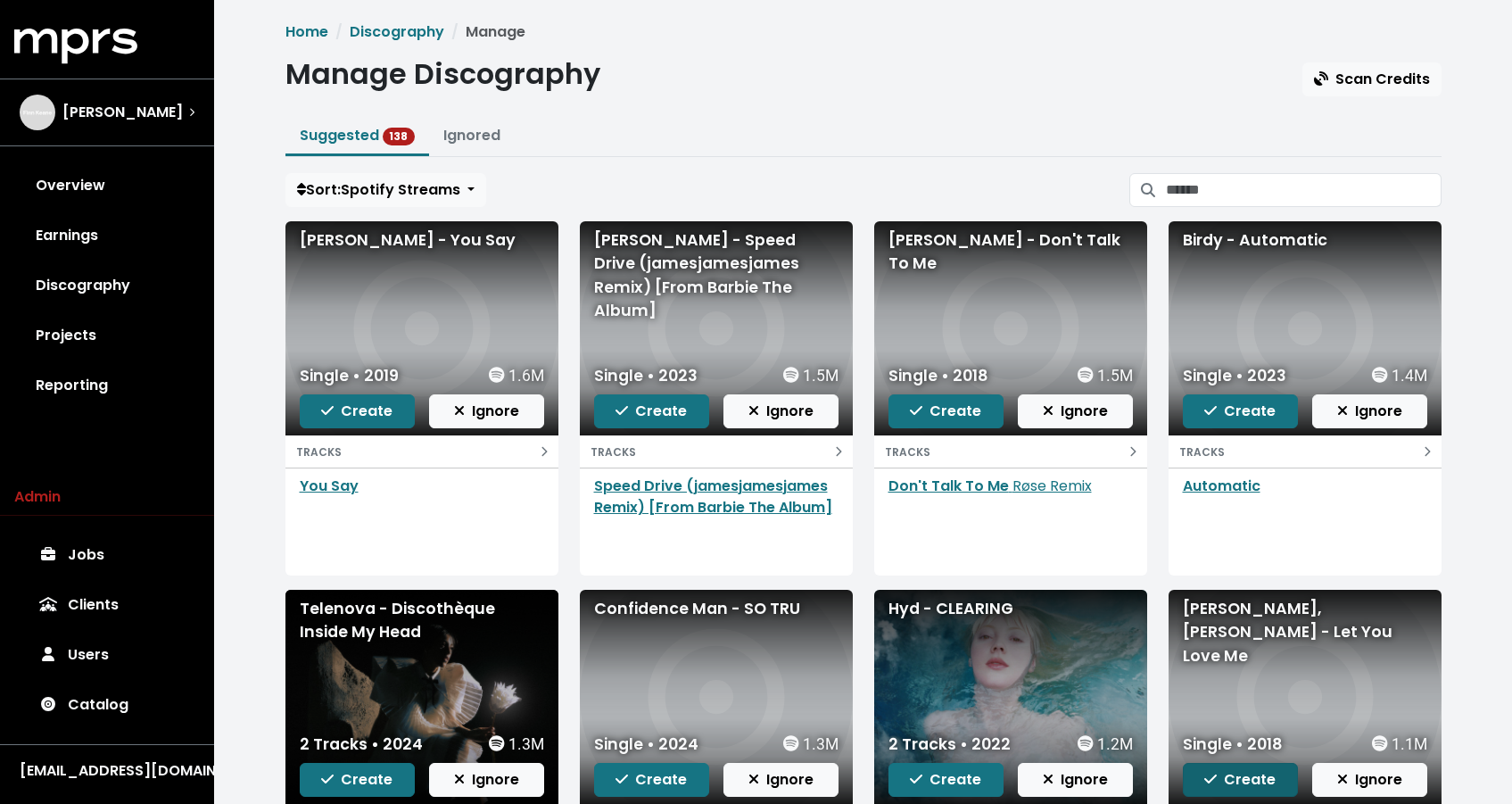
click at [1222, 788] on span "Create" at bounding box center [1240, 779] width 71 height 21
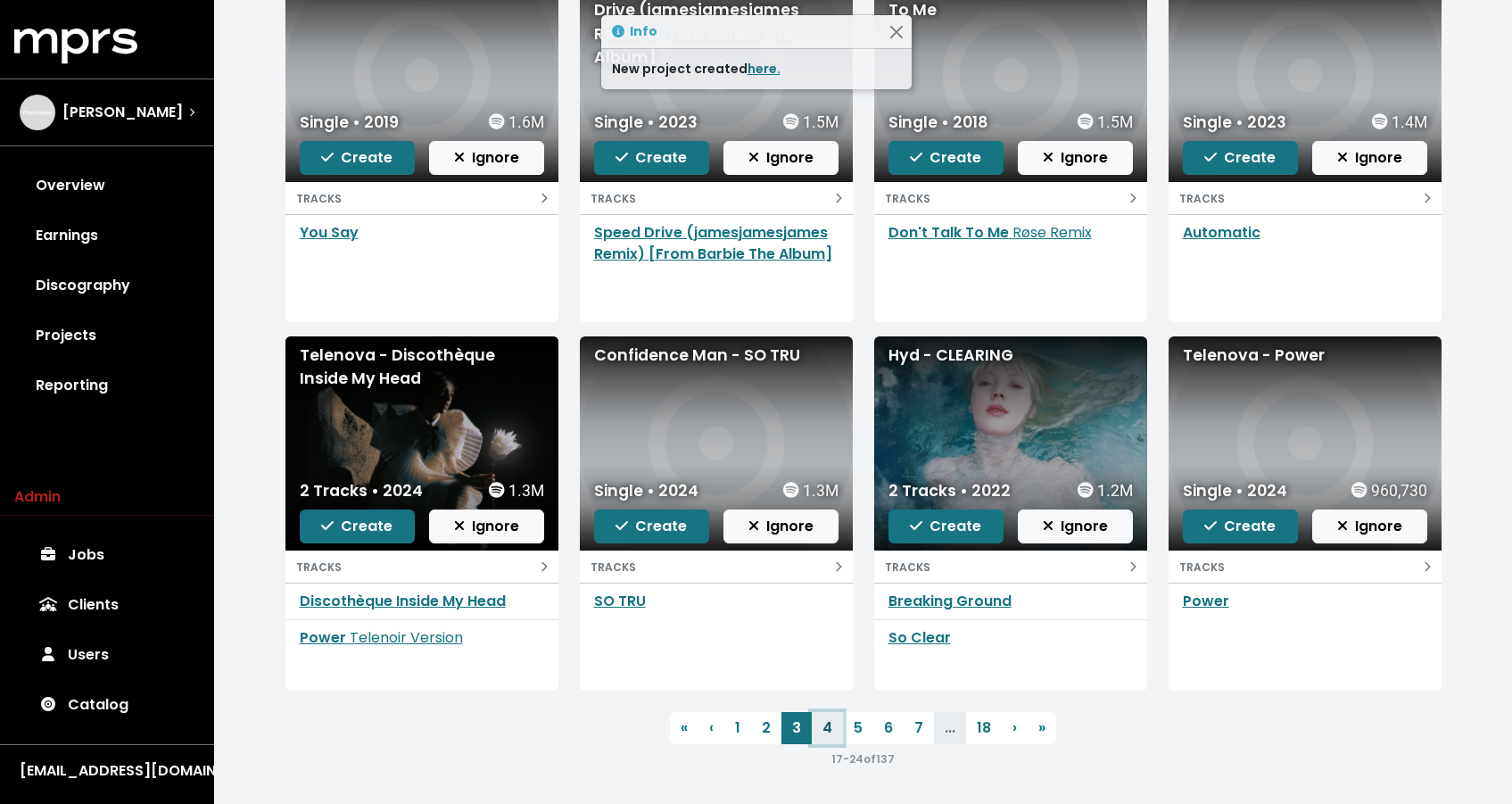
click at [828, 730] on link "4" at bounding box center [827, 728] width 31 height 32
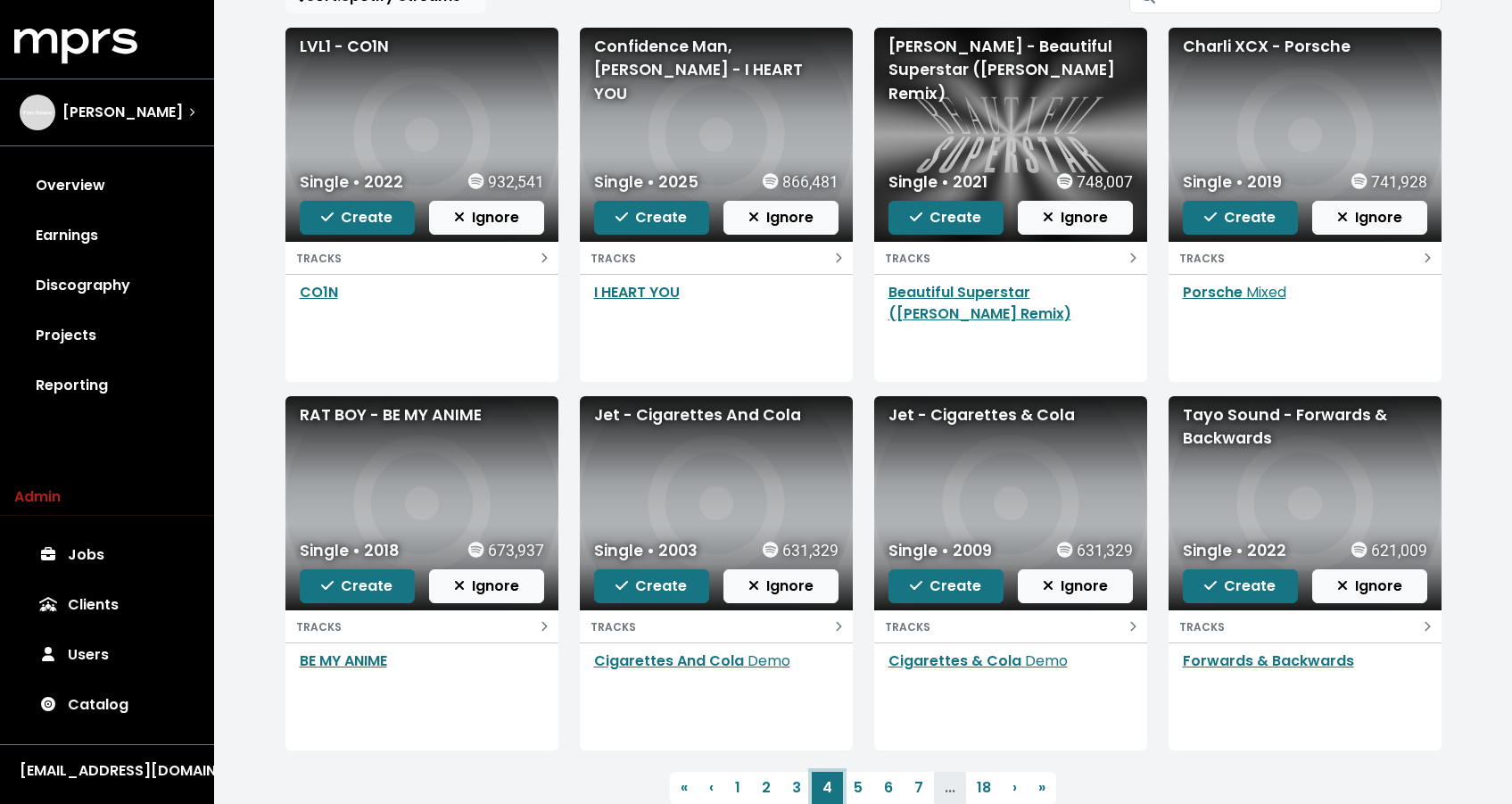
scroll to position [206, 0]
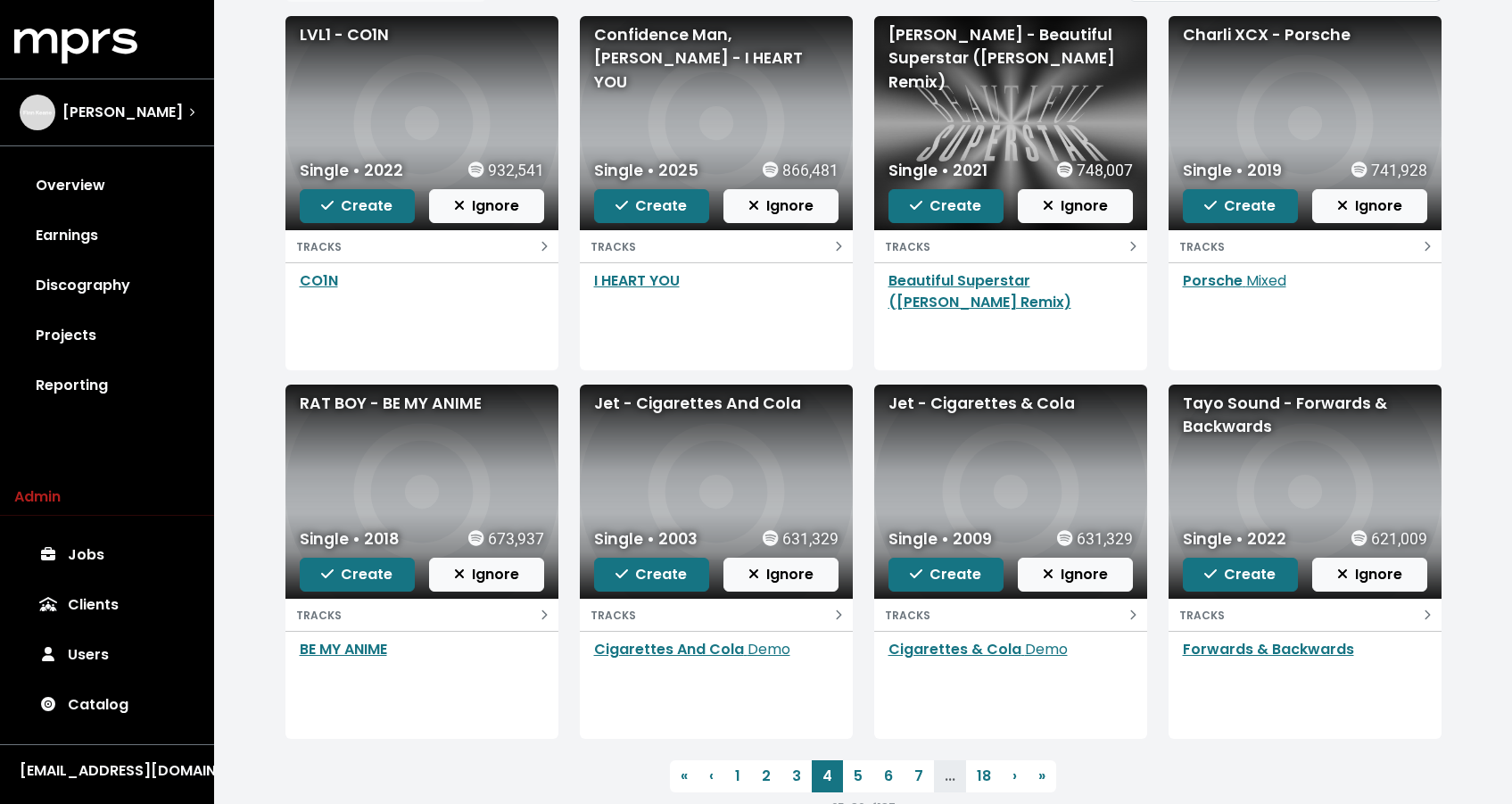
click at [409, 403] on div "RAT BOY - BE MY ANIME" at bounding box center [422, 403] width 245 height 23
copy div "RAT BOY - BE MY ANIME"
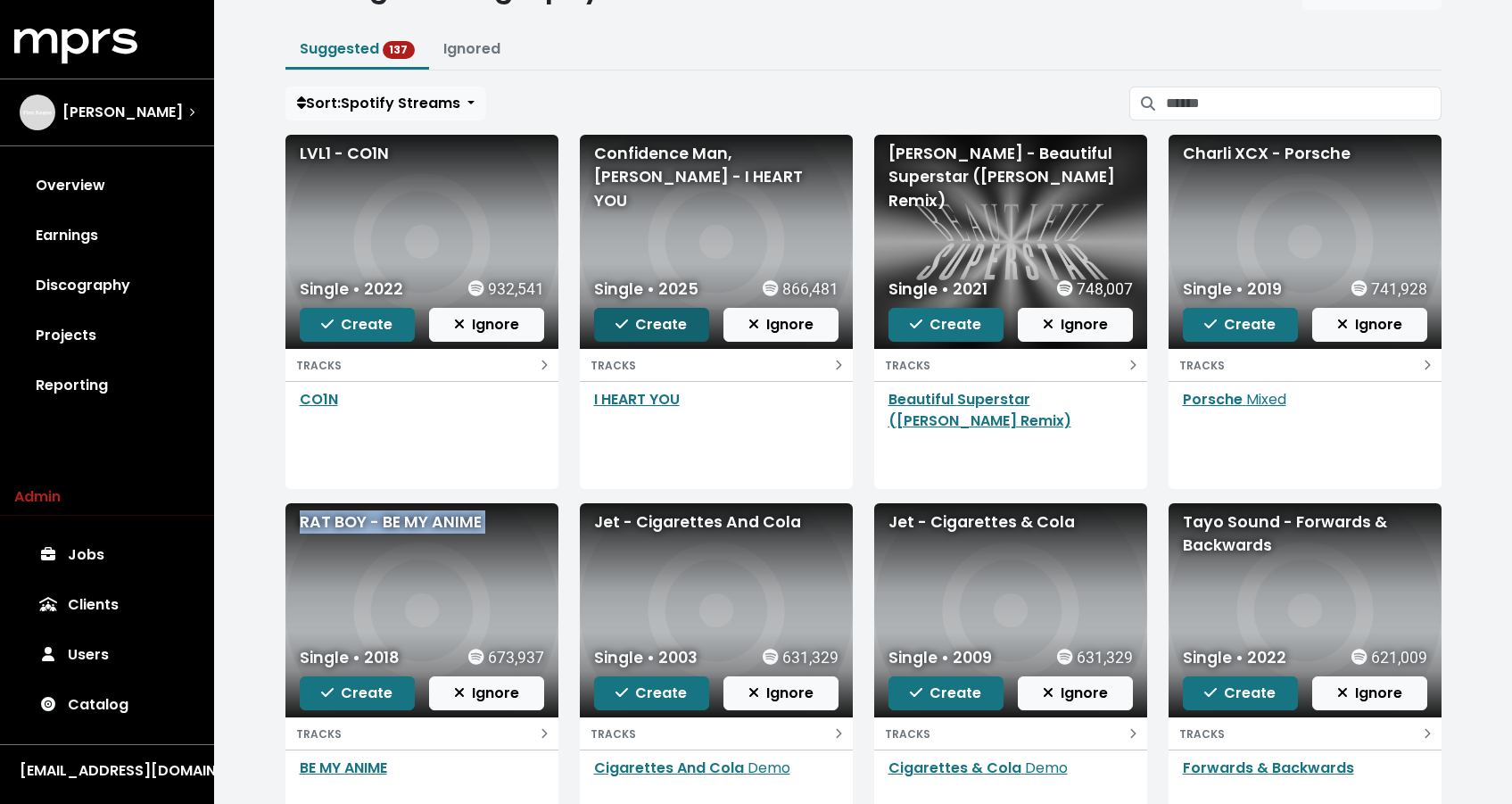
scroll to position [0, 0]
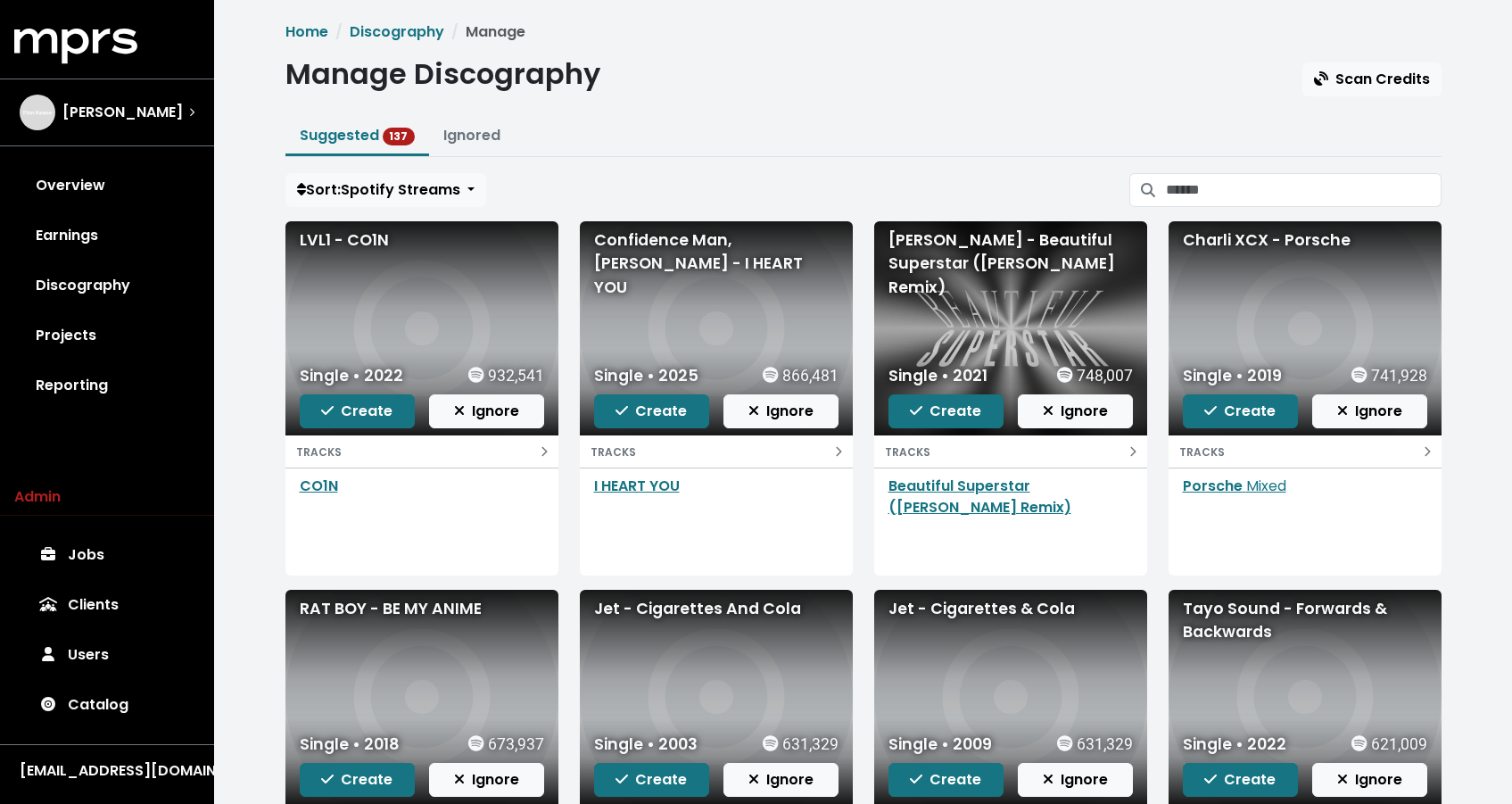
click at [906, 238] on div "A. G. Cook - Beautiful Superstar (Finn Keane Remix)" at bounding box center [1011, 264] width 245 height 70
copy div "A. G. Cook - Beautiful Superstar (Finn Keane Remix)"
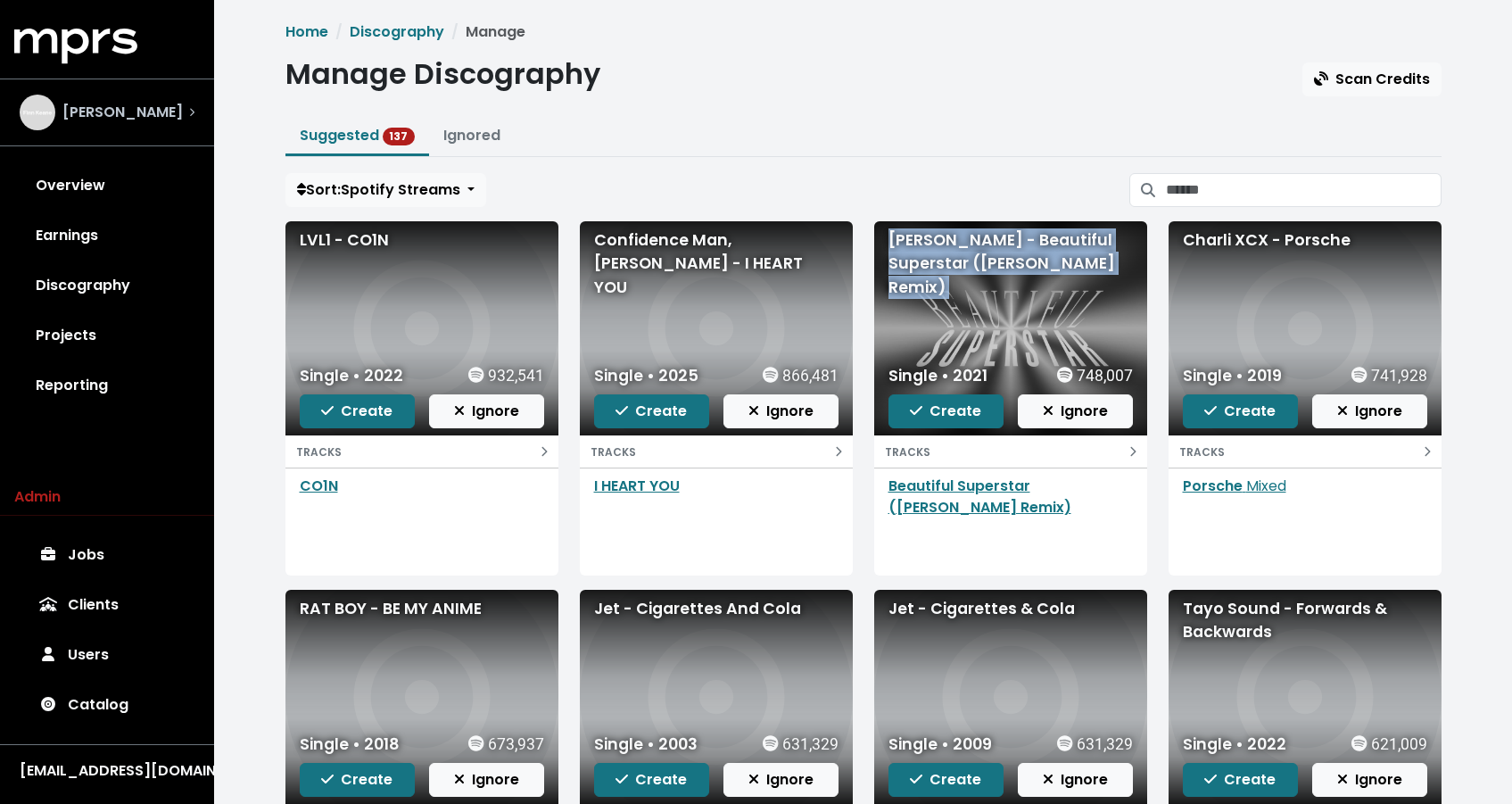
click at [97, 119] on span "Finn Keane" at bounding box center [123, 112] width 121 height 22
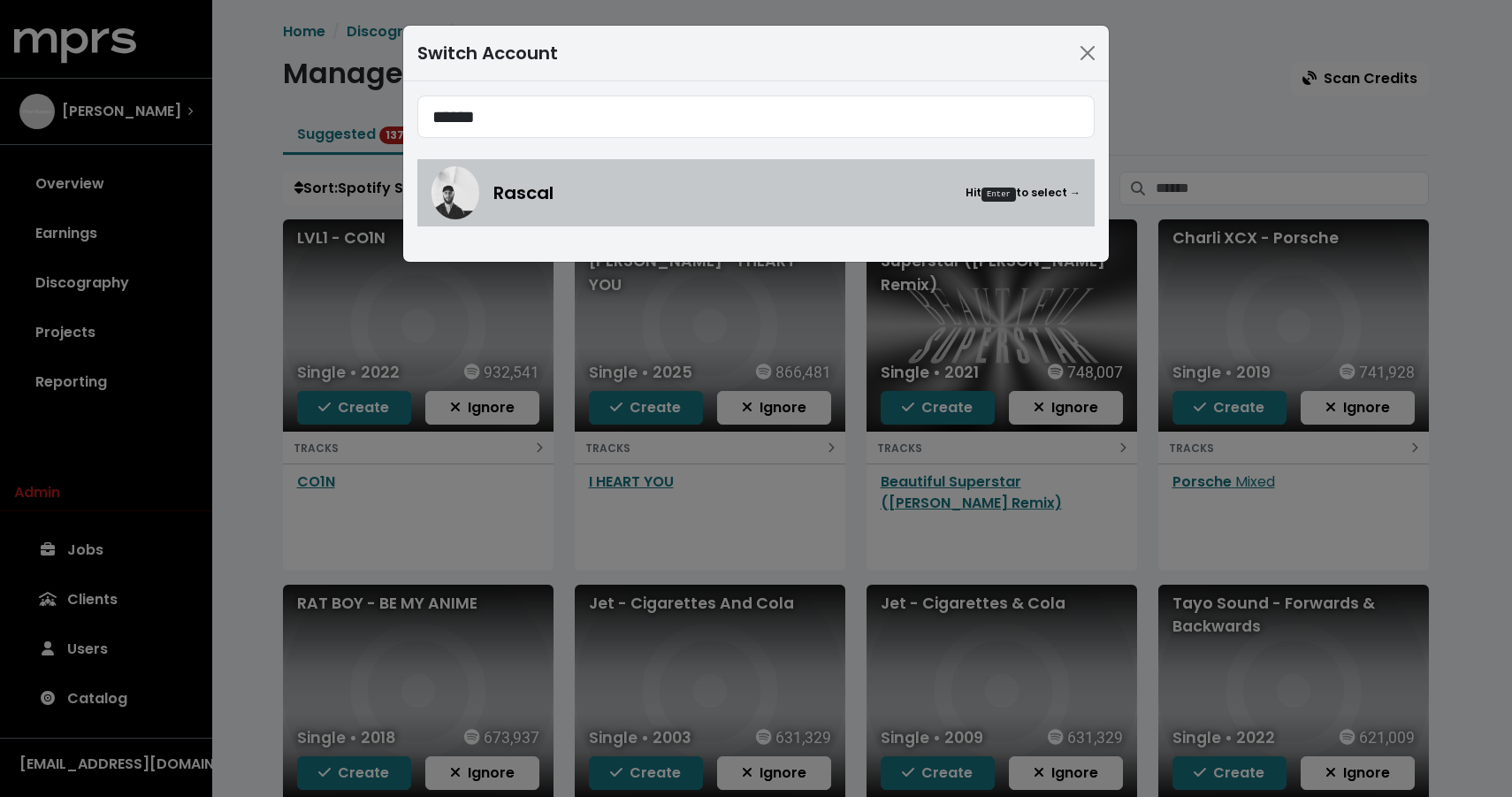
type input "******"
click at [463, 189] on img at bounding box center [456, 192] width 48 height 53
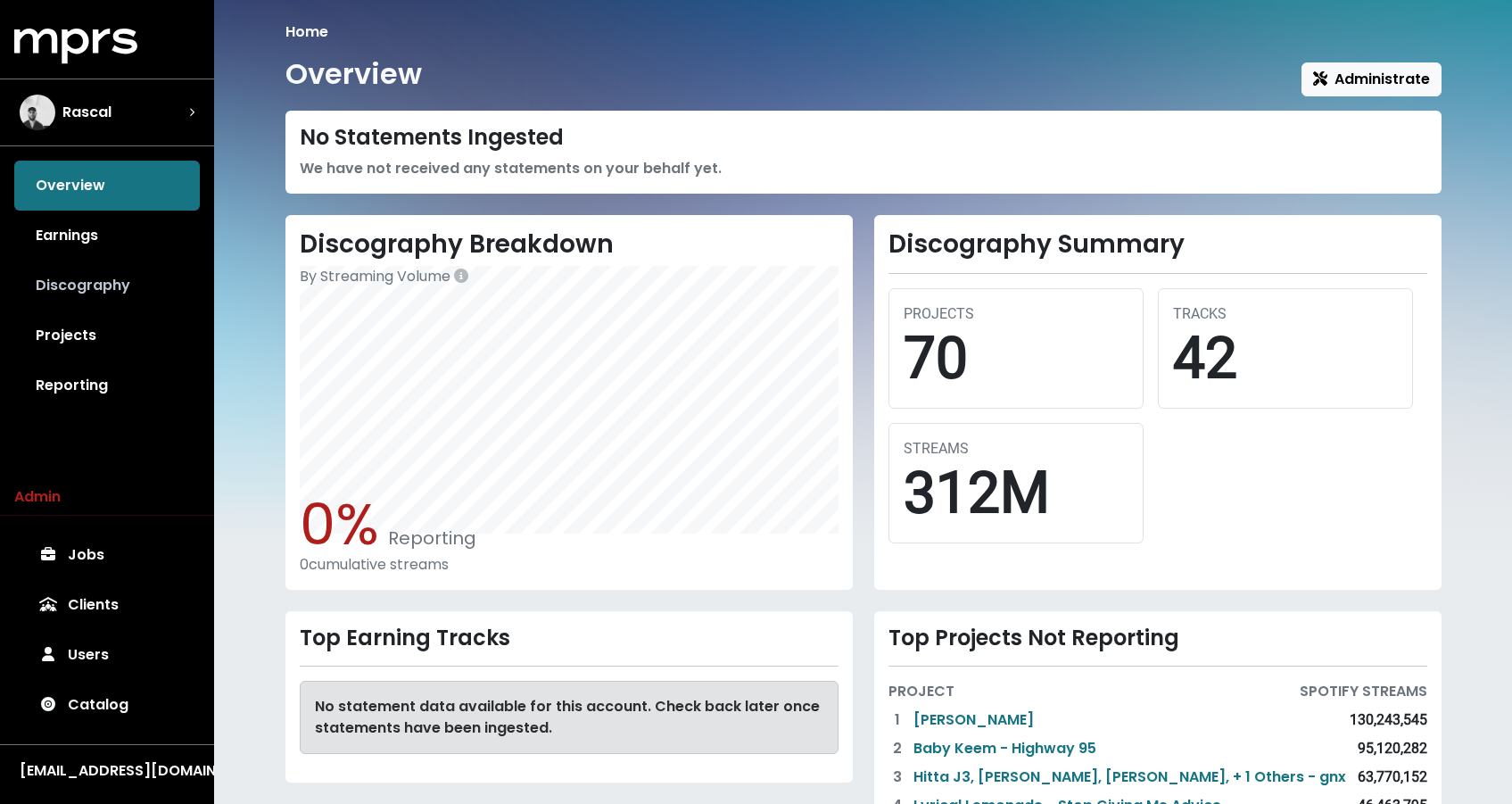
click at [140, 301] on link "Discography" at bounding box center [107, 285] width 186 height 50
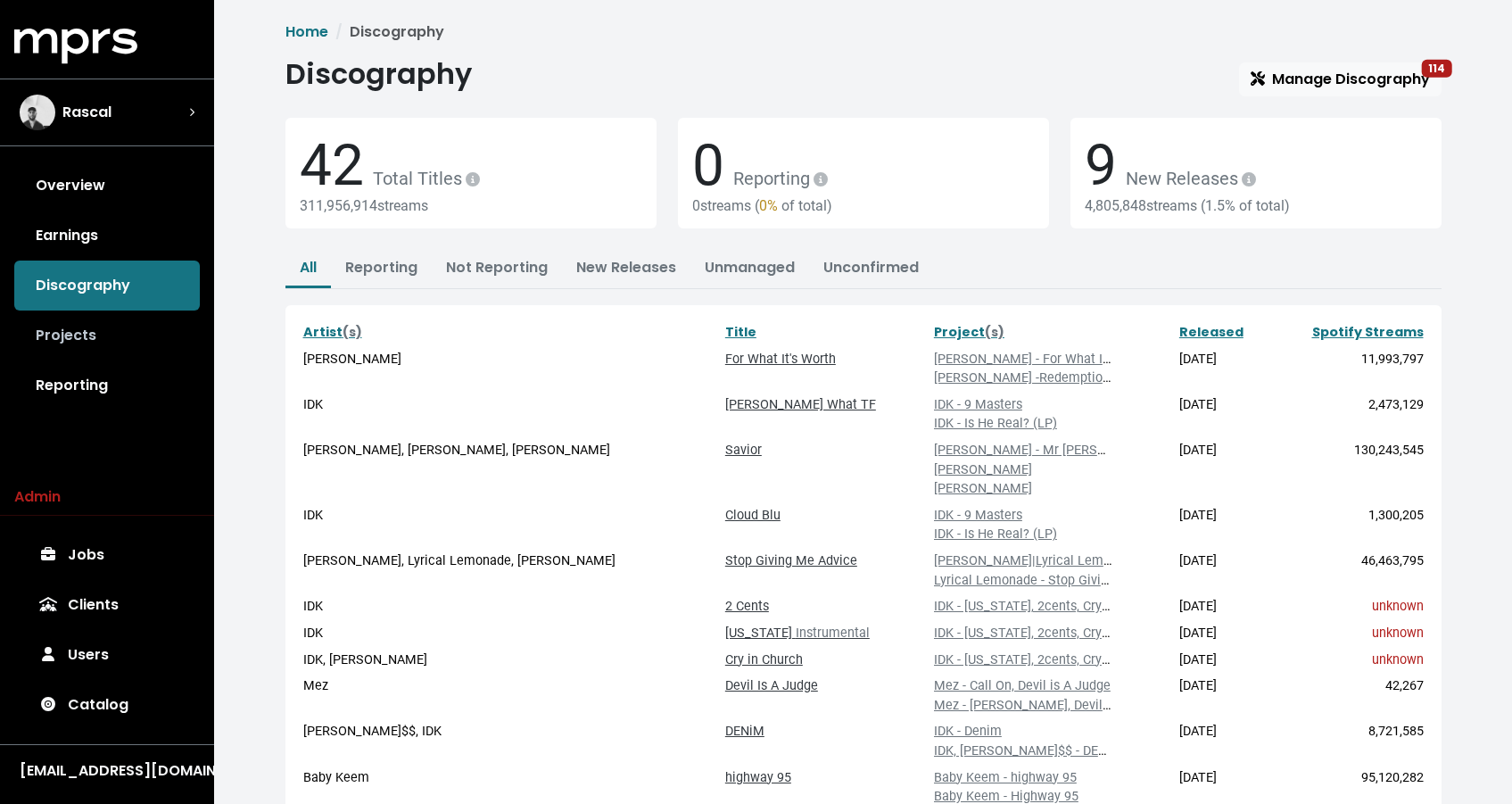
click at [75, 342] on link "Projects" at bounding box center [107, 335] width 186 height 50
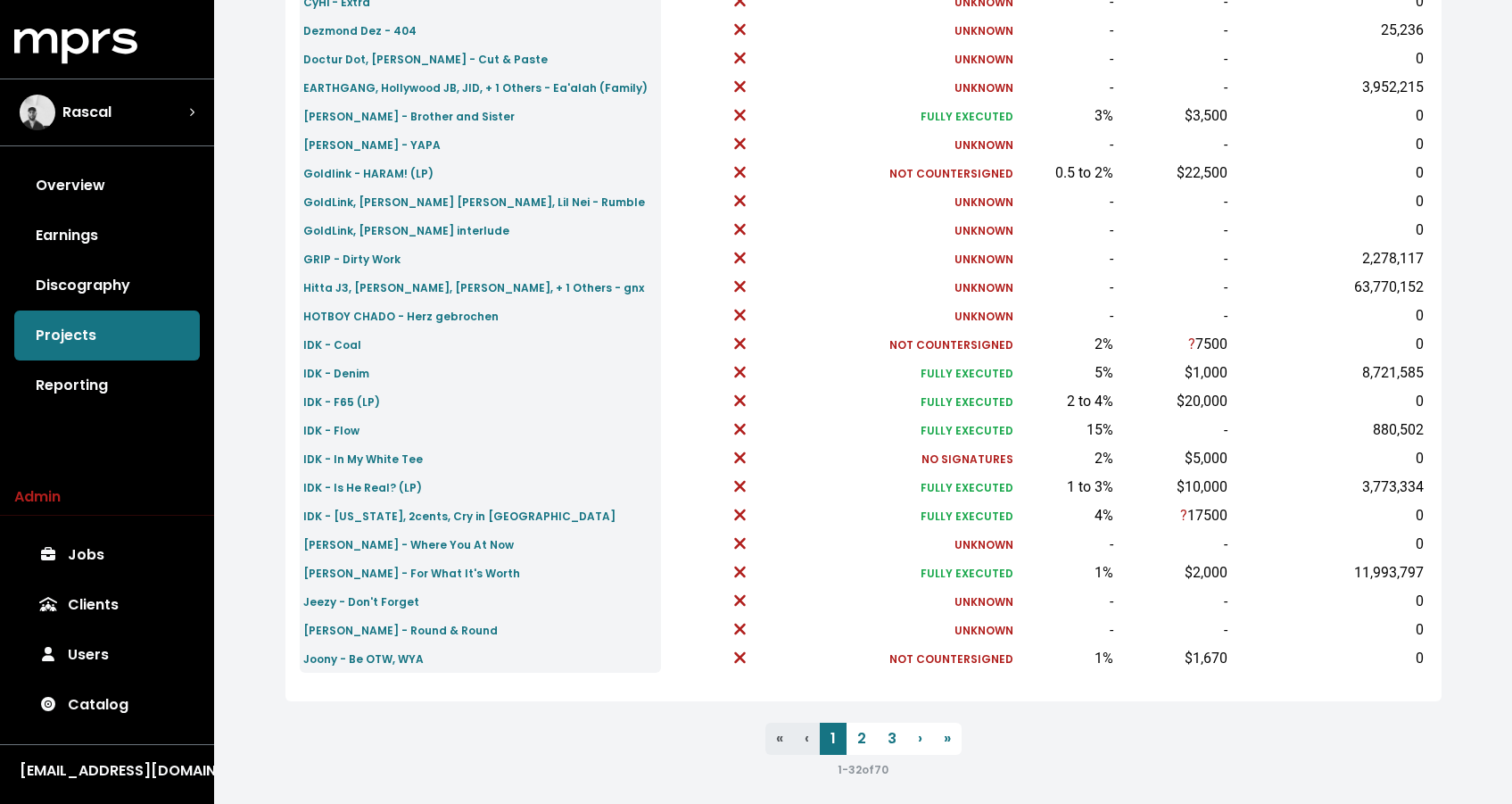
scroll to position [529, 0]
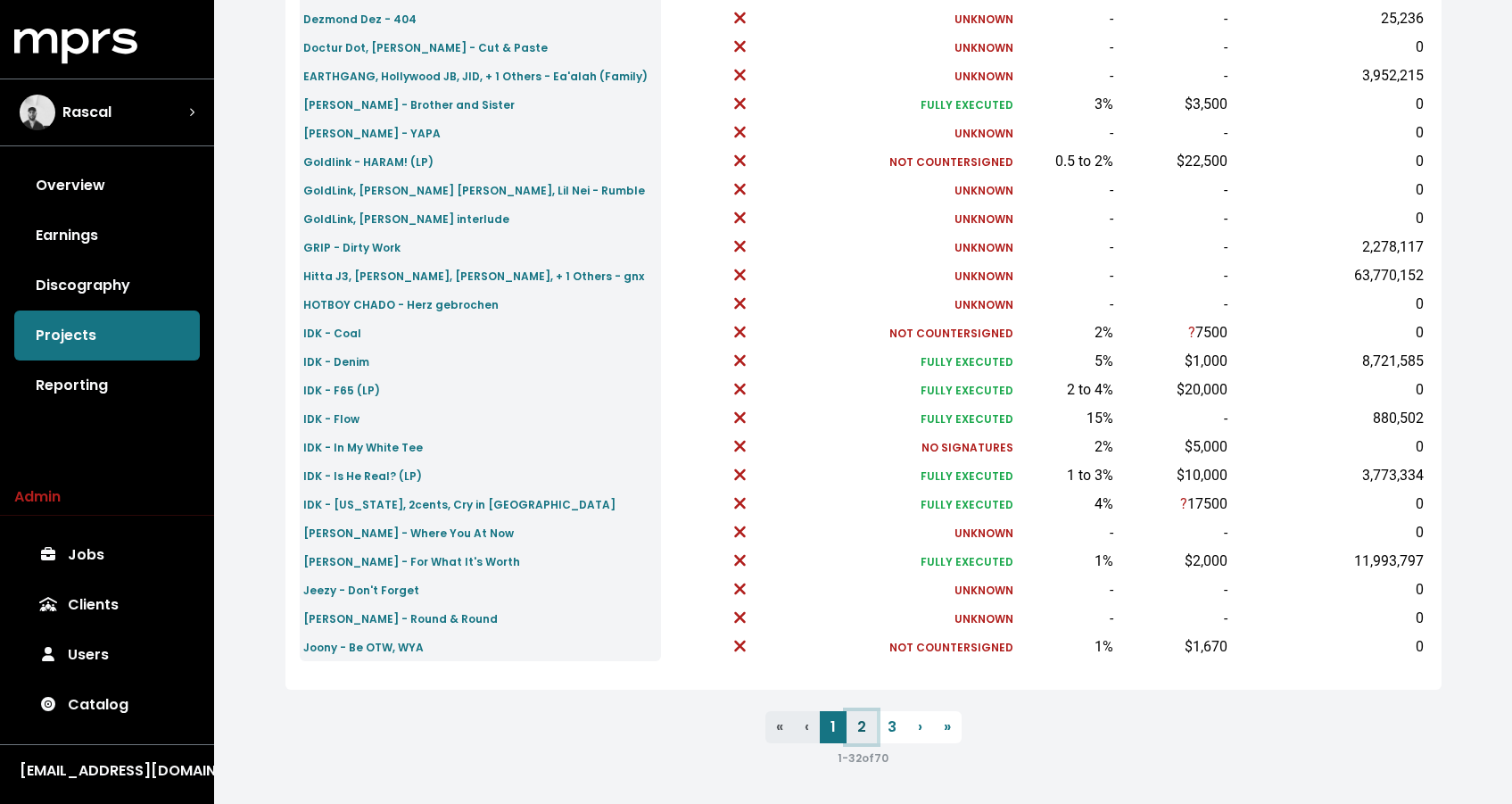
click at [865, 728] on link "2" at bounding box center [862, 727] width 30 height 32
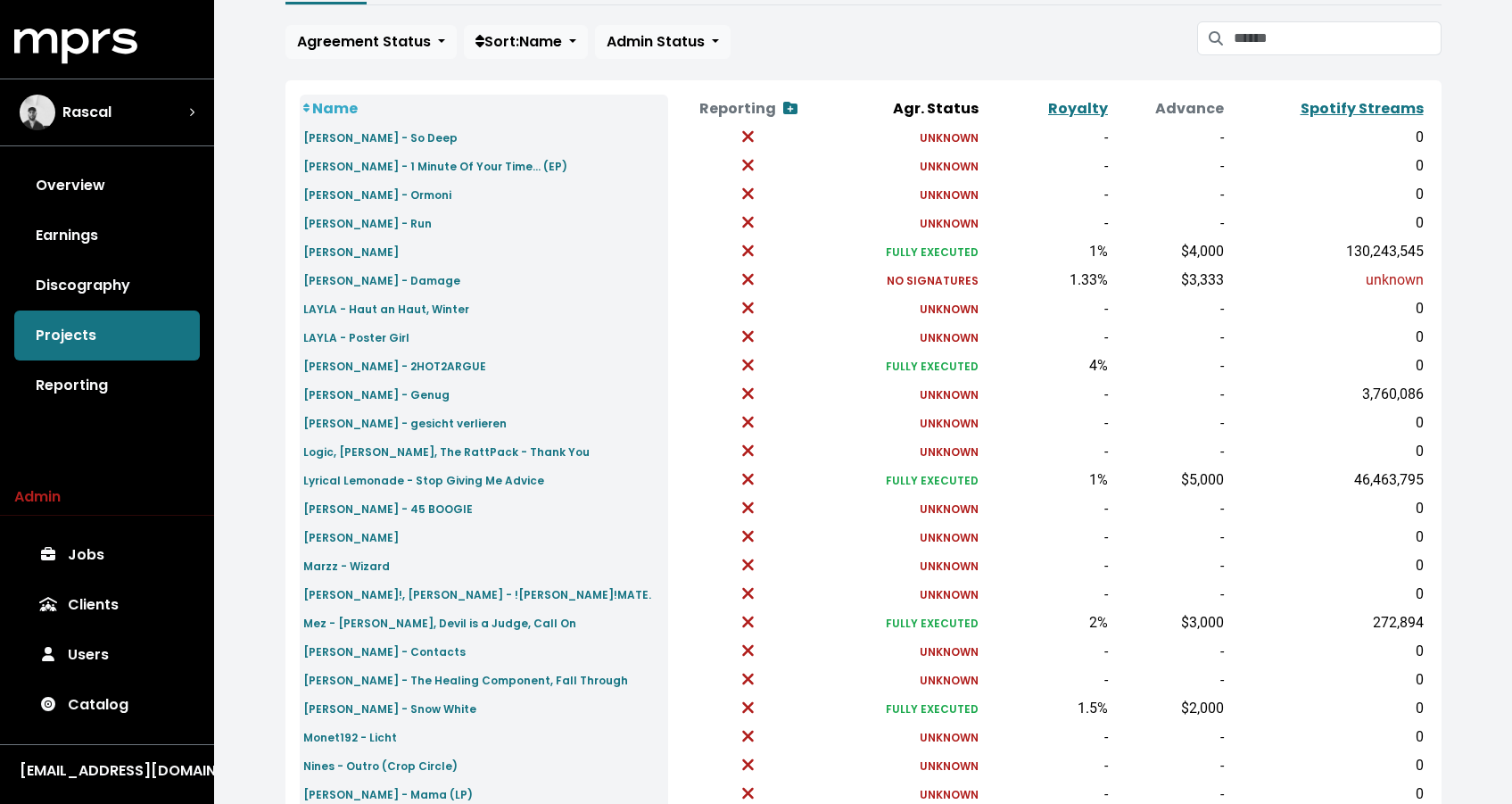
scroll to position [529, 0]
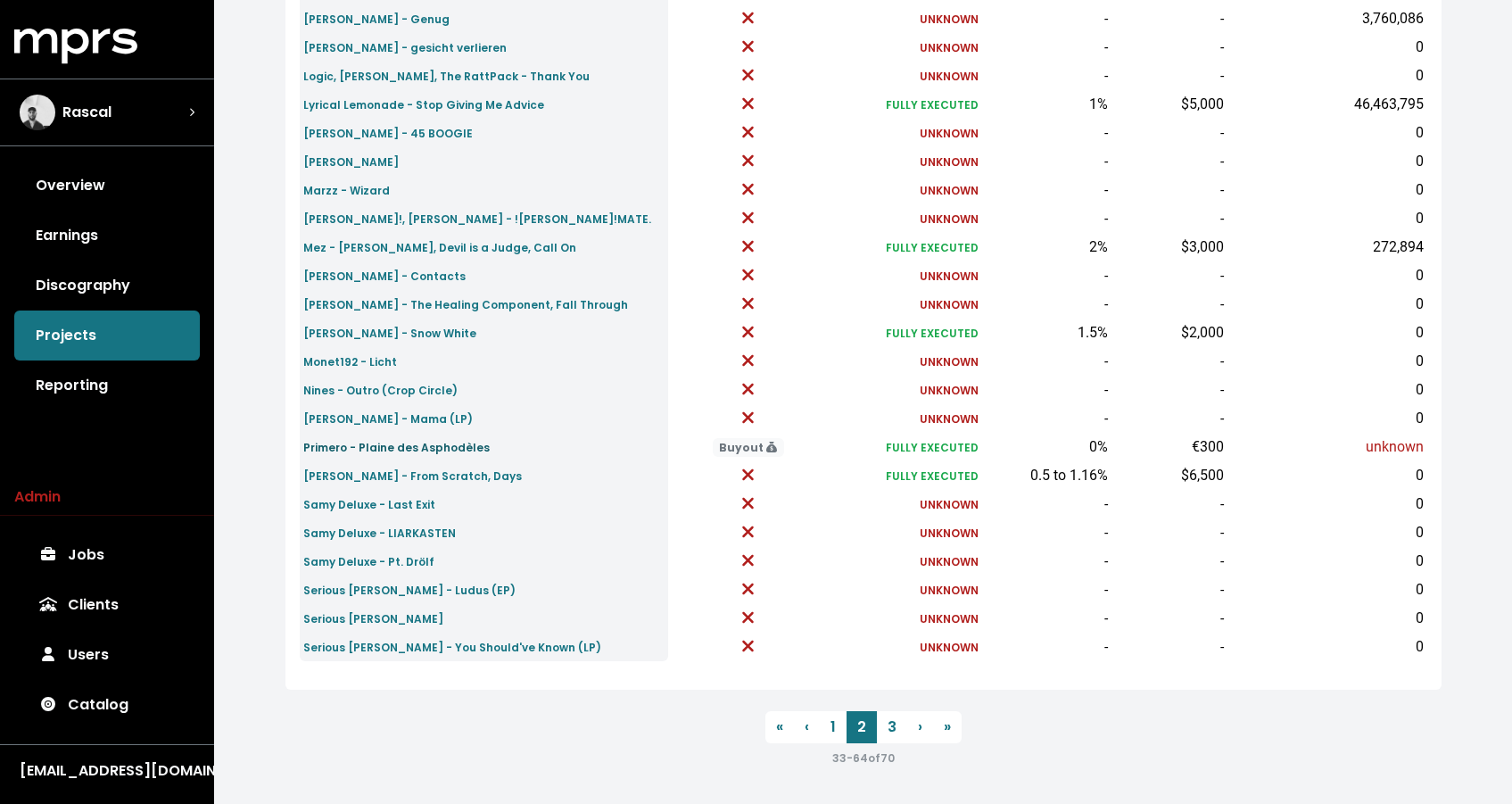
click at [344, 450] on small "Primero - Plaine des Asphodèles" at bounding box center [397, 447] width 187 height 15
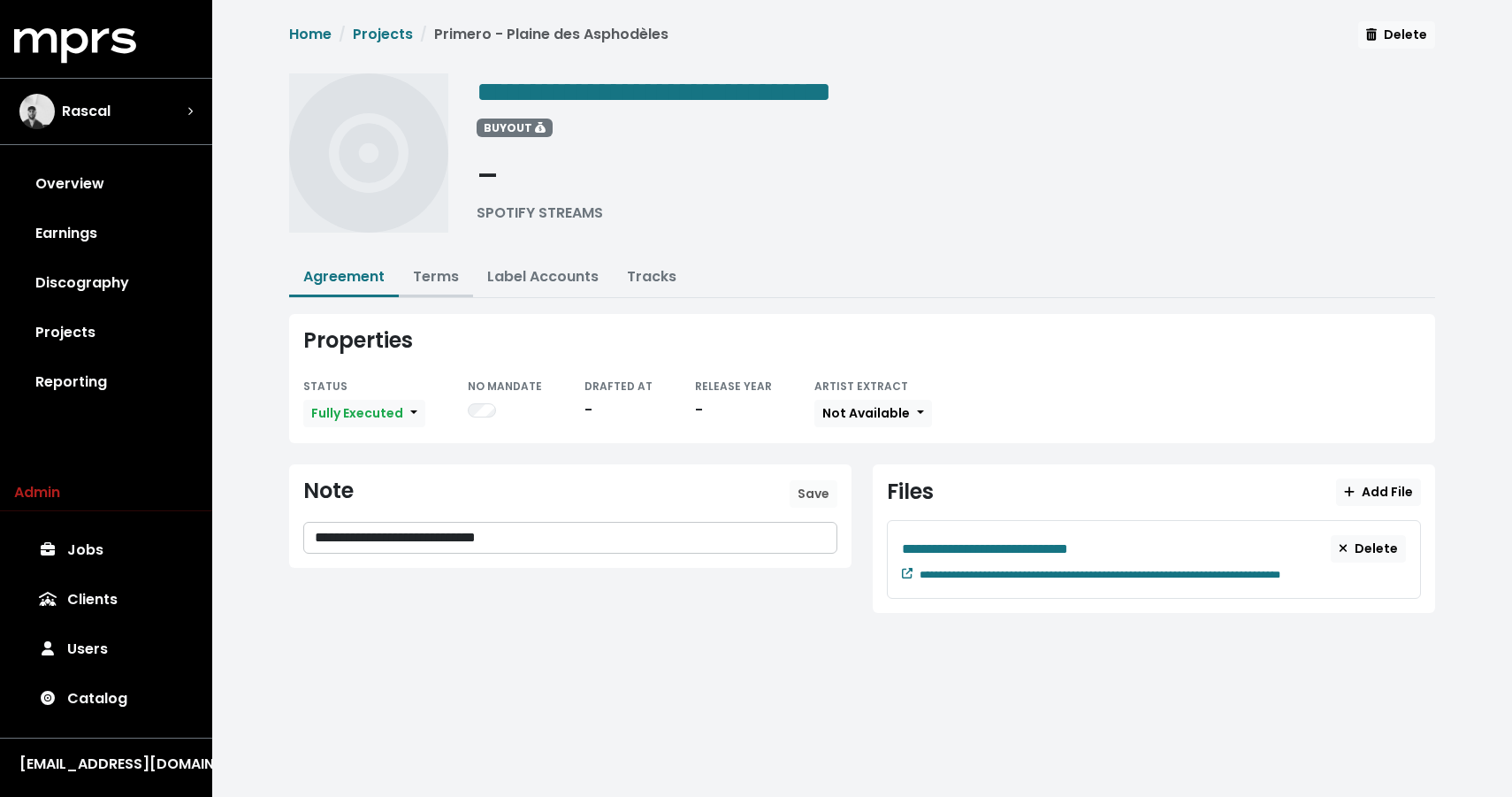
click at [427, 286] on button "Terms" at bounding box center [436, 278] width 75 height 38
click at [440, 276] on link "Terms" at bounding box center [436, 276] width 46 height 21
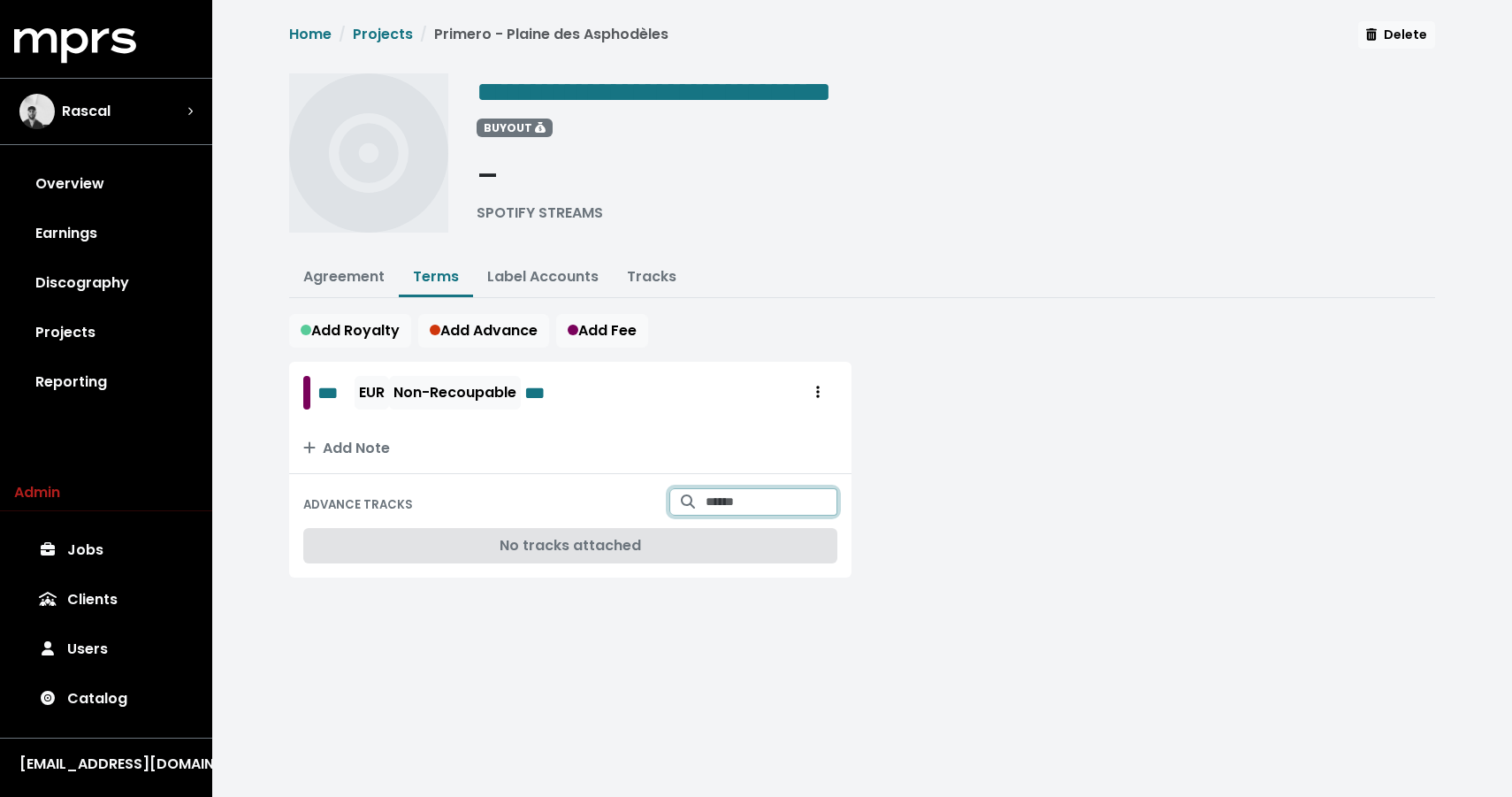
click at [717, 504] on input "Search for tracks by title and link them to this advance" at bounding box center [772, 502] width 132 height 27
type input "**********"
click at [807, 539] on icon "Add advance target" at bounding box center [806, 540] width 10 height 12
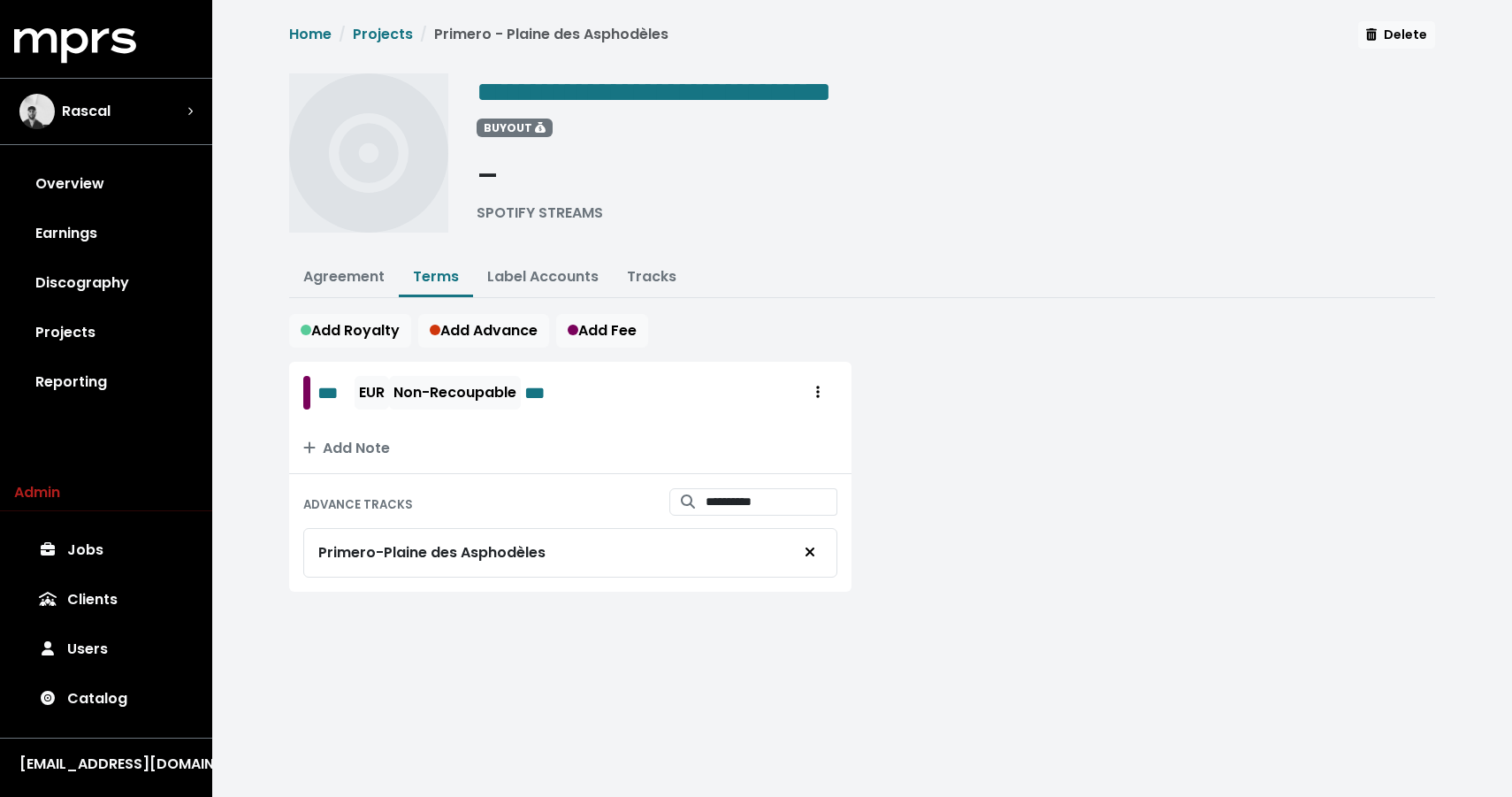
click at [727, 419] on div "*** EUR Non-Recoupable ***" at bounding box center [571, 393] width 562 height 62
